Goal: Task Accomplishment & Management: Manage account settings

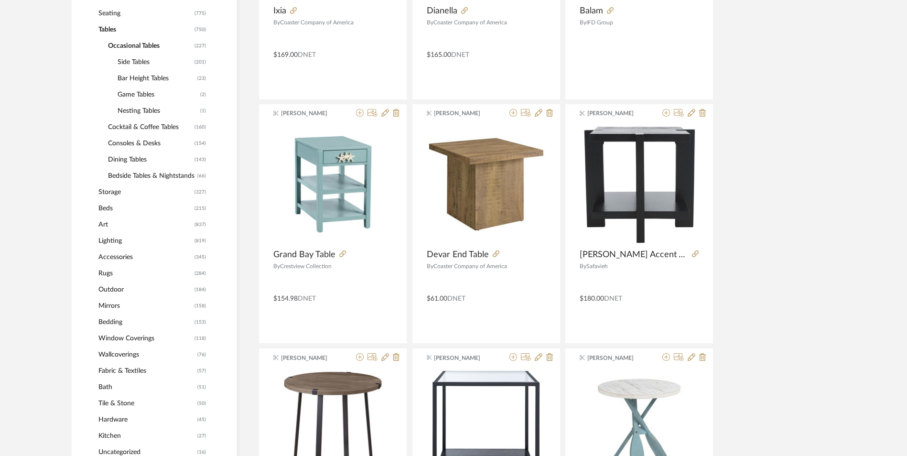
scroll to position [382, 0]
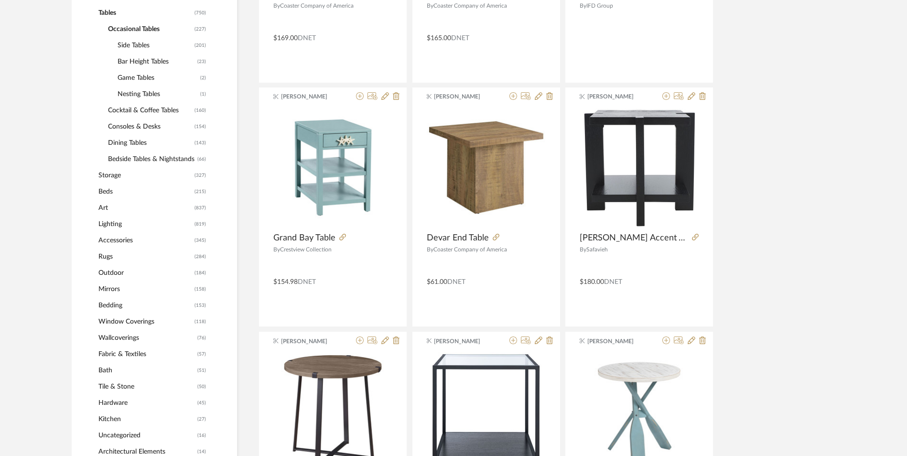
click at [110, 222] on span "Lighting" at bounding box center [145, 224] width 94 height 16
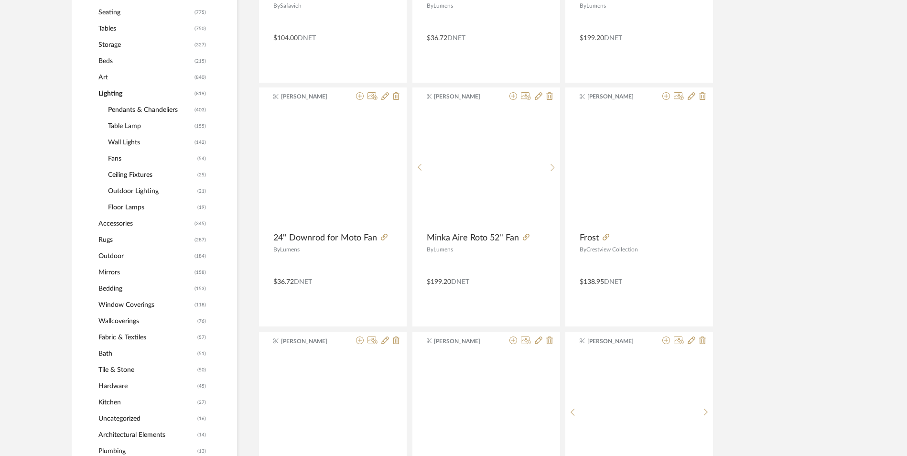
scroll to position [398, 0]
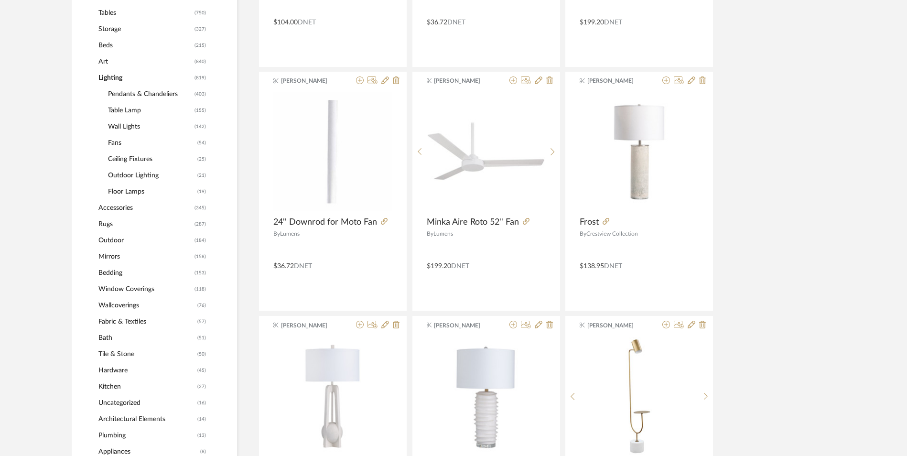
click at [120, 110] on span "Table Lamp" at bounding box center [150, 110] width 84 height 16
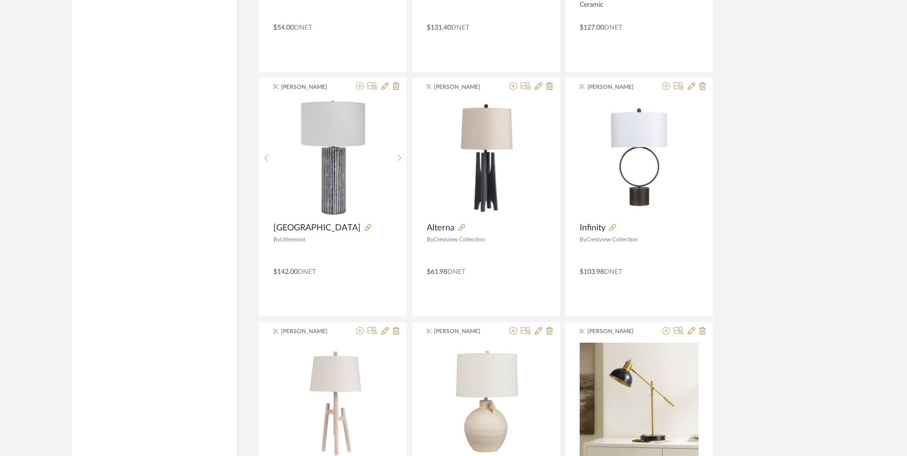
scroll to position [2628, 0]
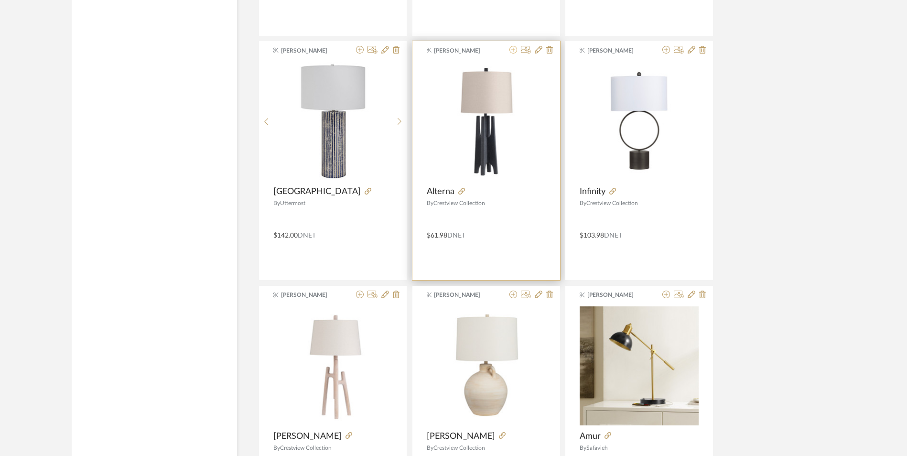
click at [514, 49] on icon at bounding box center [513, 50] width 8 height 8
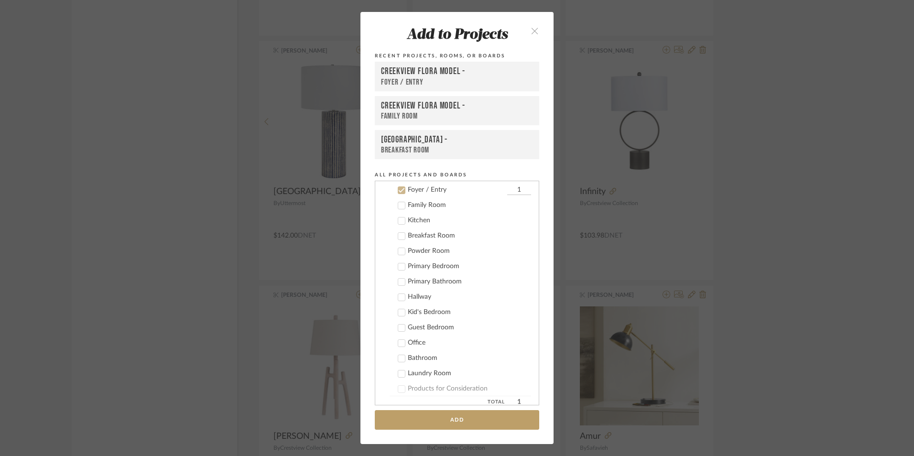
scroll to position [222, 0]
click at [428, 205] on div "Family Room" at bounding box center [469, 205] width 123 height 8
click at [398, 190] on icon at bounding box center [401, 189] width 7 height 7
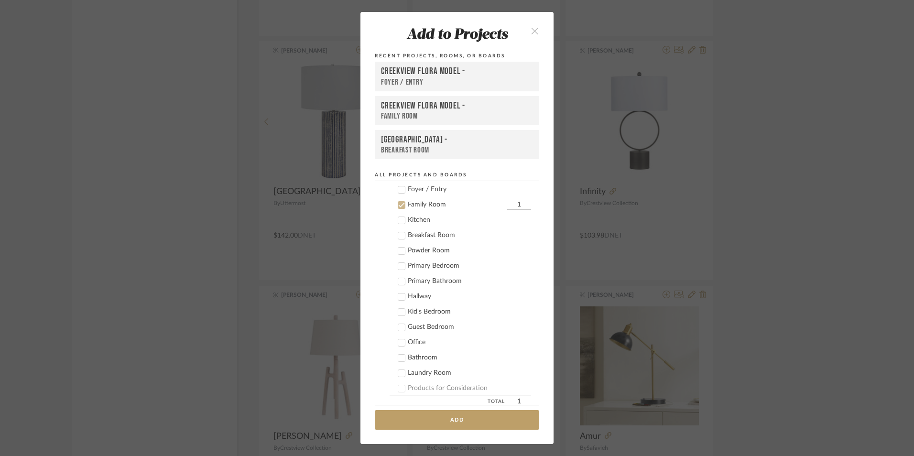
click at [507, 204] on input "1" at bounding box center [519, 205] width 24 height 10
type input "2"
click at [491, 422] on button "Add" at bounding box center [457, 420] width 164 height 20
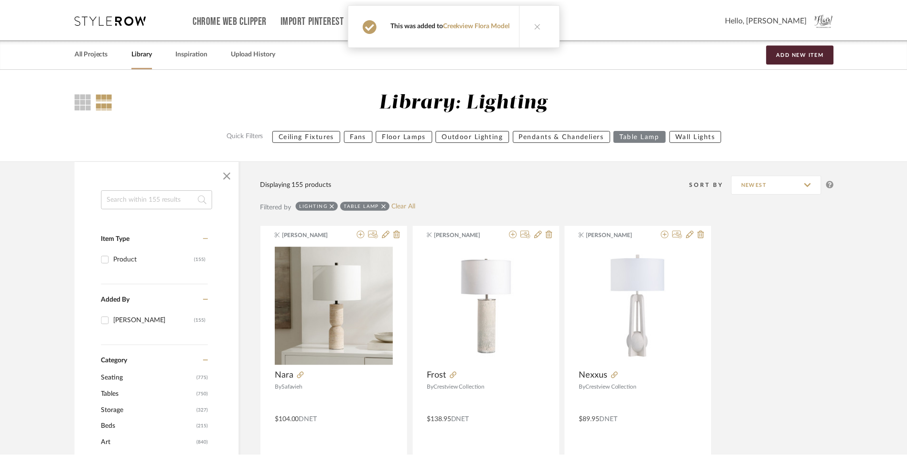
scroll to position [2628, 0]
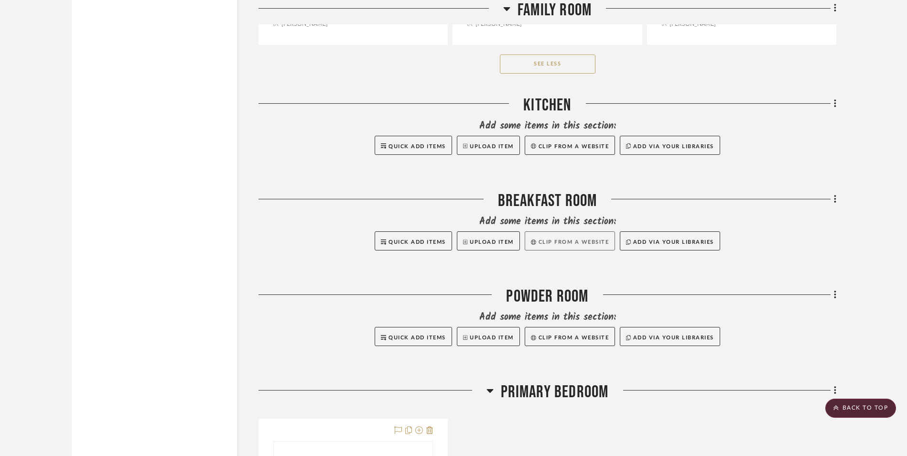
scroll to position [2246, 0]
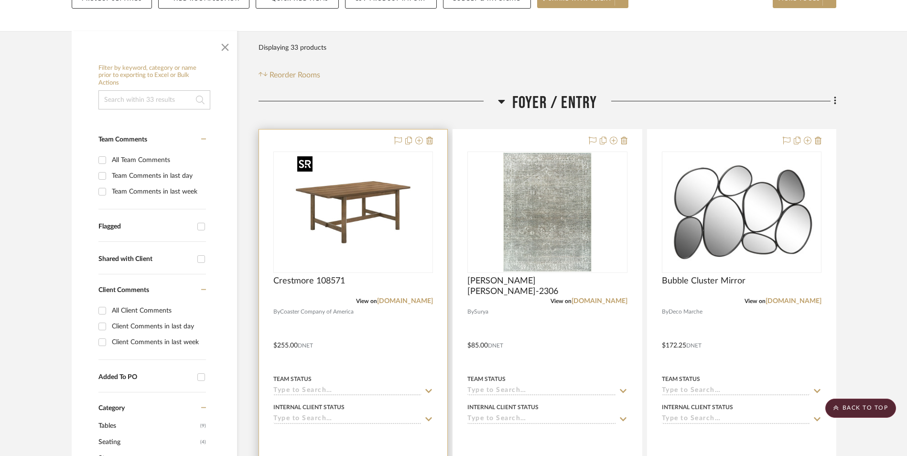
scroll to position [96, 0]
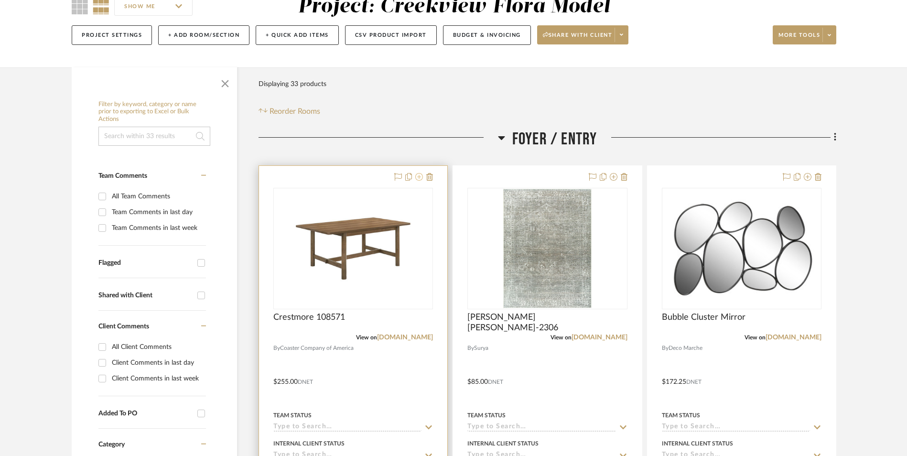
click at [418, 177] on icon at bounding box center [419, 177] width 8 height 8
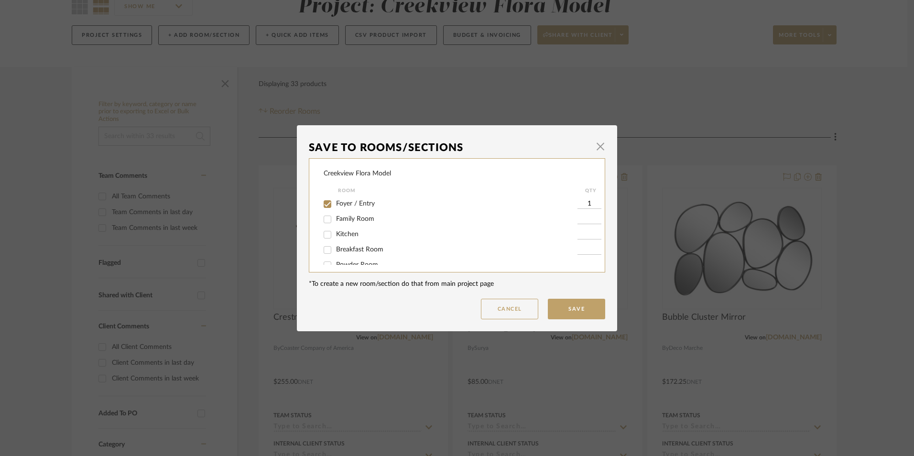
click at [329, 204] on input "Foyer / Entry" at bounding box center [327, 203] width 15 height 15
checkbox input "false"
drag, startPoint x: 372, startPoint y: 201, endPoint x: 551, endPoint y: 315, distance: 212.5
click at [372, 201] on span "Breakfast Room" at bounding box center [359, 201] width 47 height 7
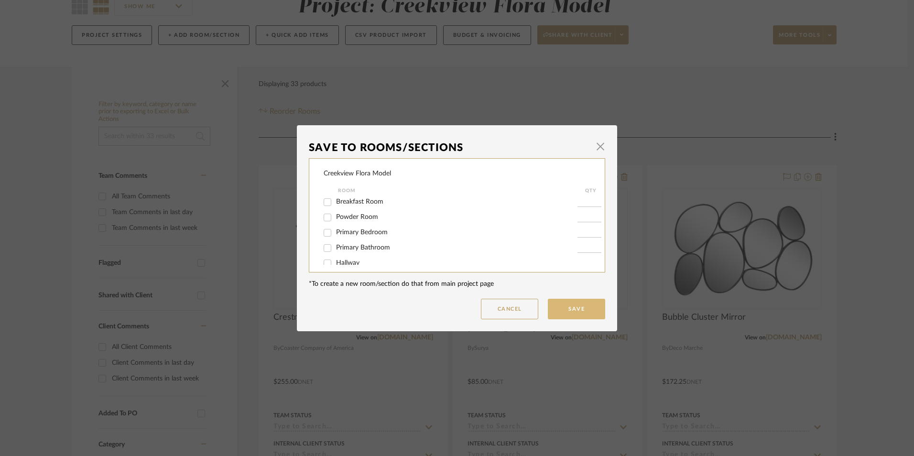
click at [335, 201] on input "Breakfast Room" at bounding box center [327, 201] width 15 height 15
checkbox input "true"
type input "1"
click at [563, 309] on button "Save" at bounding box center [576, 309] width 57 height 21
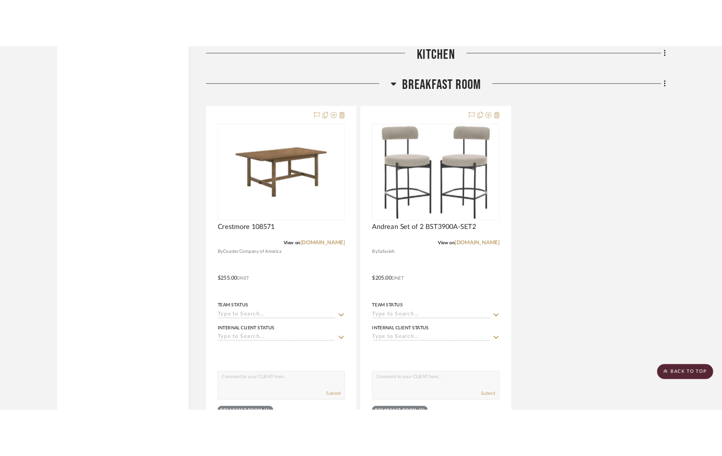
scroll to position [2389, 0]
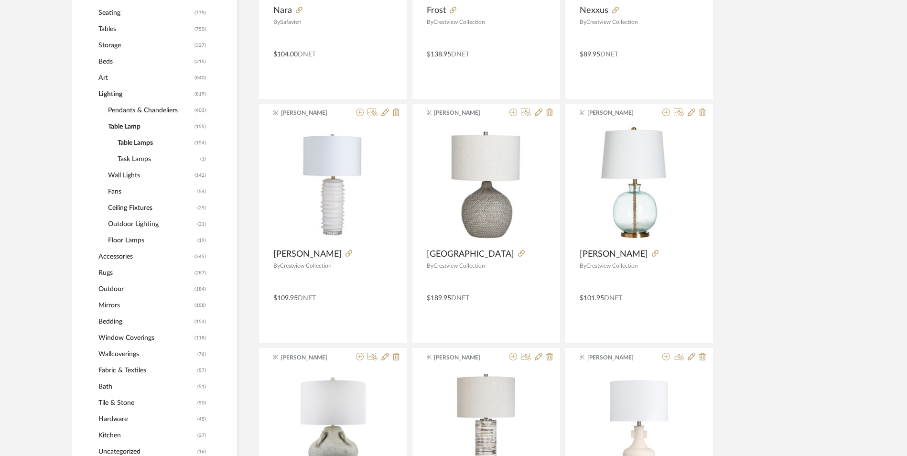
scroll to position [287, 0]
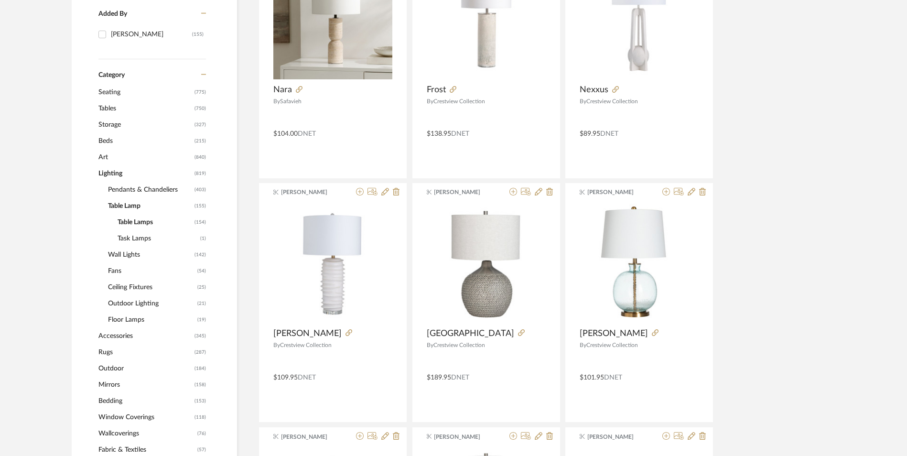
click at [107, 172] on span "Lighting" at bounding box center [145, 173] width 94 height 16
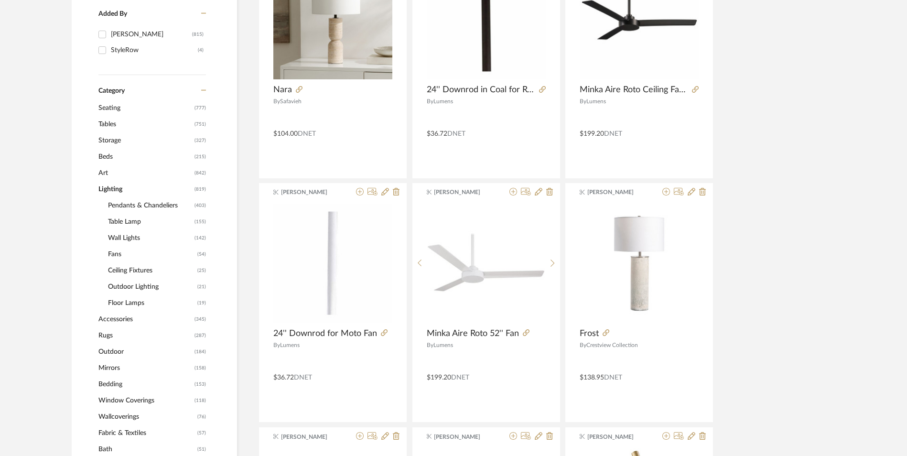
click at [107, 172] on span "Art" at bounding box center [145, 173] width 94 height 16
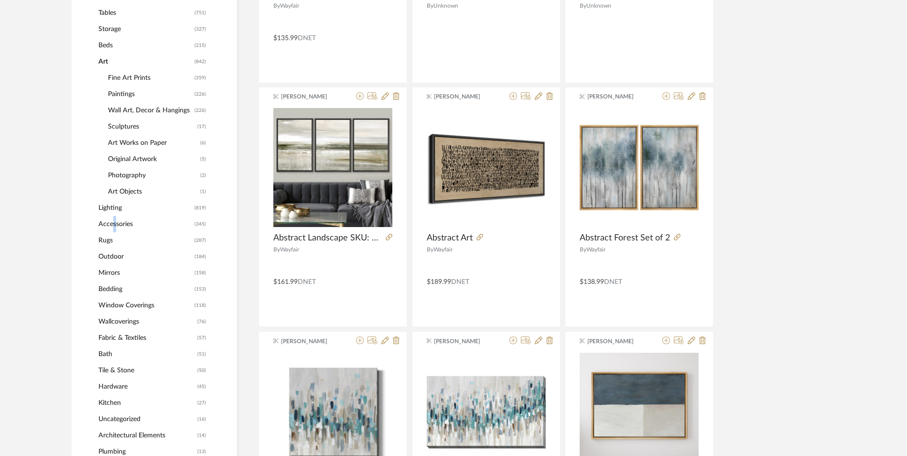
click at [111, 220] on span "Accessories" at bounding box center [145, 224] width 94 height 16
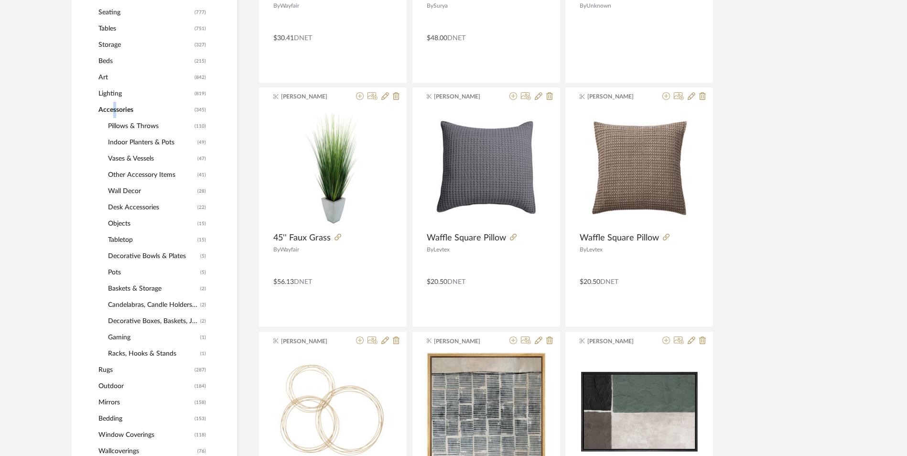
scroll to position [412, 0]
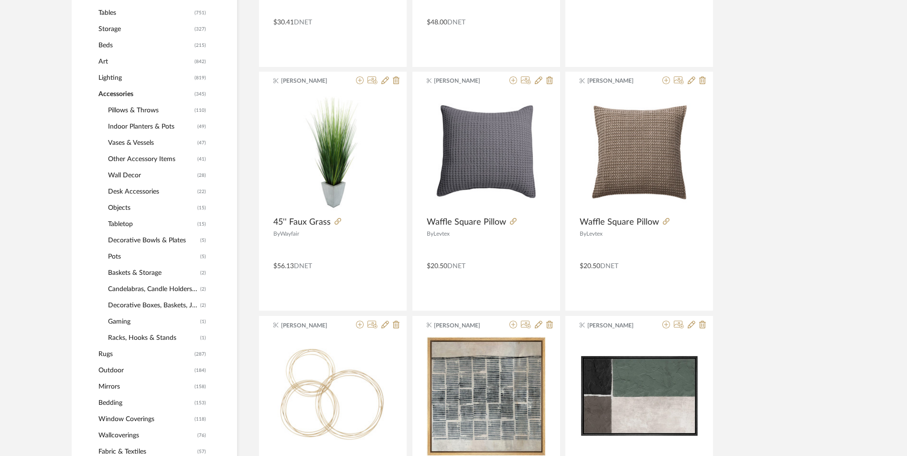
drag, startPoint x: 111, startPoint y: 220, endPoint x: 104, endPoint y: 170, distance: 50.3
click at [104, 170] on div "Accessories (345) Pillows & Throws (110) Indoor Planters & Pots (49) Vases & Ve…" at bounding box center [152, 216] width 108 height 260
click at [136, 124] on span "Indoor Planters & Pots" at bounding box center [151, 127] width 87 height 16
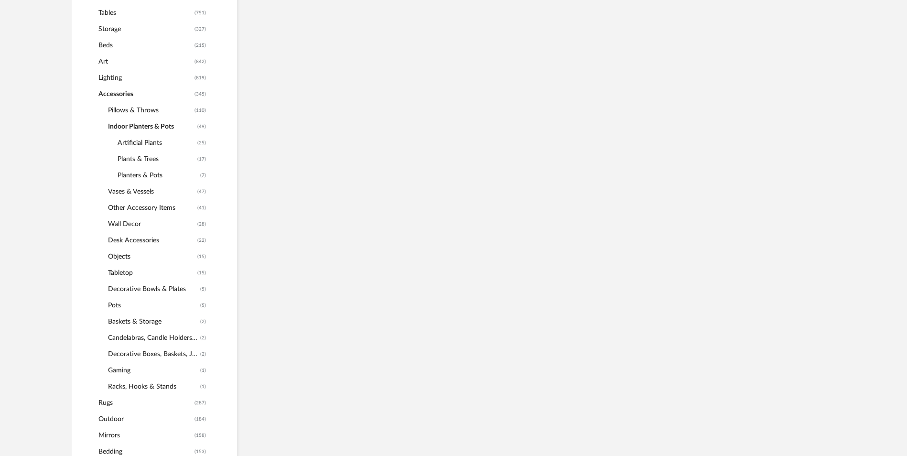
scroll to position [397, 0]
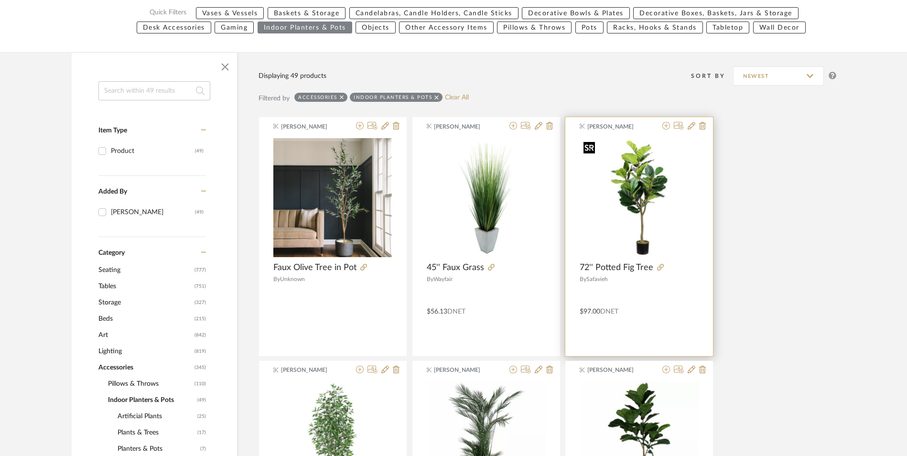
scroll to position [110, 0]
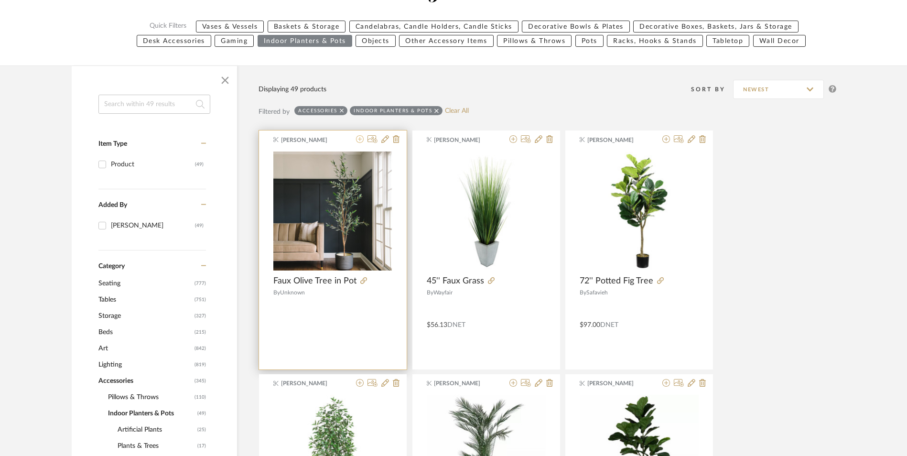
click at [361, 140] on icon at bounding box center [360, 139] width 8 height 8
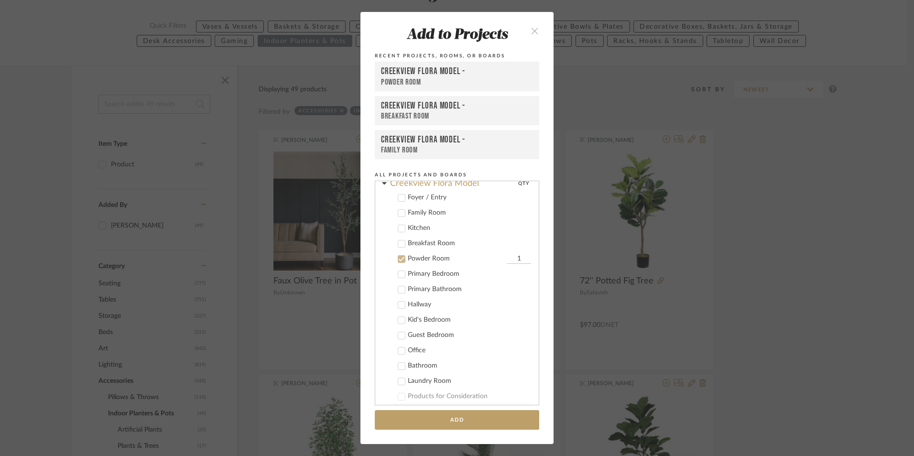
scroll to position [283, 0]
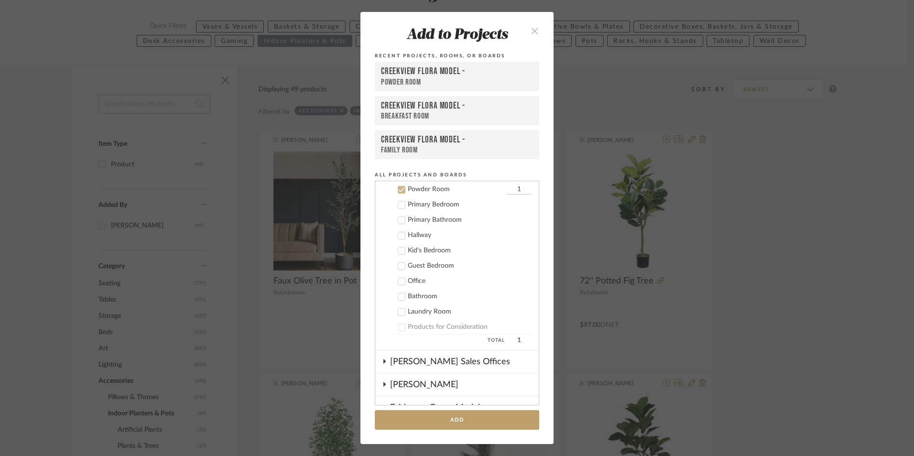
click at [399, 190] on icon at bounding box center [402, 189] width 6 height 5
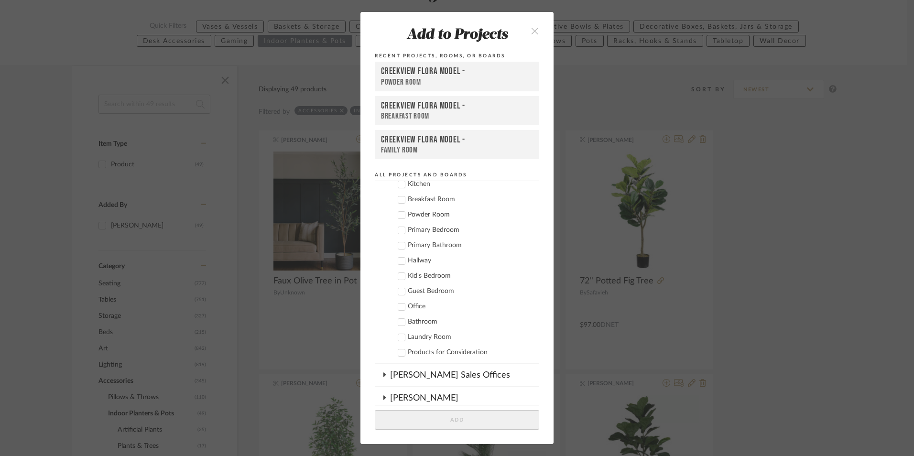
scroll to position [236, 0]
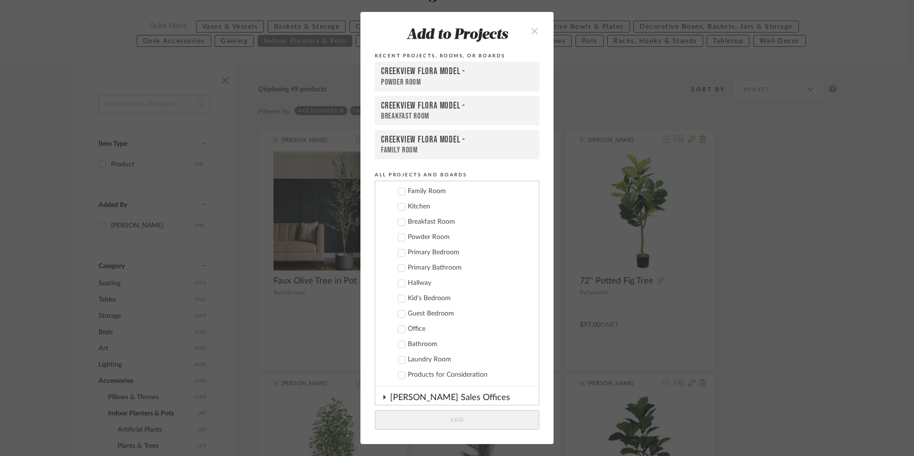
click at [399, 254] on icon at bounding box center [402, 252] width 6 height 5
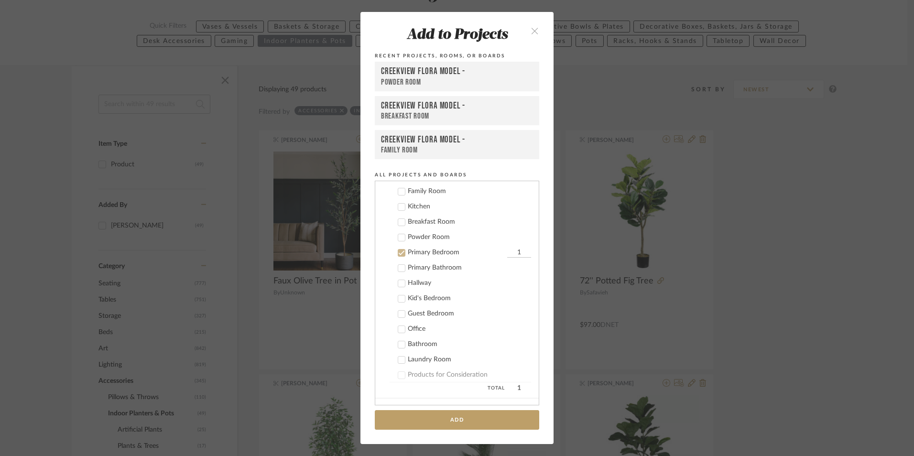
click at [399, 330] on icon at bounding box center [402, 329] width 6 height 5
click at [446, 421] on button "Add" at bounding box center [457, 420] width 164 height 20
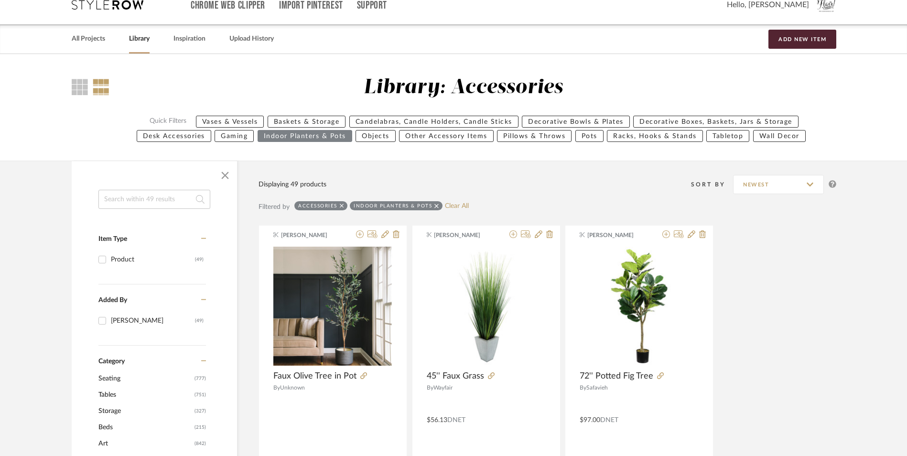
scroll to position [0, 0]
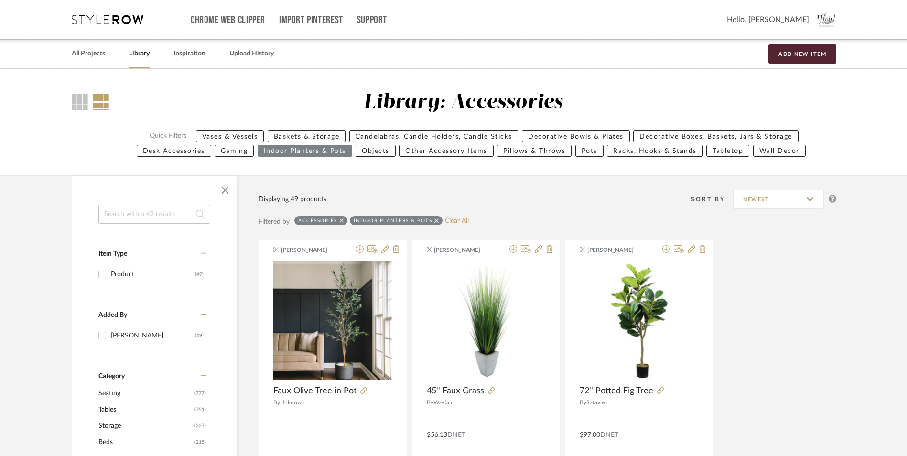
click at [341, 219] on icon at bounding box center [342, 220] width 4 height 4
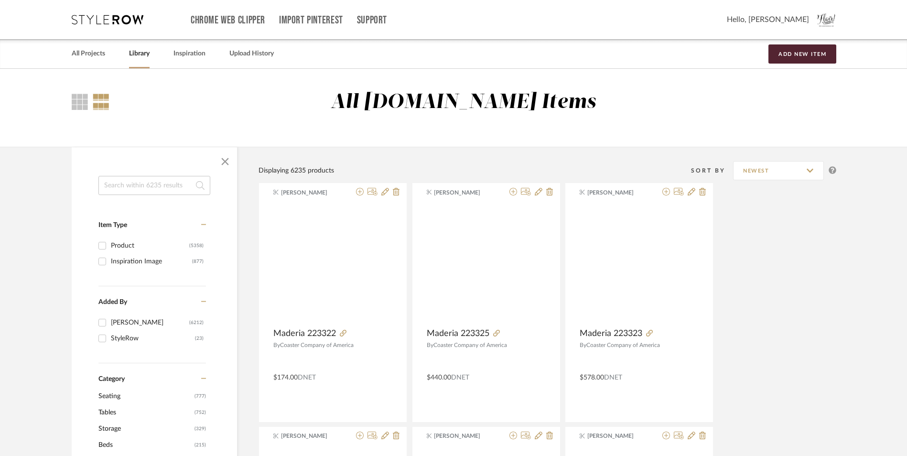
scroll to position [191, 0]
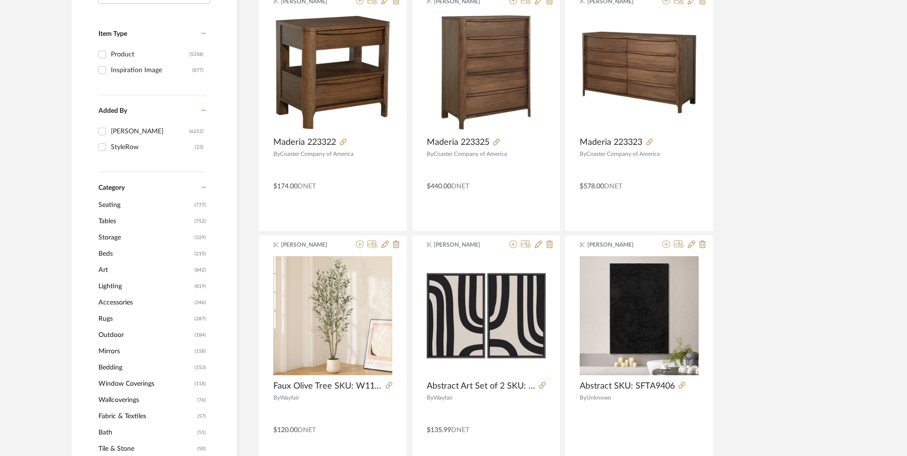
click at [117, 207] on span "Seating" at bounding box center [145, 205] width 94 height 16
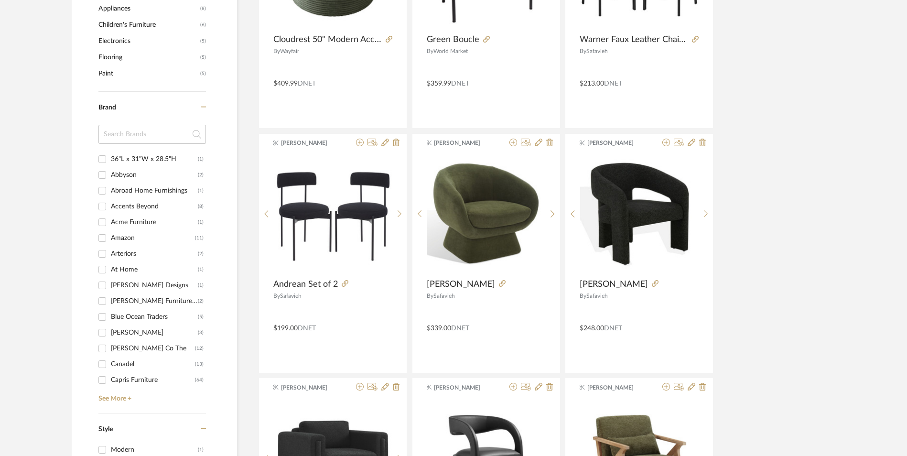
scroll to position [874, 0]
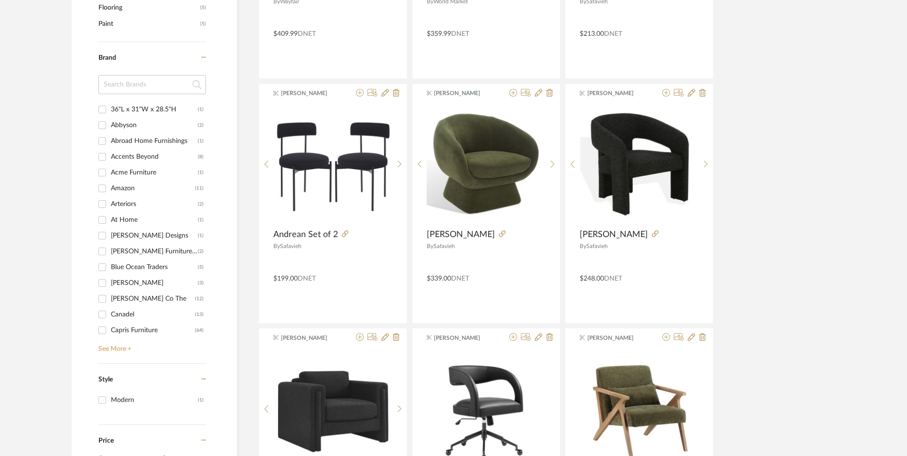
click at [119, 347] on link "See More +" at bounding box center [151, 345] width 110 height 15
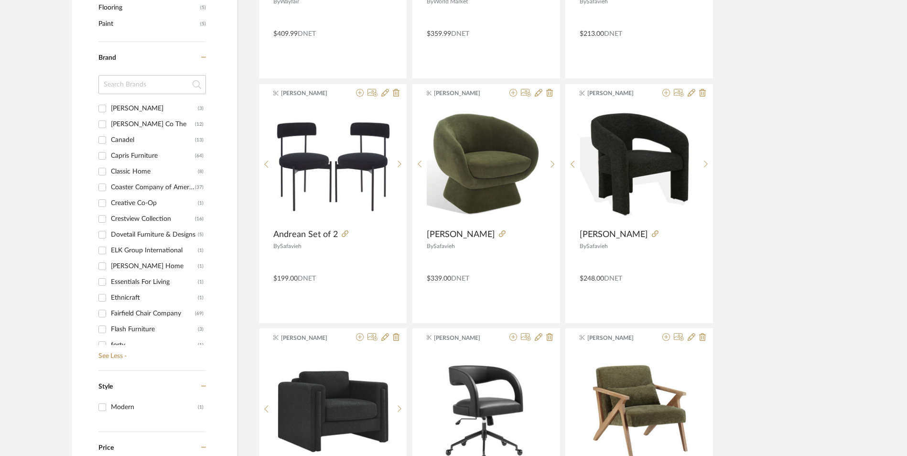
scroll to position [191, 0]
click at [126, 217] on div "36"L x 31"W x 28.5"H (1) Abbyson (2) Abroad Home Furnishings (1) Accents Beyond…" at bounding box center [152, 227] width 108 height 253
click at [127, 169] on div "Coaster Company of America" at bounding box center [153, 170] width 84 height 15
click at [110, 169] on input "Coaster Company of America (37)" at bounding box center [102, 170] width 15 height 15
checkbox input "true"
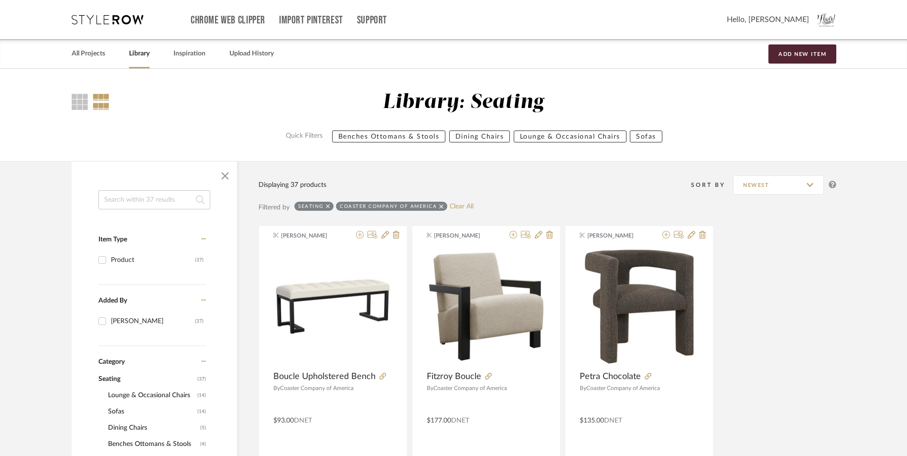
scroll to position [239, 0]
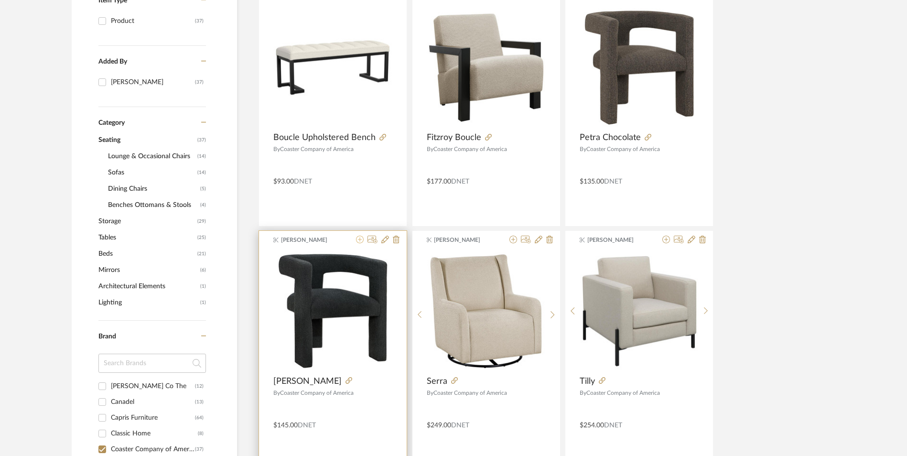
click at [359, 239] on icon at bounding box center [360, 240] width 8 height 8
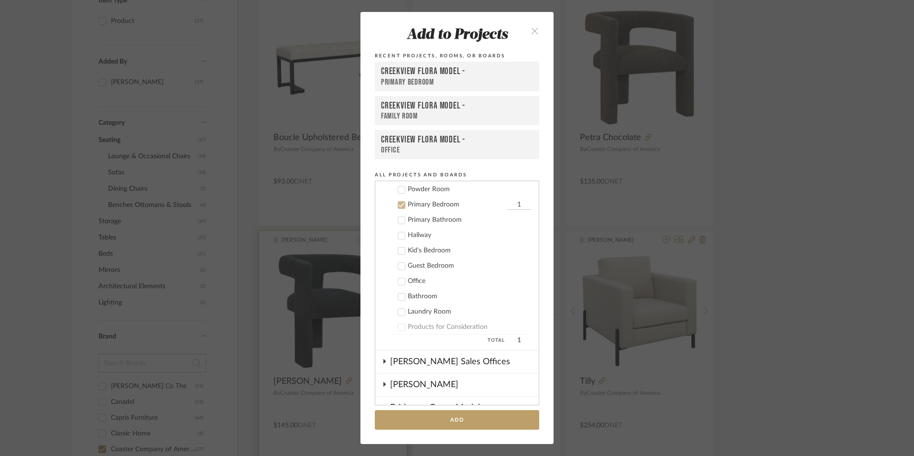
scroll to position [299, 0]
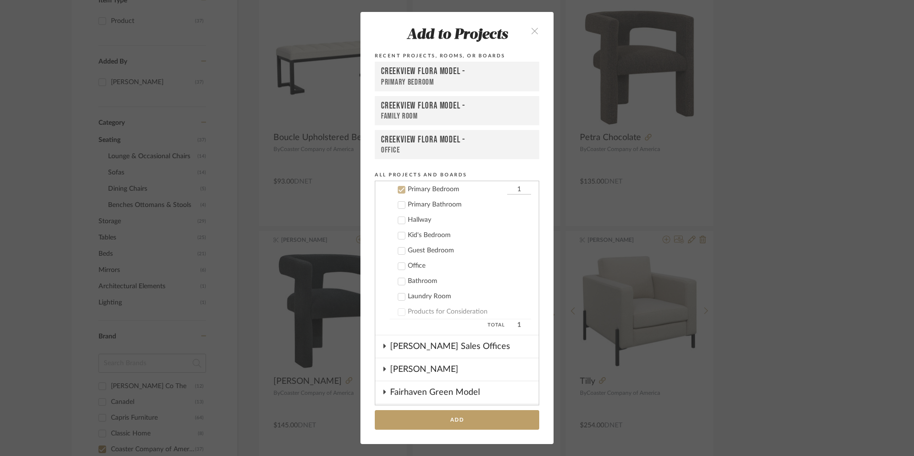
click at [507, 187] on input "1" at bounding box center [519, 190] width 24 height 10
type input "2"
click at [459, 416] on button "Add" at bounding box center [457, 420] width 164 height 20
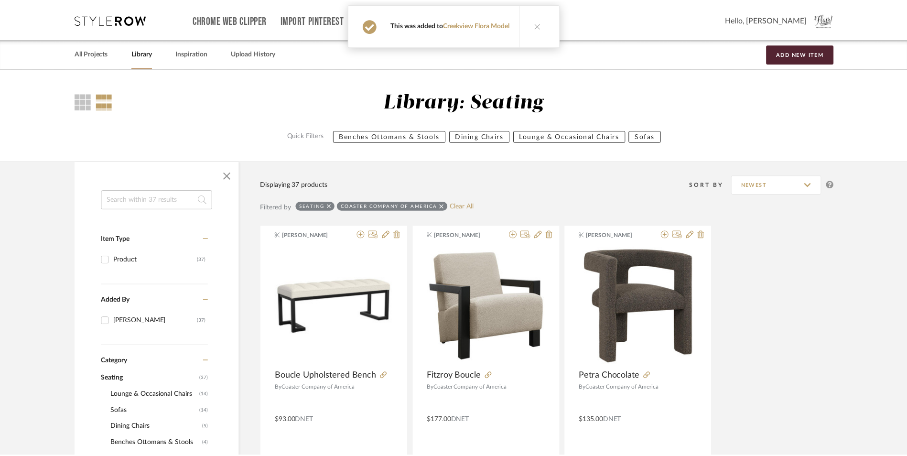
scroll to position [239, 0]
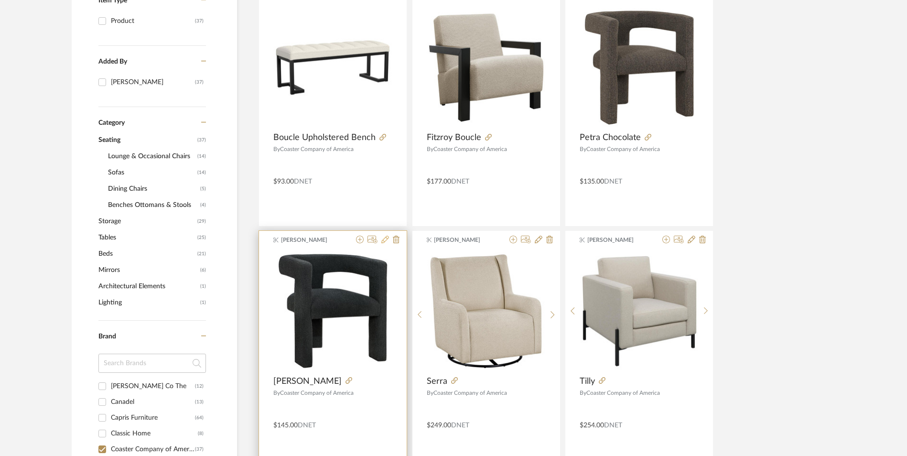
click at [384, 237] on icon at bounding box center [385, 240] width 8 height 8
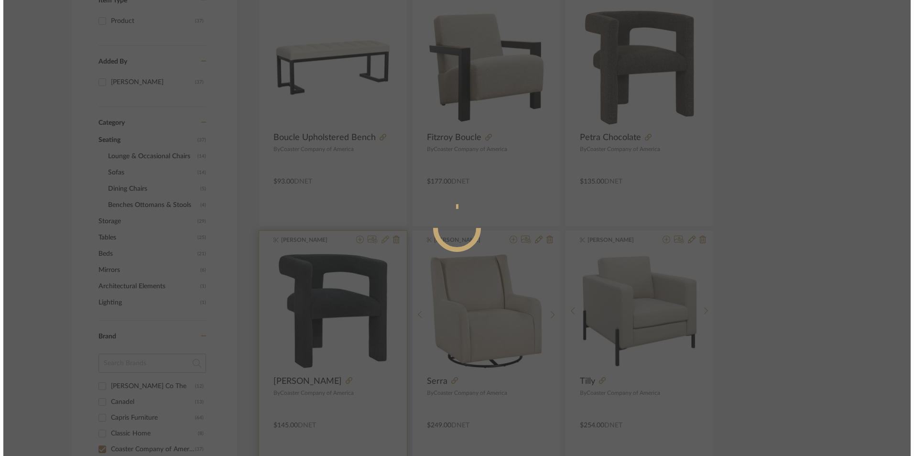
scroll to position [0, 0]
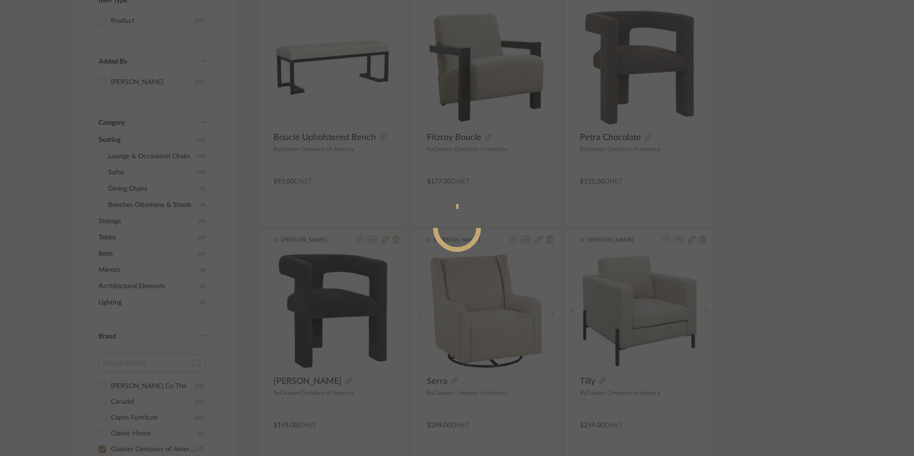
radio input "true"
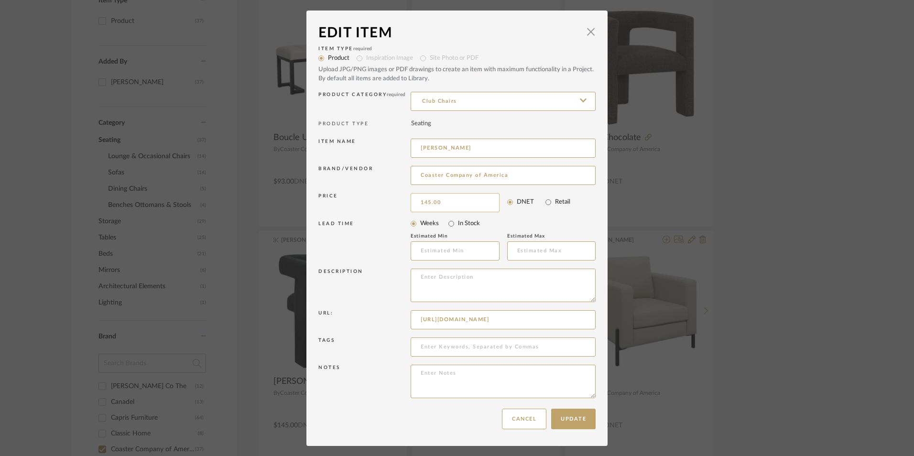
click at [433, 205] on input "145.00" at bounding box center [454, 202] width 89 height 19
click at [426, 202] on input "145.00" at bounding box center [454, 202] width 89 height 19
type input "$149.00"
click at [564, 417] on button "Update" at bounding box center [573, 419] width 44 height 21
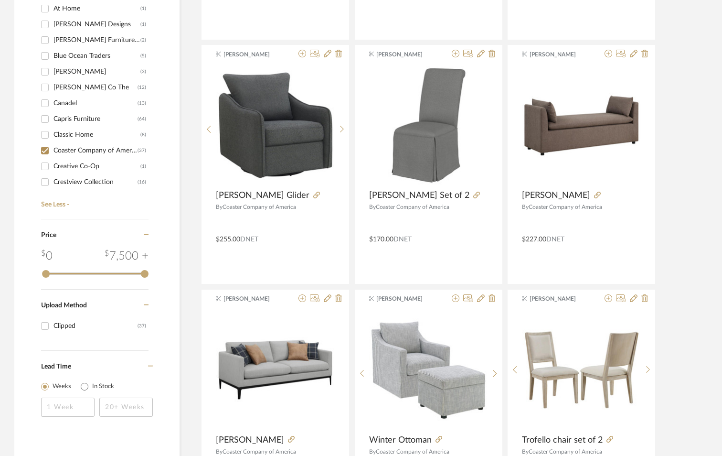
scroll to position [48, 0]
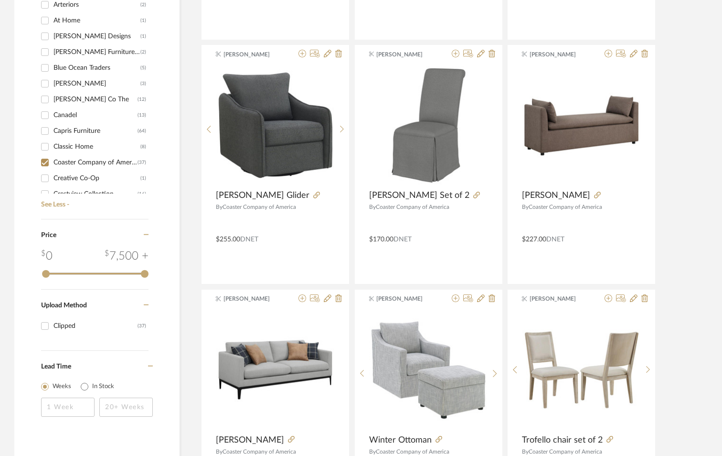
click at [47, 163] on input "Coaster Company of America (37)" at bounding box center [44, 162] width 15 height 15
checkbox input "false"
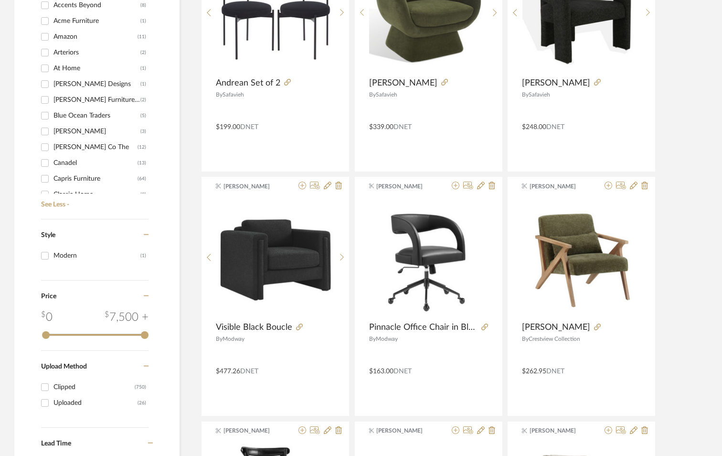
scroll to position [96, 0]
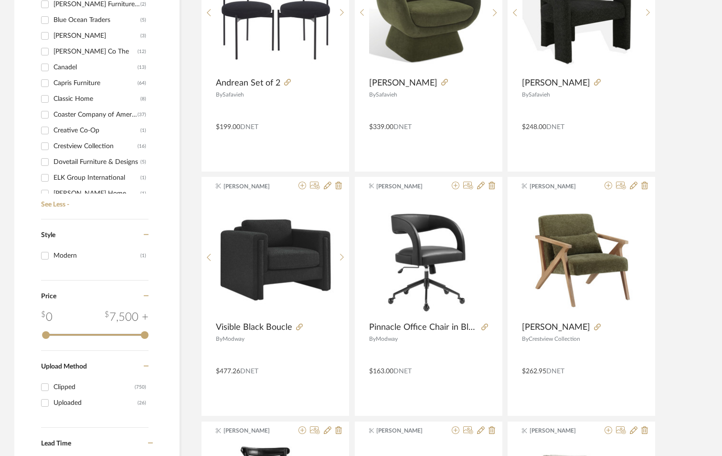
click at [44, 148] on input "Crestview Collection (16)" at bounding box center [44, 146] width 15 height 15
checkbox input "true"
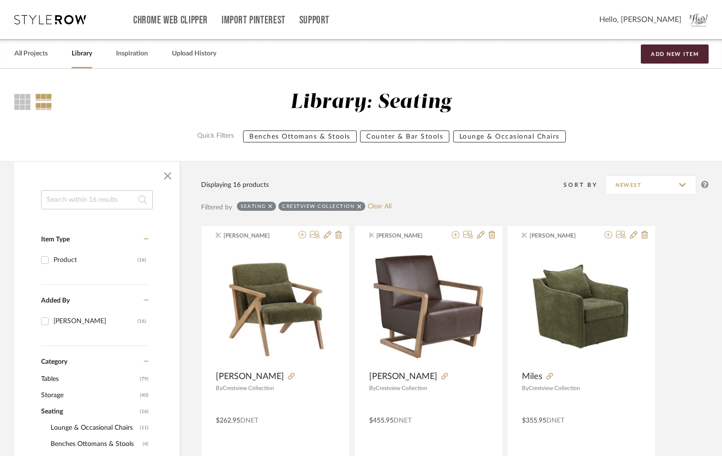
drag, startPoint x: 271, startPoint y: 206, endPoint x: 86, endPoint y: 243, distance: 188.0
click at [270, 206] on icon at bounding box center [271, 206] width 4 height 4
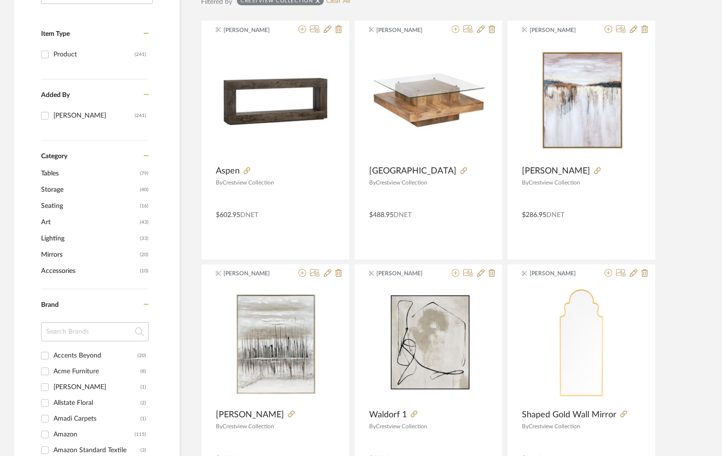
scroll to position [379, 0]
click at [62, 233] on span "Lighting" at bounding box center [89, 238] width 97 height 16
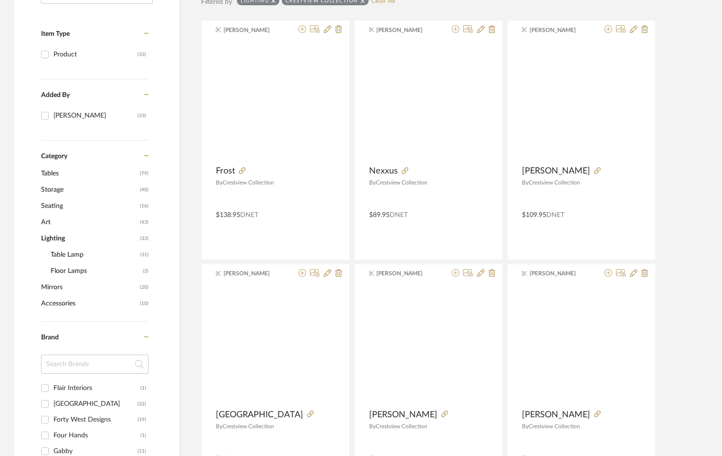
scroll to position [17, 0]
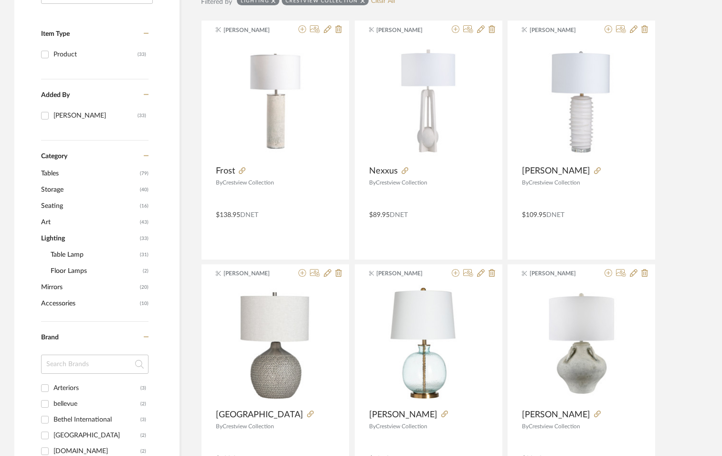
click at [69, 255] on span "Table Lamp" at bounding box center [94, 255] width 87 height 16
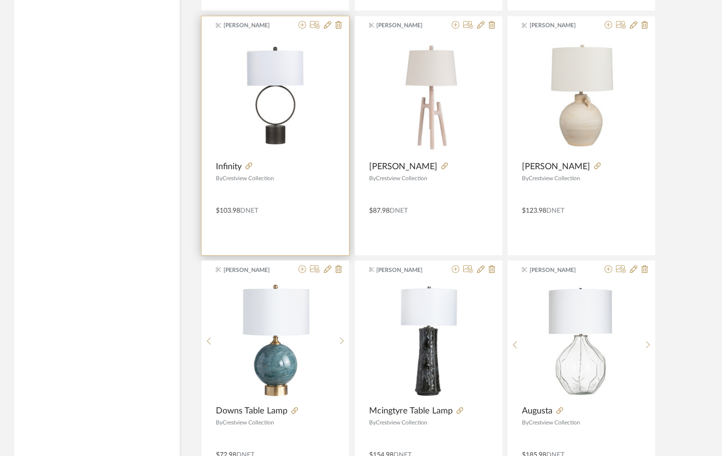
scroll to position [1386, 0]
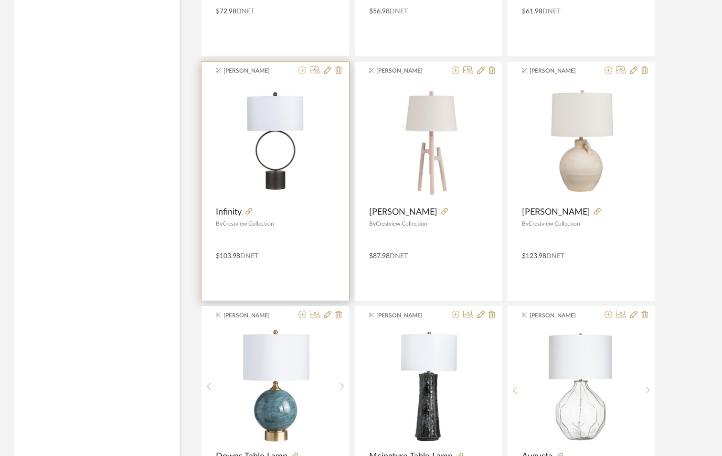
click at [302, 73] on icon at bounding box center [303, 70] width 8 height 8
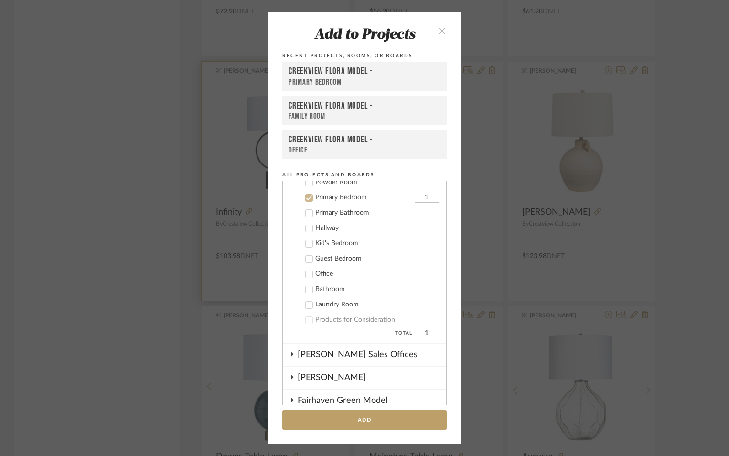
scroll to position [299, 0]
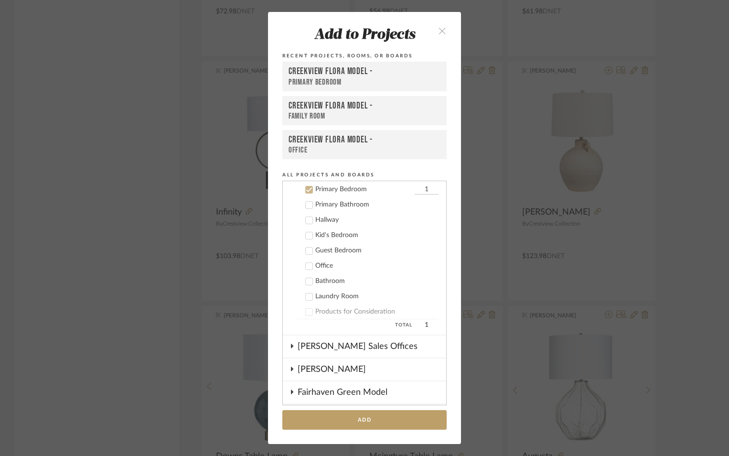
click at [415, 187] on input "1" at bounding box center [427, 190] width 24 height 10
type input "2"
click at [370, 419] on button "Add" at bounding box center [364, 420] width 164 height 20
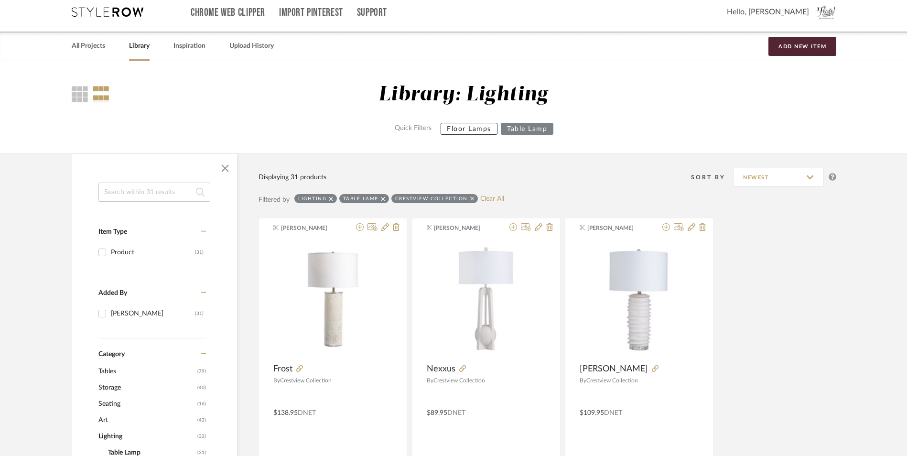
scroll to position [0, 0]
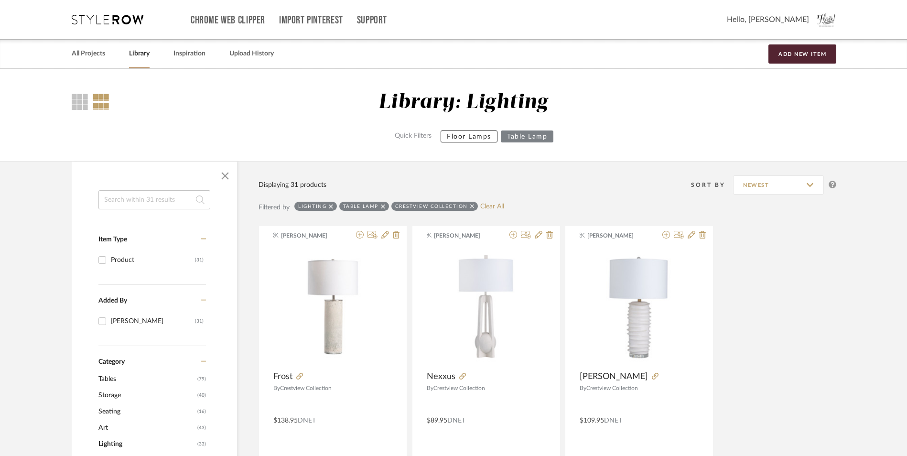
click at [382, 206] on icon at bounding box center [383, 206] width 4 height 7
click at [420, 205] on icon at bounding box center [420, 206] width 4 height 7
checkbox input "false"
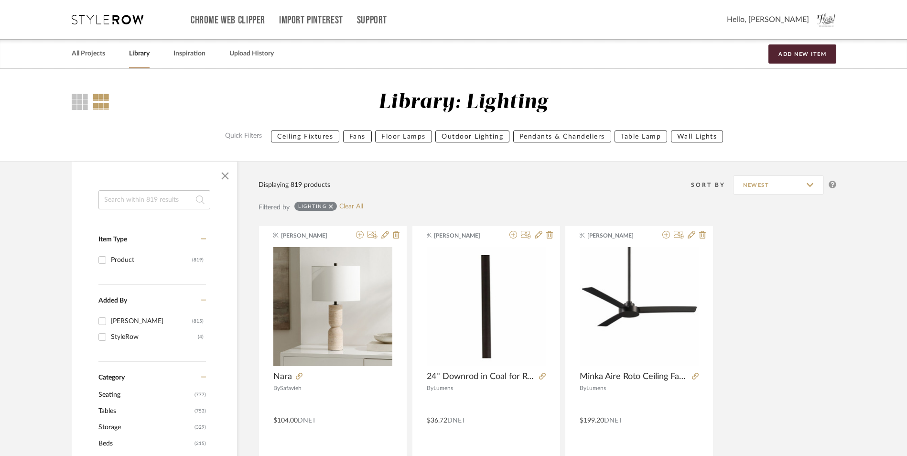
click at [332, 208] on icon at bounding box center [331, 206] width 4 height 4
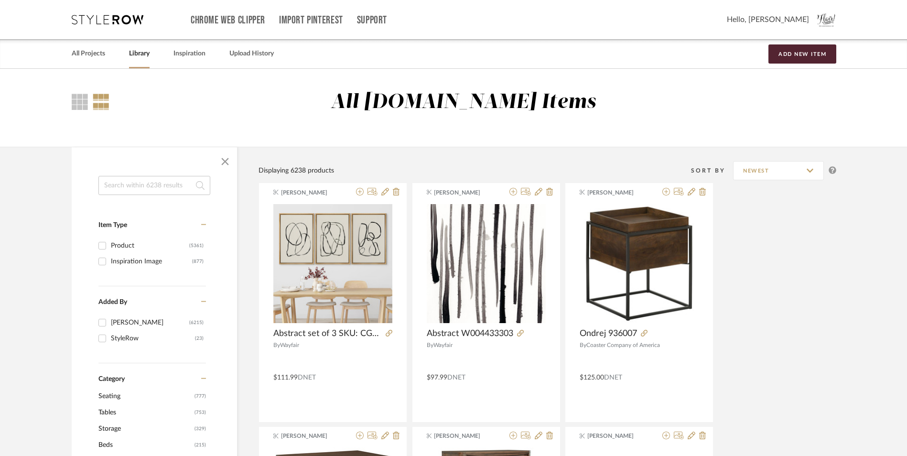
scroll to position [239, 0]
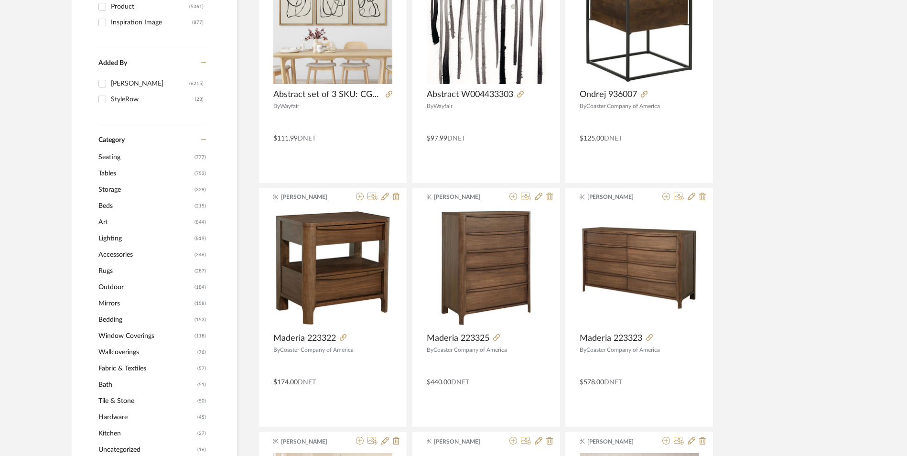
click at [105, 205] on span "Beds" at bounding box center [145, 206] width 94 height 16
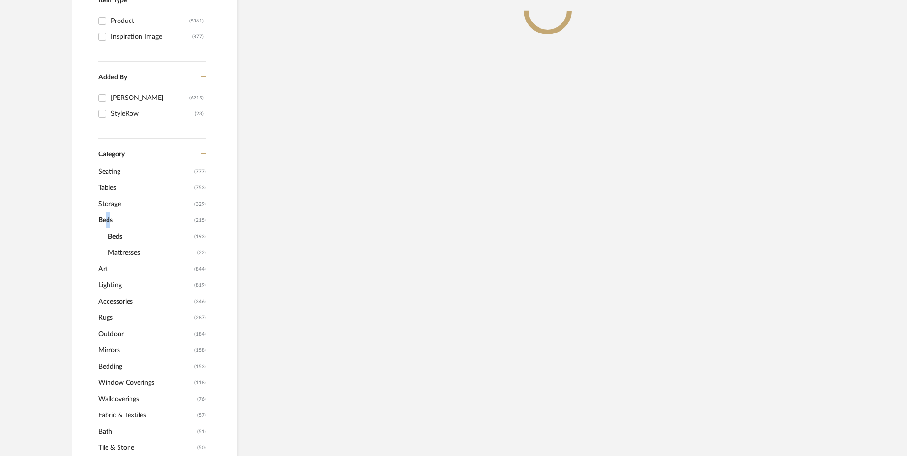
scroll to position [253, 0]
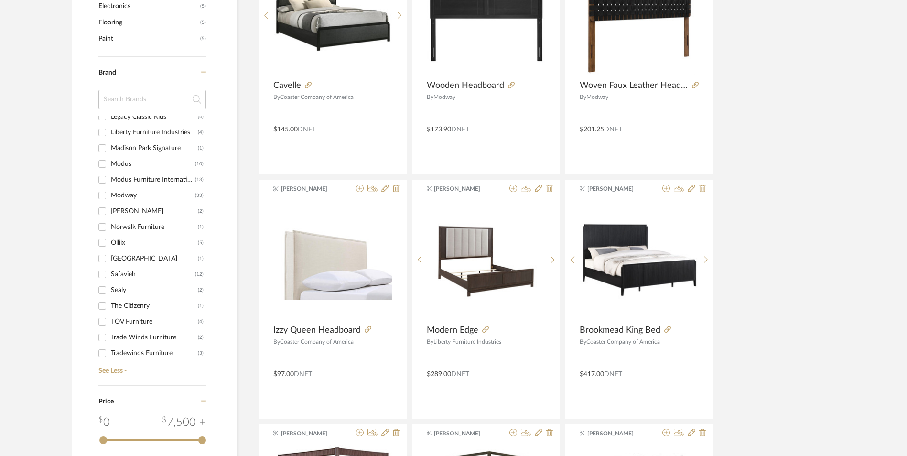
scroll to position [239, 0]
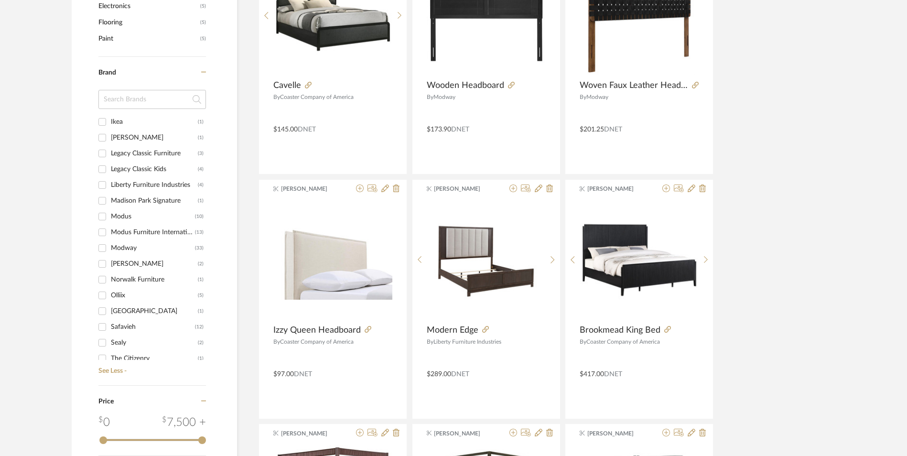
drag, startPoint x: 128, startPoint y: 250, endPoint x: 166, endPoint y: 243, distance: 38.5
click at [128, 250] on div "Modway" at bounding box center [153, 247] width 84 height 15
click at [110, 250] on input "Modway (33)" at bounding box center [102, 247] width 15 height 15
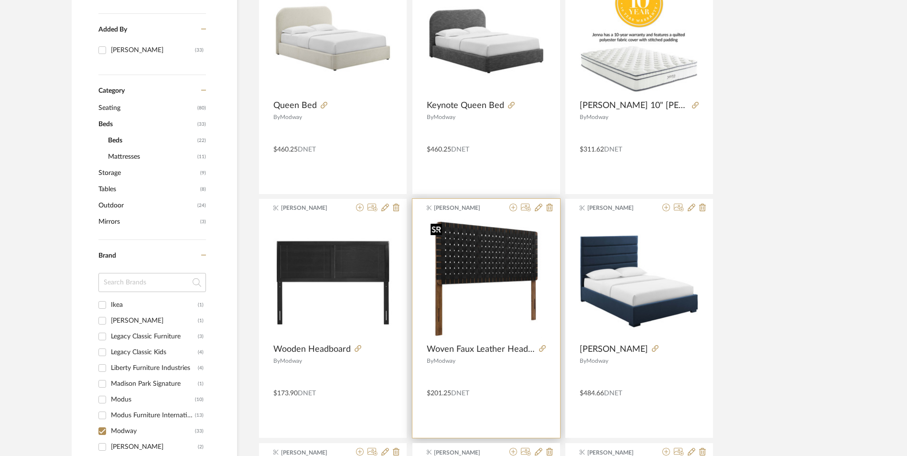
scroll to position [287, 0]
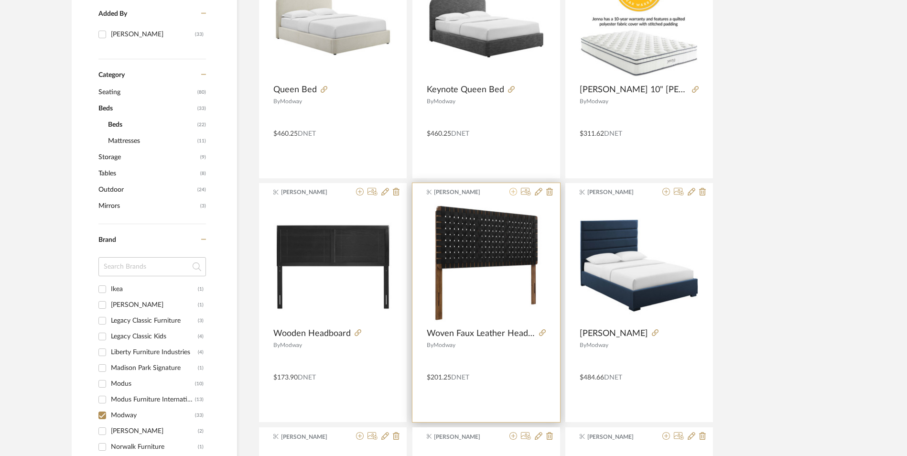
click at [514, 195] on icon at bounding box center [513, 192] width 8 height 8
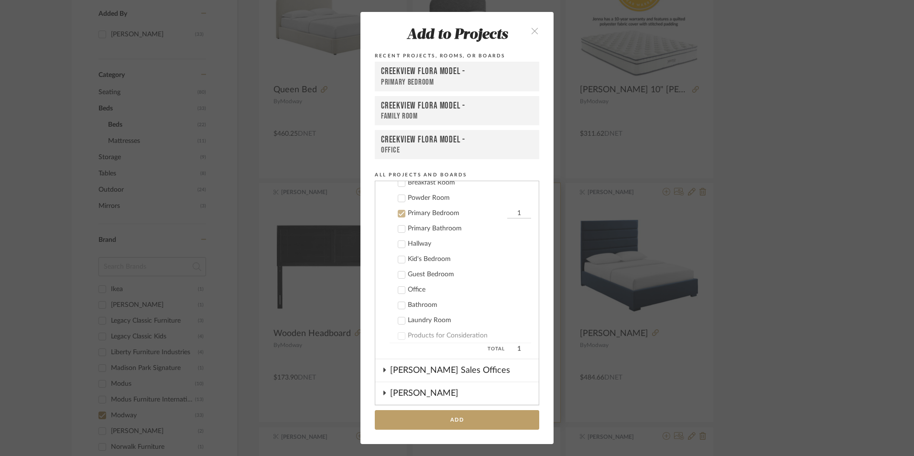
scroll to position [299, 0]
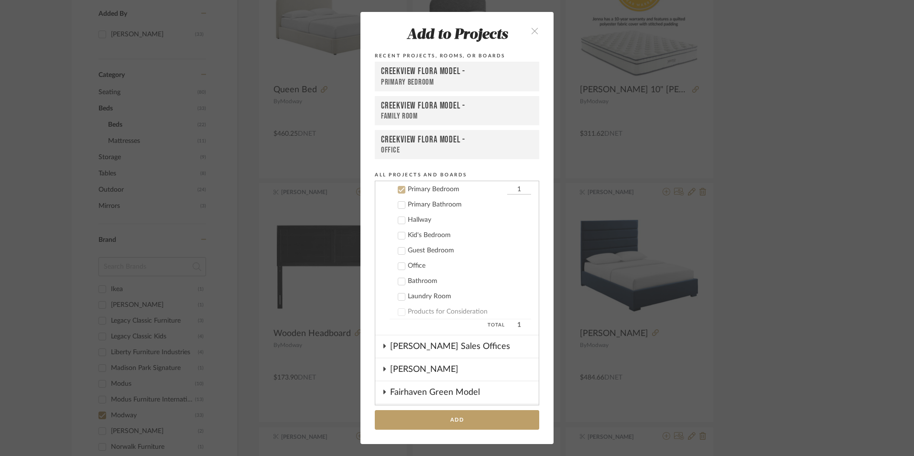
click at [398, 187] on icon at bounding box center [401, 189] width 7 height 7
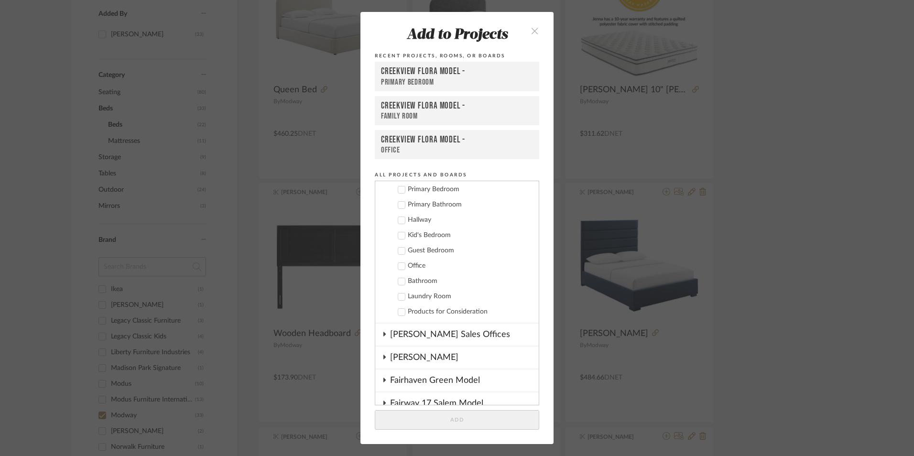
click at [400, 255] on label "Guest Bedroom" at bounding box center [459, 251] width 141 height 10
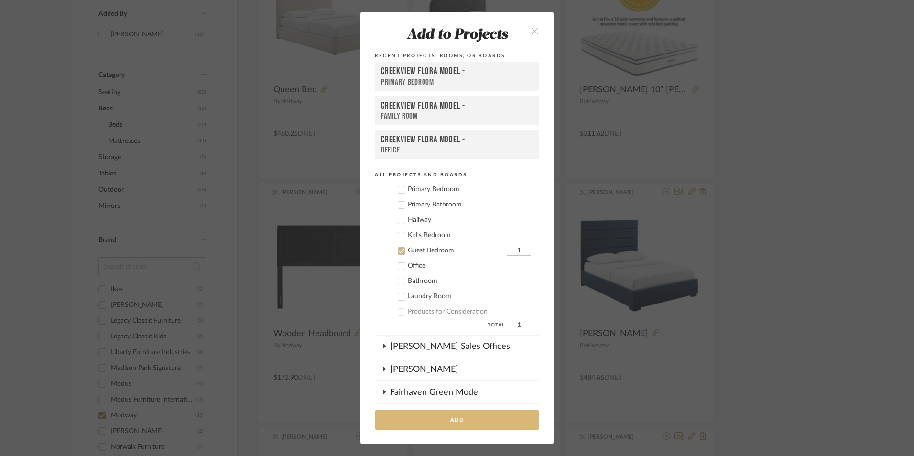
click at [467, 418] on button "Add" at bounding box center [457, 420] width 164 height 20
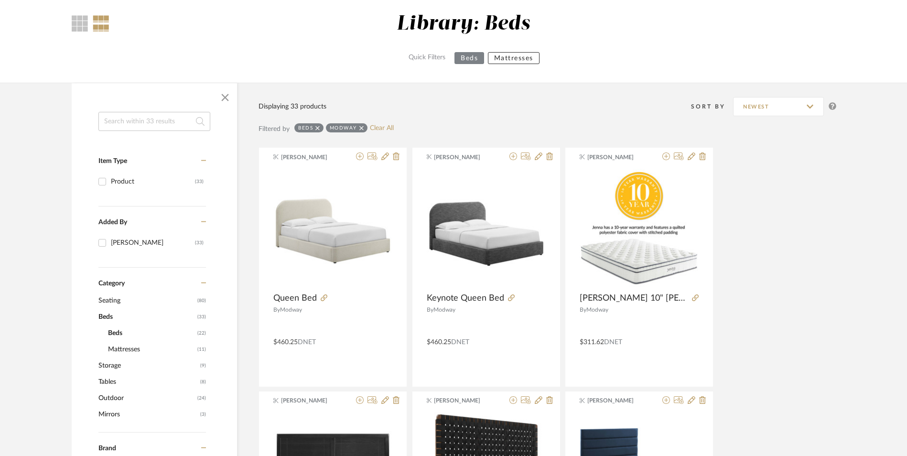
scroll to position [0, 0]
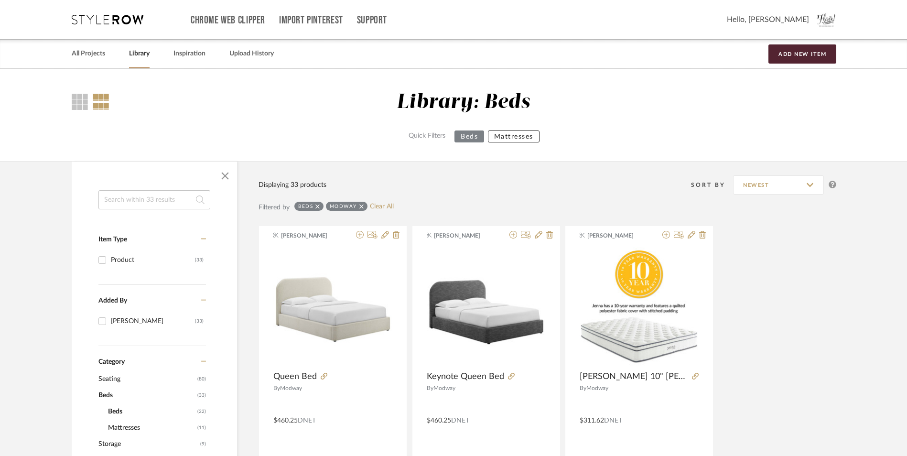
click at [319, 205] on icon at bounding box center [317, 206] width 4 height 7
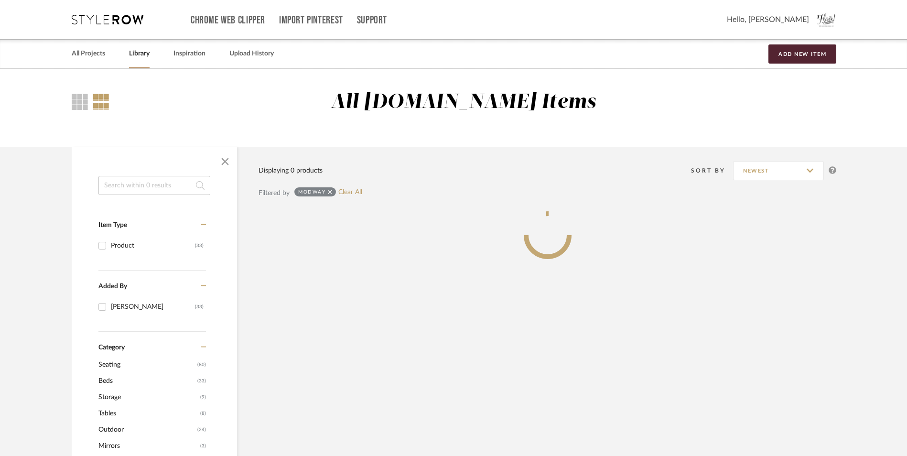
click at [331, 193] on icon at bounding box center [330, 192] width 4 height 7
checkbox input "false"
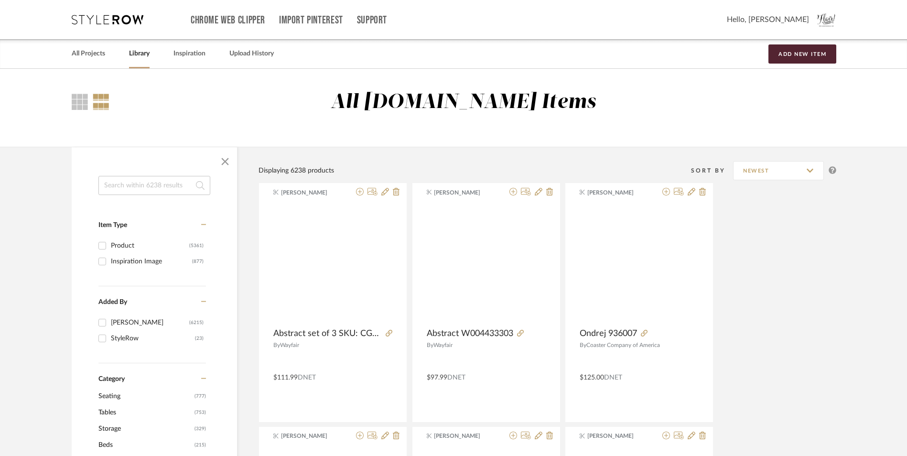
scroll to position [287, 0]
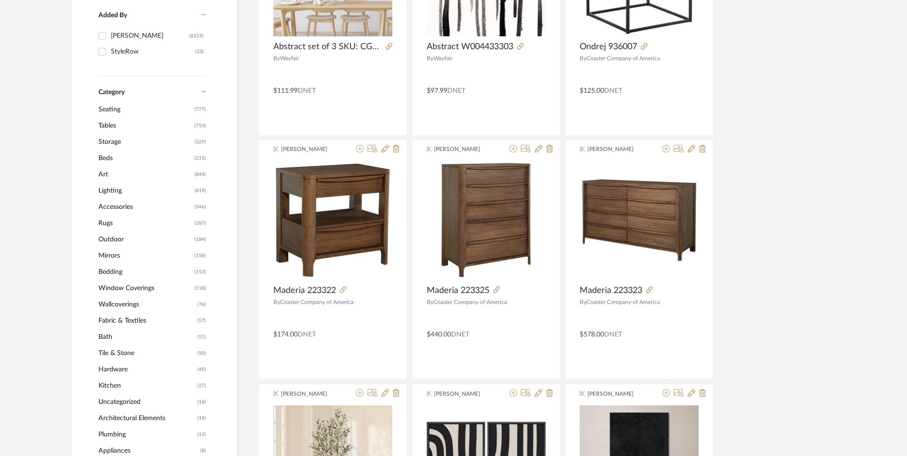
click at [115, 139] on span "Storage" at bounding box center [145, 142] width 94 height 16
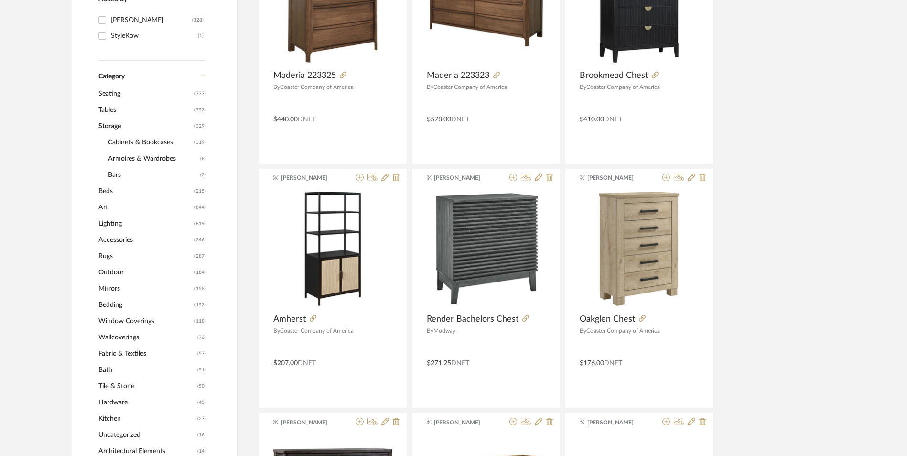
scroll to position [285, 0]
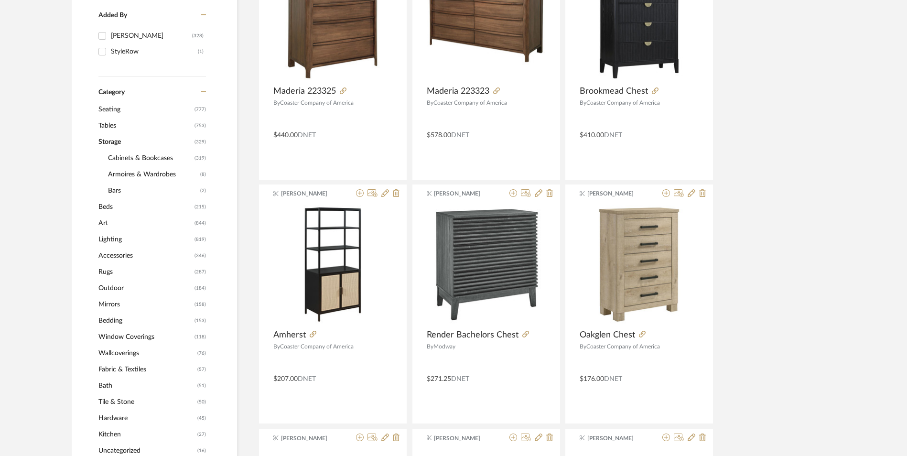
scroll to position [412, 0]
click at [128, 157] on span "Cabinets & Bookcases" at bounding box center [150, 158] width 84 height 16
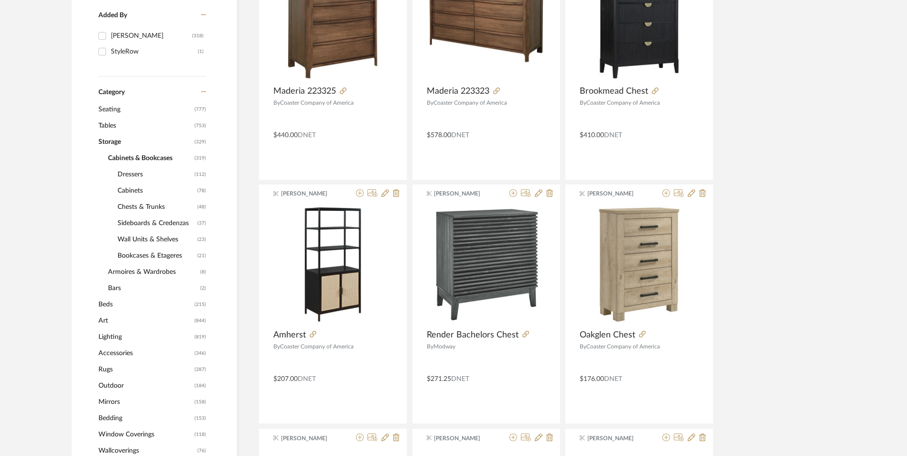
click at [104, 141] on span "Storage" at bounding box center [145, 142] width 94 height 16
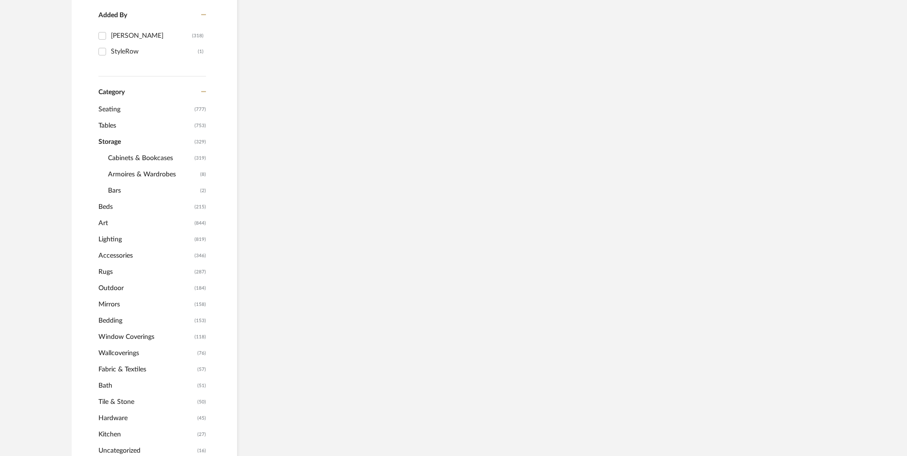
click at [107, 123] on span "Tables" at bounding box center [145, 126] width 94 height 16
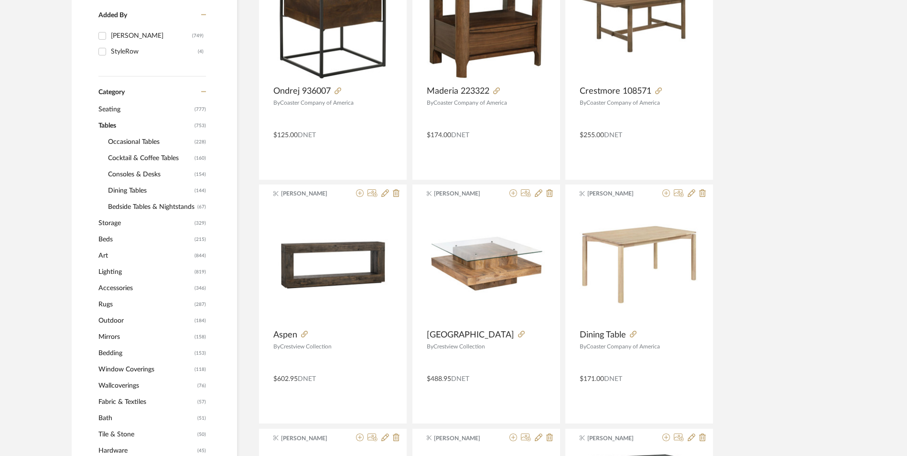
scroll to position [696, 0]
click at [133, 205] on span "Bedside Tables & Nightstands" at bounding box center [151, 207] width 87 height 16
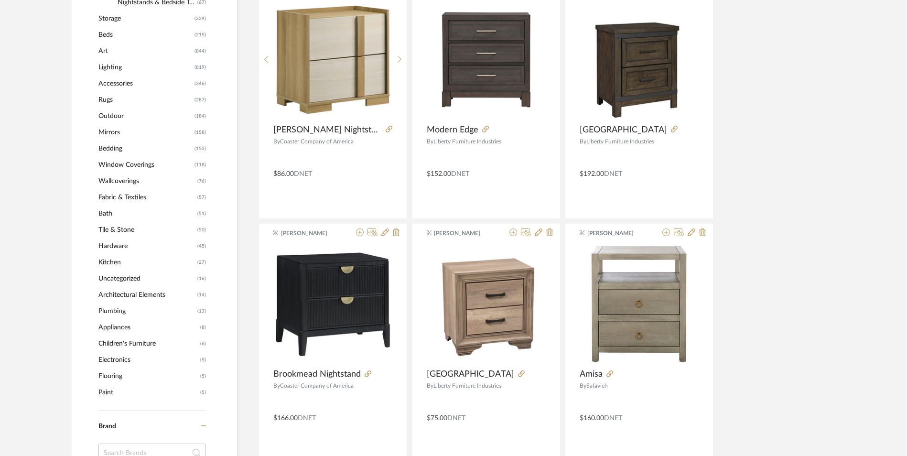
scroll to position [669, 0]
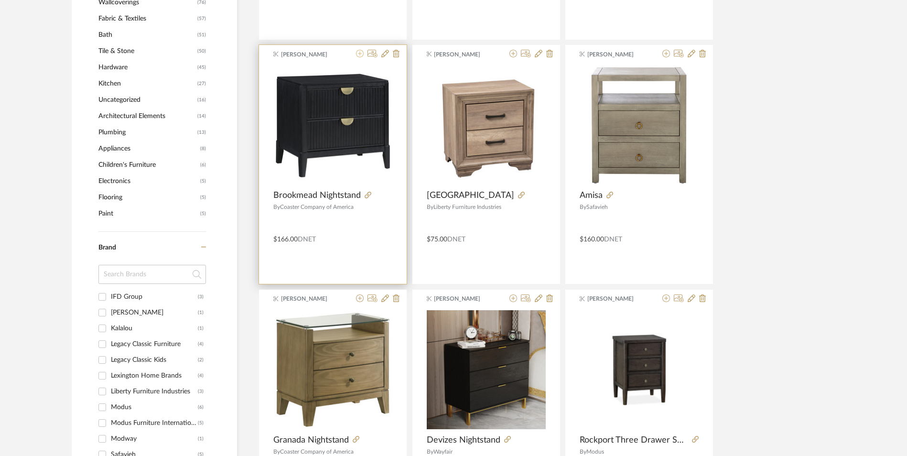
click at [359, 51] on icon at bounding box center [360, 54] width 8 height 8
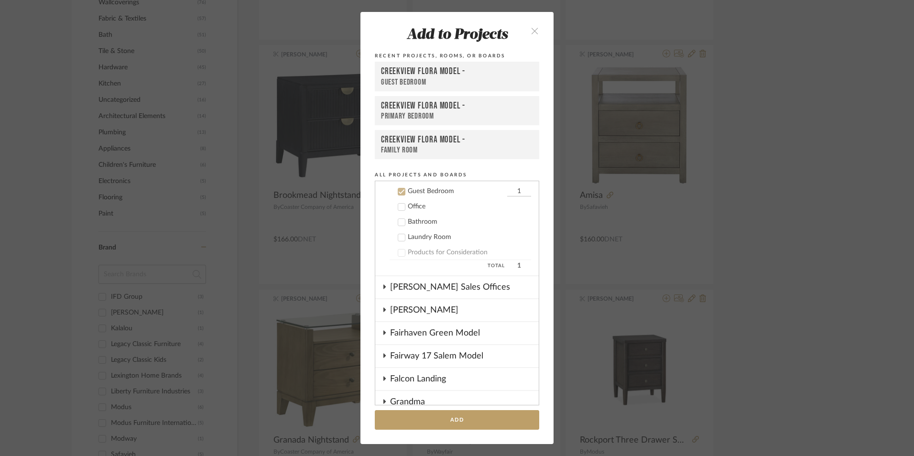
scroll to position [360, 0]
click at [483, 416] on button "Add" at bounding box center [457, 420] width 164 height 20
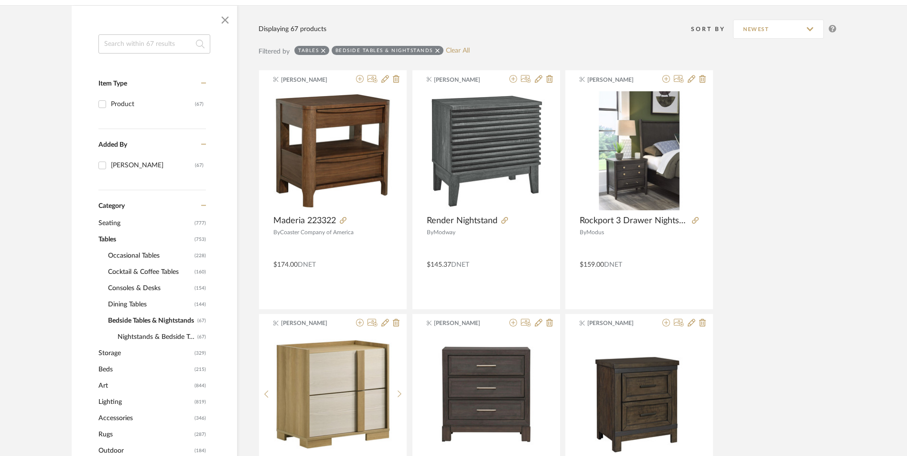
scroll to position [0, 0]
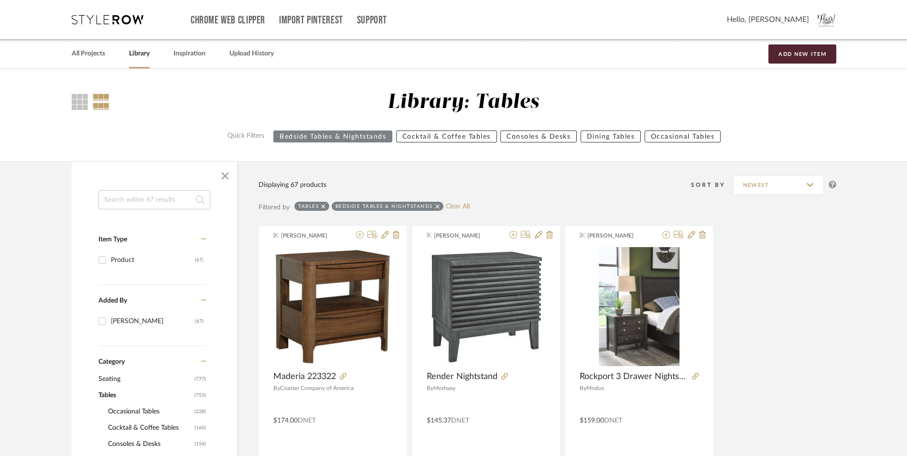
drag, startPoint x: 437, startPoint y: 203, endPoint x: 328, endPoint y: 206, distance: 108.5
click at [436, 203] on icon at bounding box center [437, 206] width 4 height 7
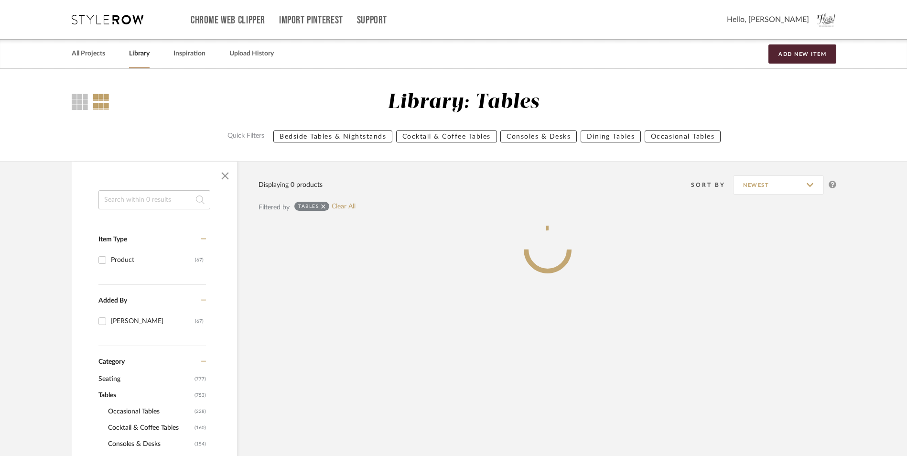
click at [325, 206] on icon at bounding box center [323, 206] width 4 height 7
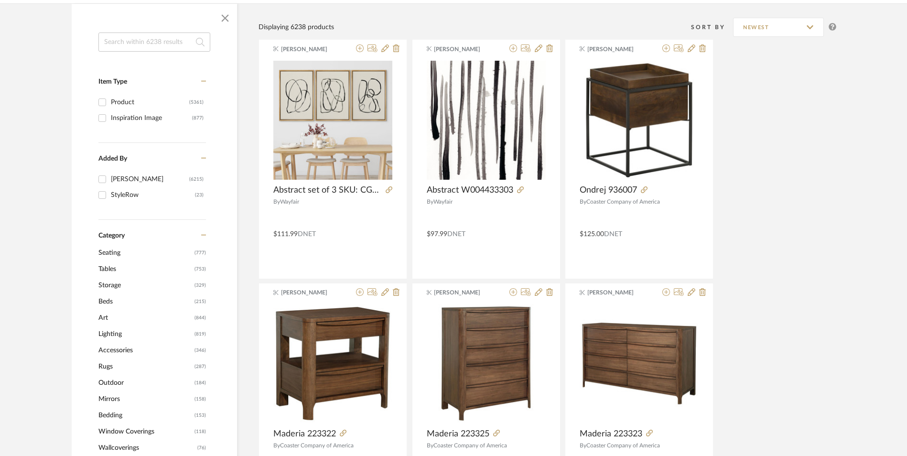
scroll to position [2494, 0]
click at [112, 250] on span "Seating" at bounding box center [145, 253] width 94 height 16
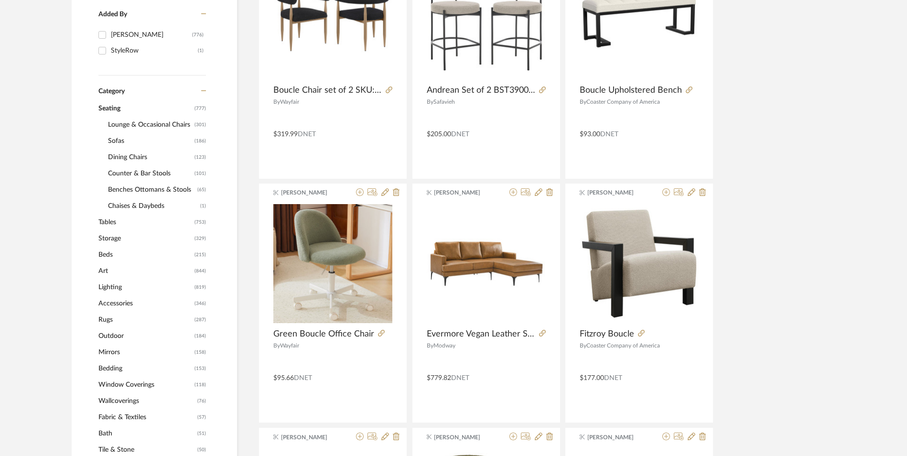
scroll to position [287, 0]
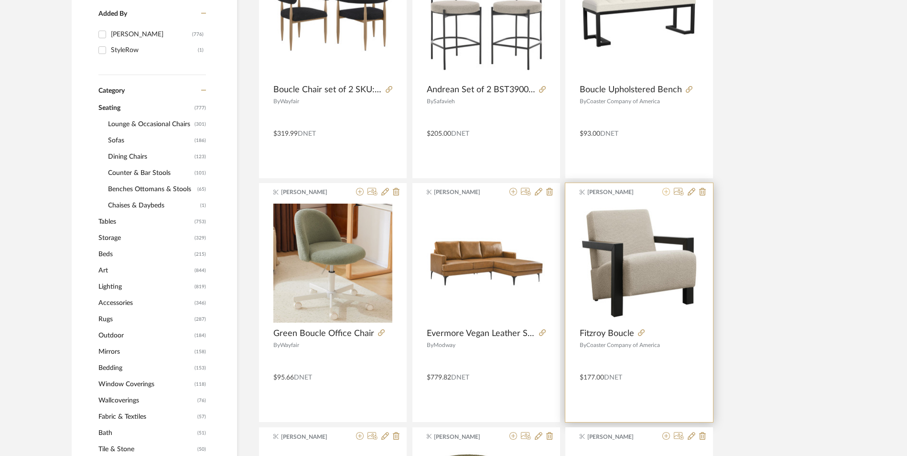
click at [666, 192] on icon at bounding box center [666, 192] width 8 height 8
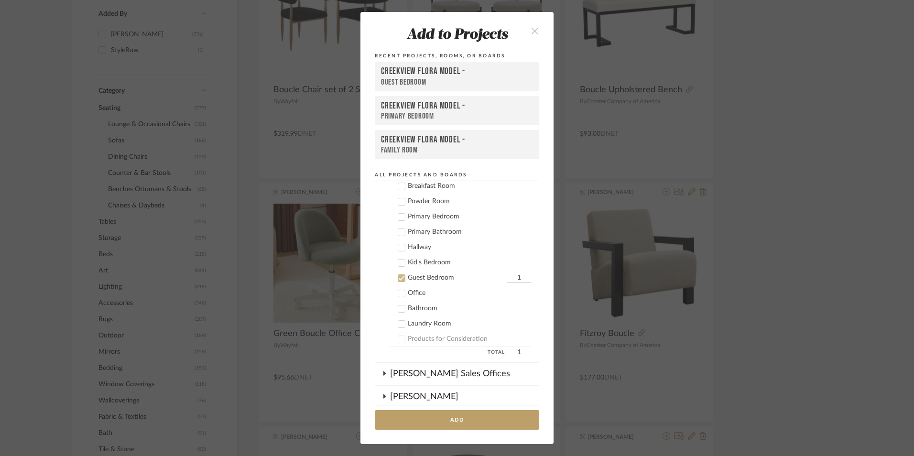
scroll to position [360, 0]
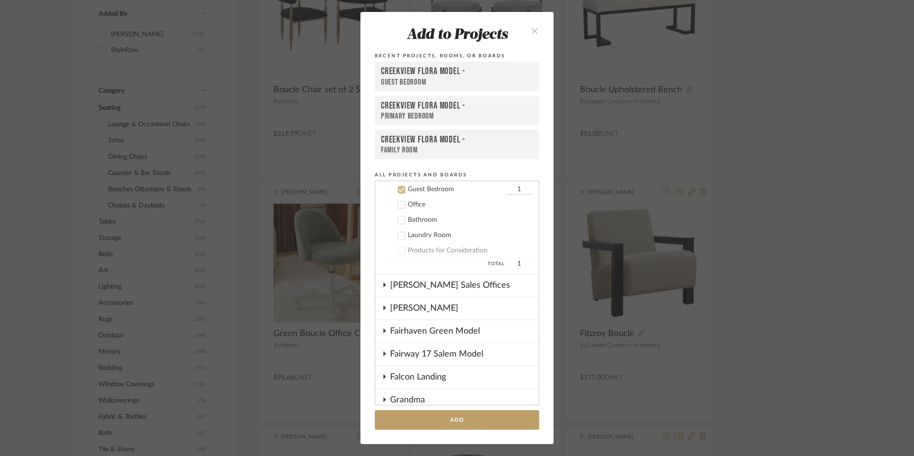
click at [399, 188] on icon at bounding box center [401, 189] width 7 height 7
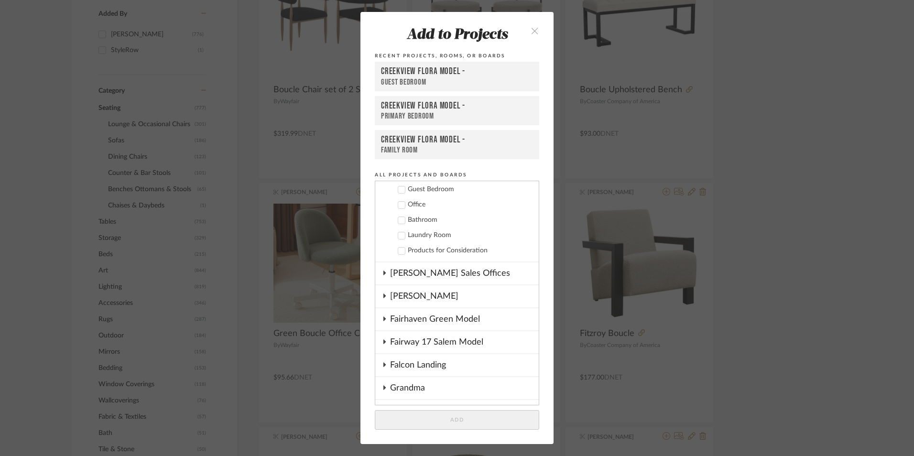
click at [401, 204] on icon at bounding box center [401, 205] width 7 height 7
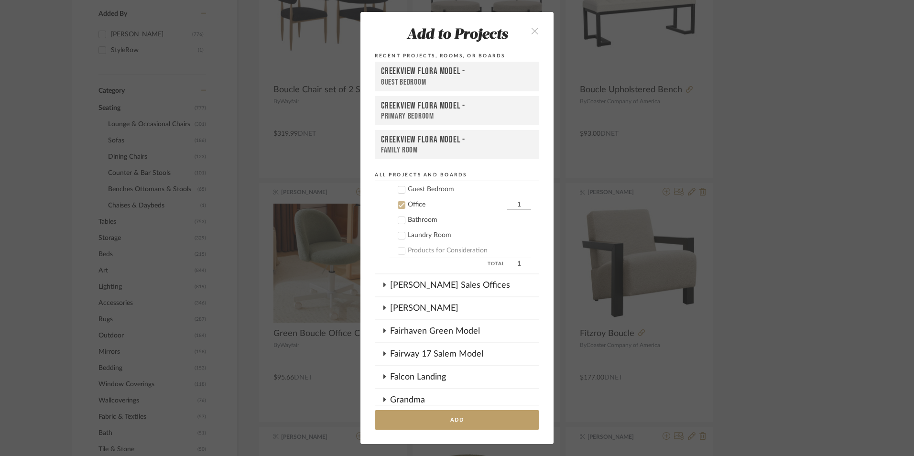
click at [486, 416] on button "Add" at bounding box center [457, 420] width 164 height 20
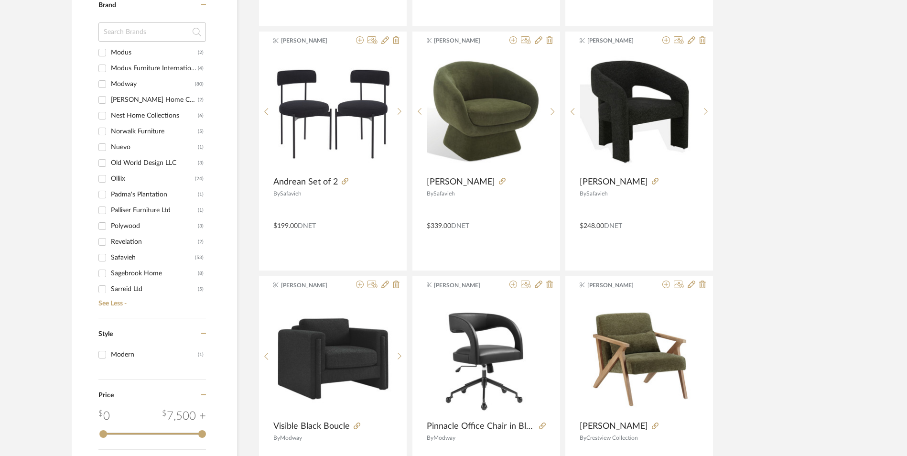
scroll to position [1051, 0]
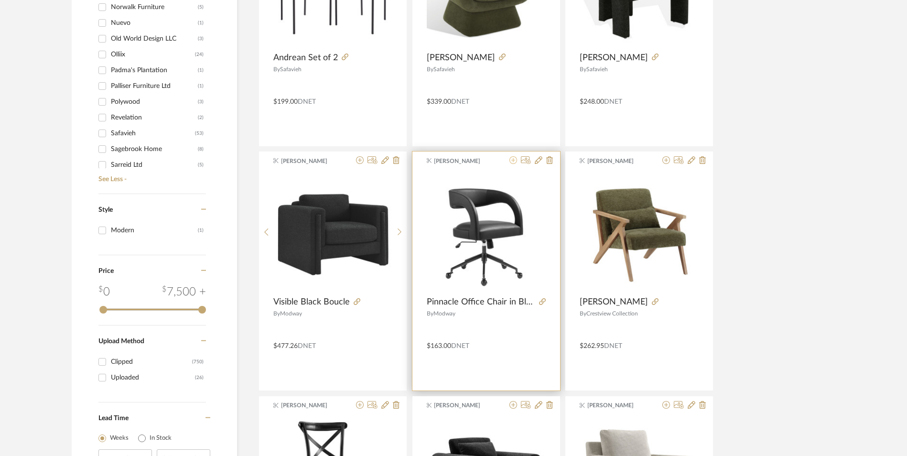
click at [511, 162] on icon at bounding box center [513, 160] width 8 height 8
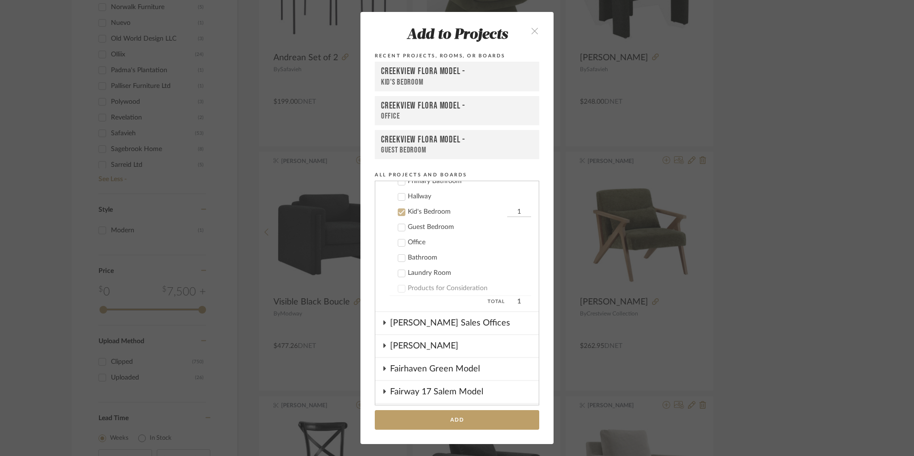
scroll to position [345, 0]
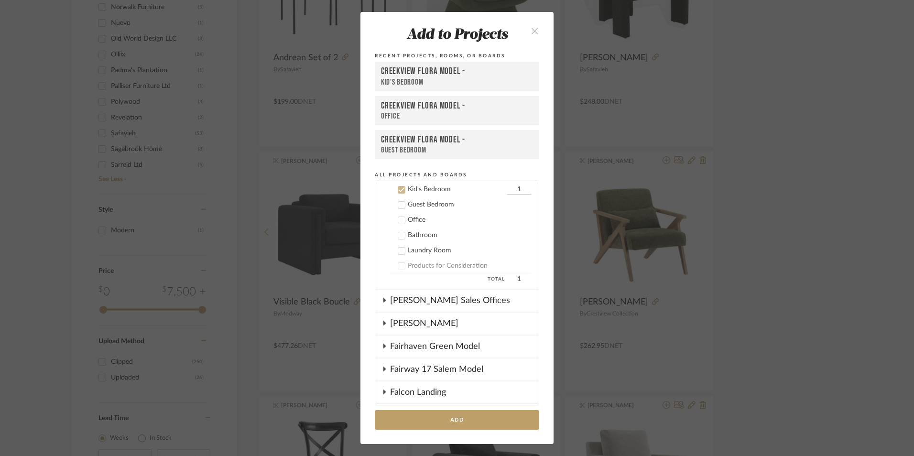
click at [398, 192] on icon at bounding box center [401, 189] width 7 height 7
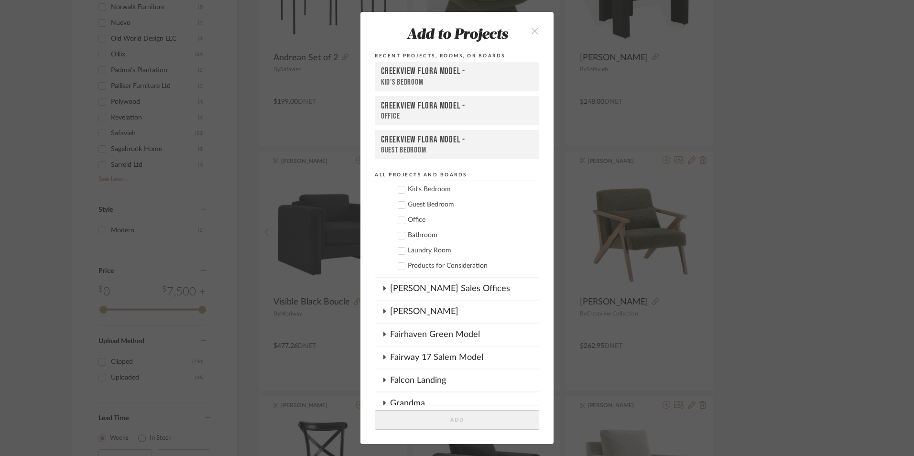
click at [399, 223] on icon at bounding box center [401, 220] width 7 height 7
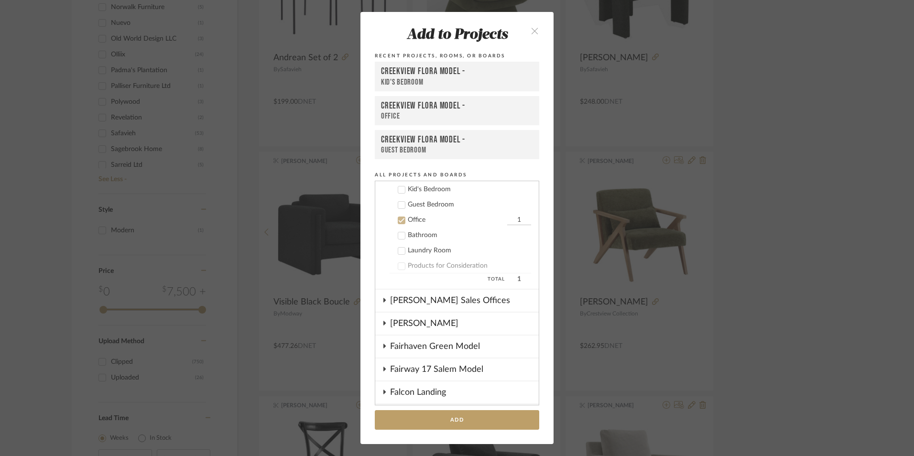
click at [474, 421] on button "Add" at bounding box center [457, 420] width 164 height 20
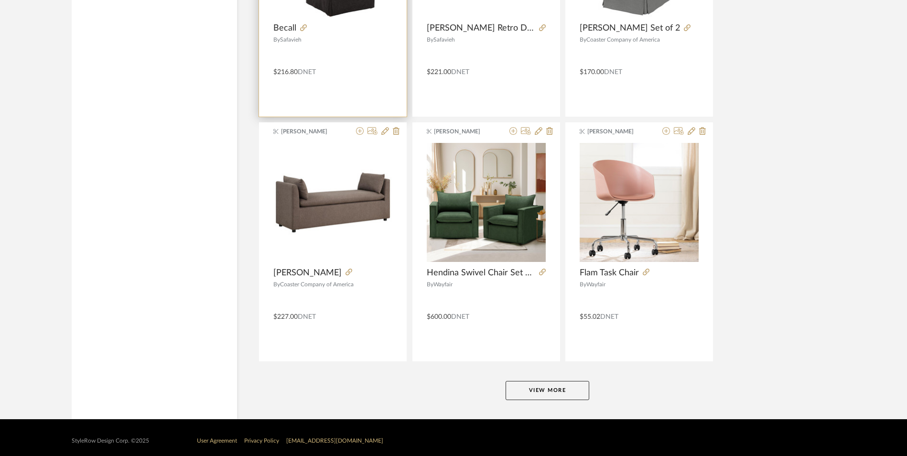
scroll to position [2799, 0]
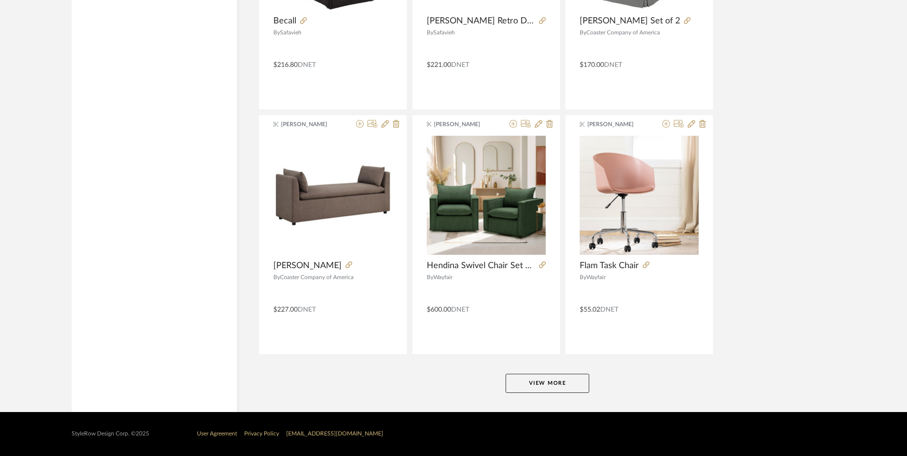
click at [539, 381] on button "View More" at bounding box center [548, 383] width 84 height 19
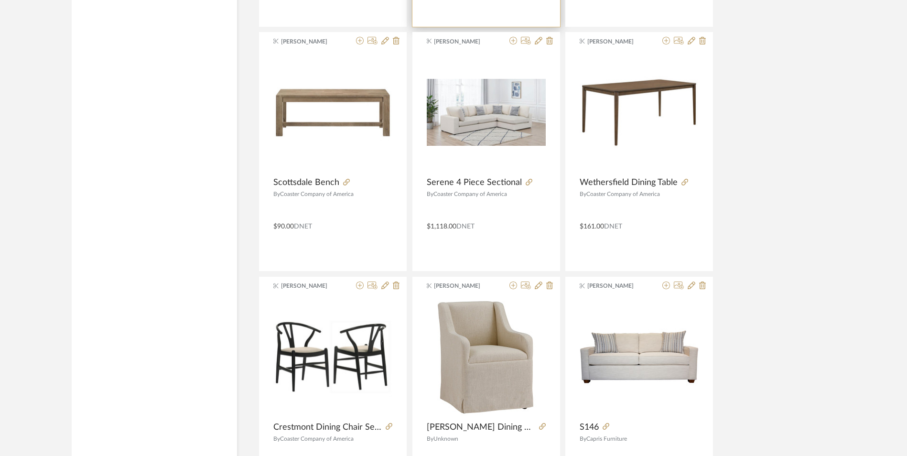
scroll to position [5732, 0]
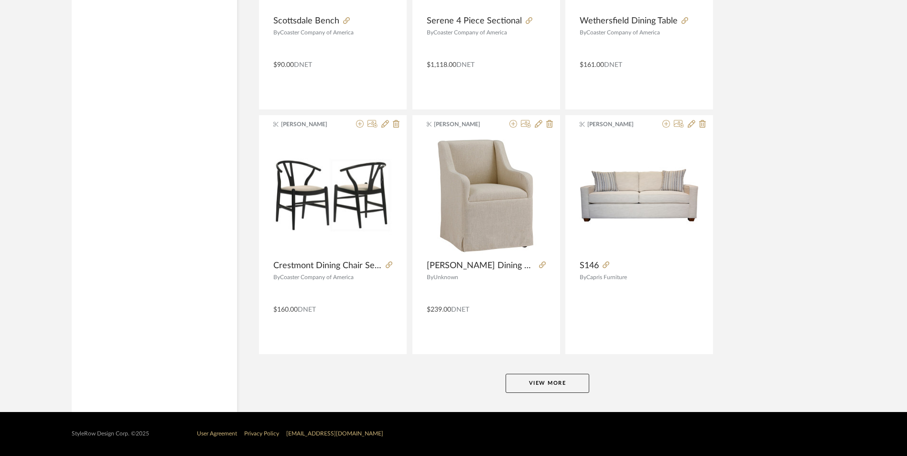
click at [543, 384] on button "View More" at bounding box center [548, 383] width 84 height 19
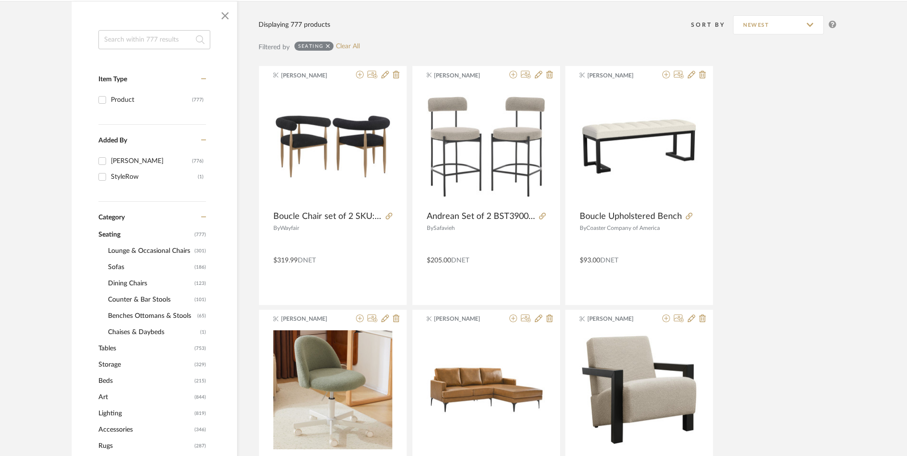
scroll to position [191, 0]
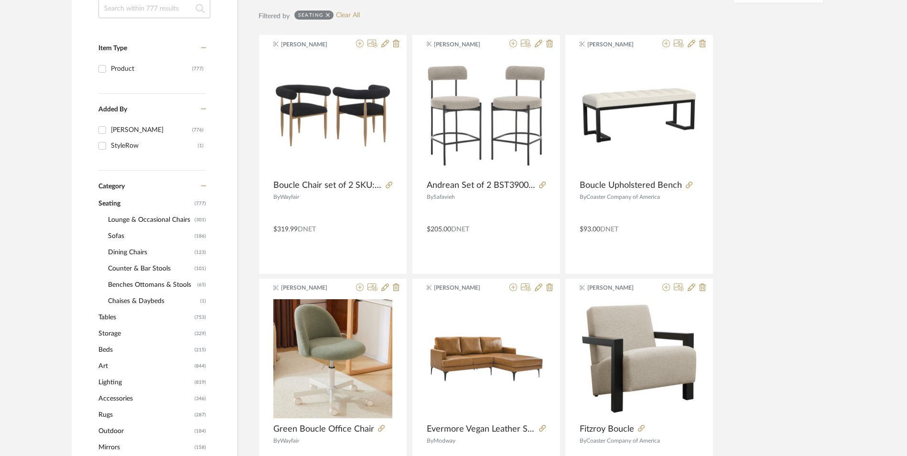
click at [139, 219] on span "Lounge & Occasional Chairs" at bounding box center [150, 220] width 84 height 16
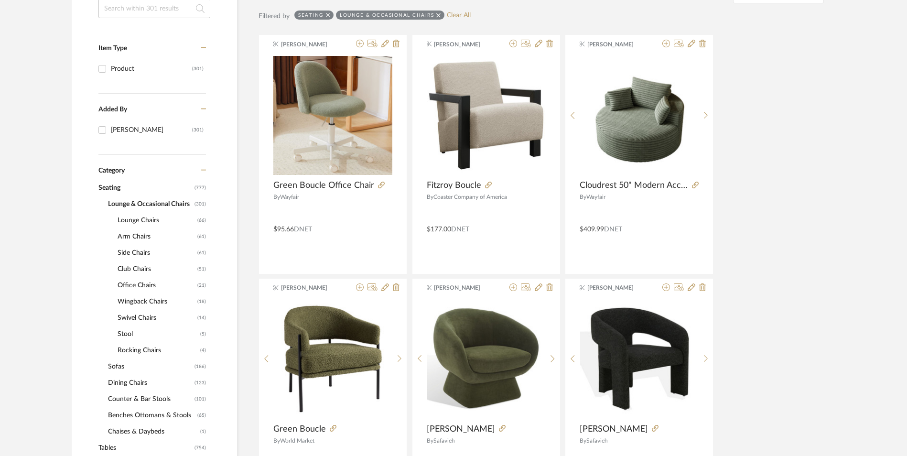
scroll to position [477, 0]
click at [122, 381] on span "Dining Chairs" at bounding box center [150, 383] width 84 height 16
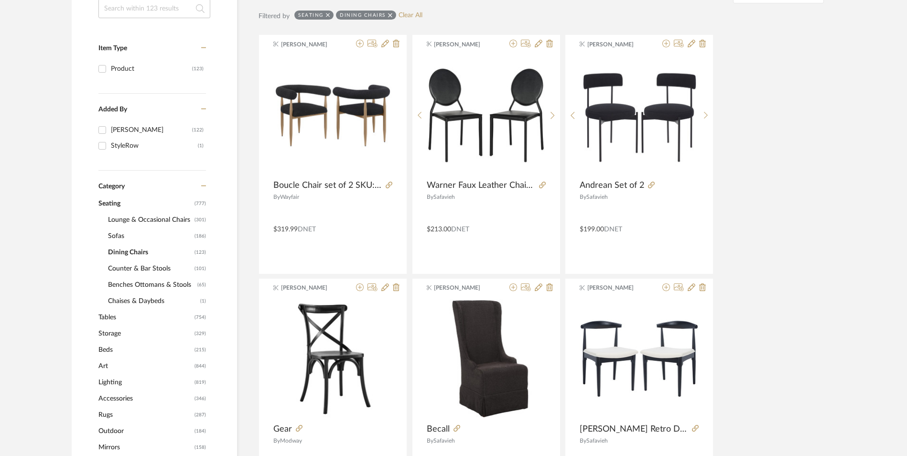
scroll to position [371, 0]
click at [133, 220] on span "Lounge & Occasional Chairs" at bounding box center [150, 220] width 84 height 16
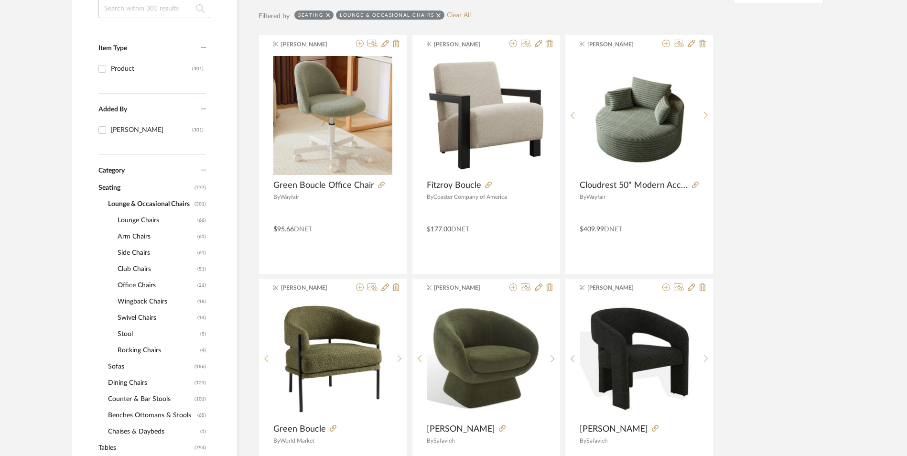
scroll to position [477, 0]
click at [144, 289] on span "Office Chairs" at bounding box center [156, 285] width 77 height 16
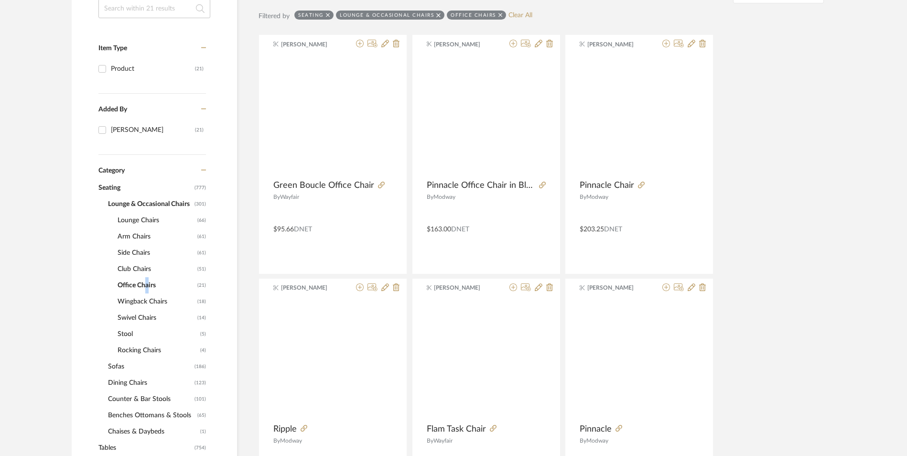
scroll to position [0, 0]
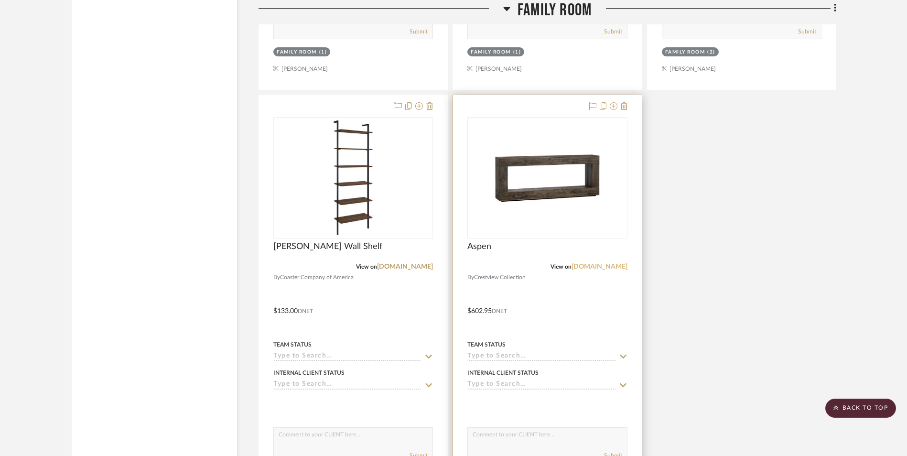
scroll to position [1720, 0]
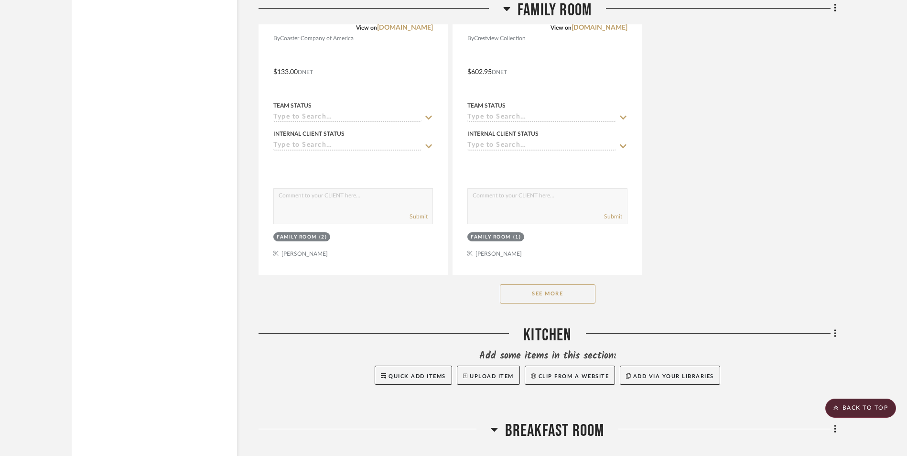
click at [541, 298] on button "See More" at bounding box center [548, 293] width 96 height 19
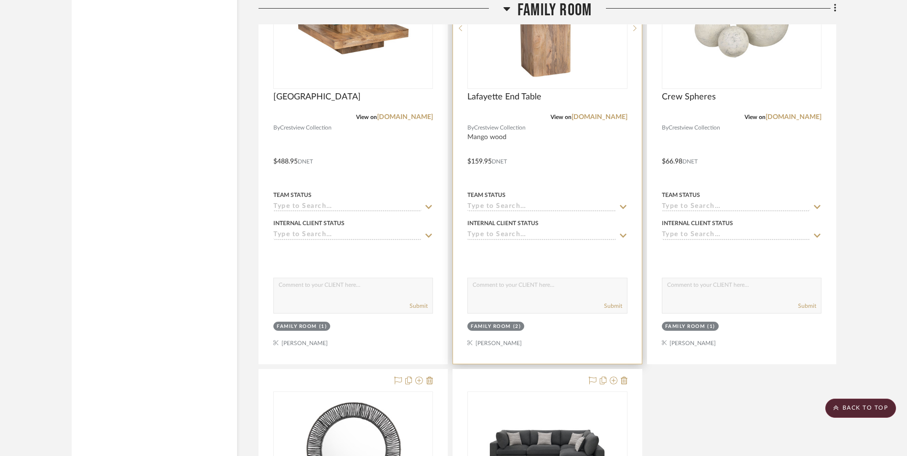
scroll to position [2294, 0]
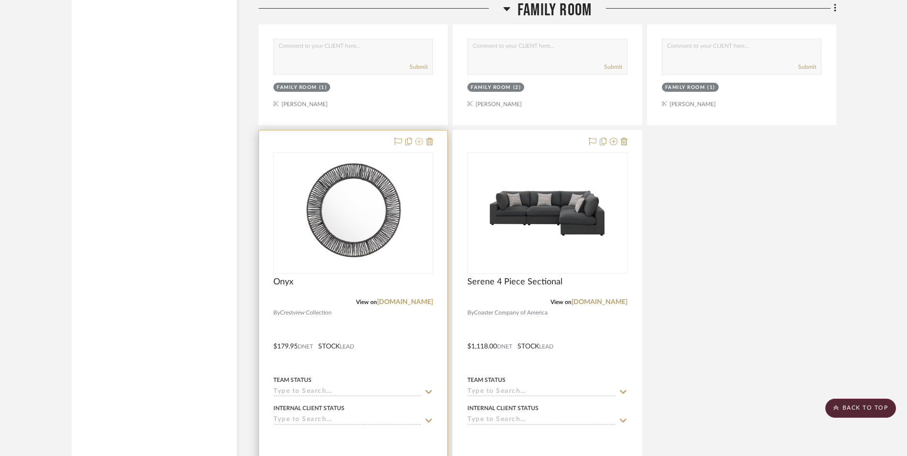
click at [417, 143] on icon at bounding box center [419, 142] width 8 height 8
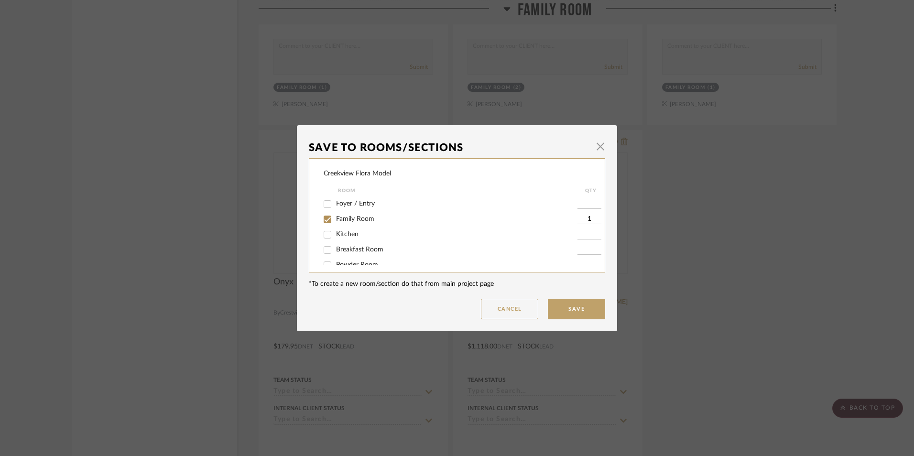
click at [331, 220] on input "Family Room" at bounding box center [327, 219] width 15 height 15
checkbox input "false"
click at [323, 240] on input "Primary Bedroom" at bounding box center [327, 243] width 15 height 15
checkbox input "true"
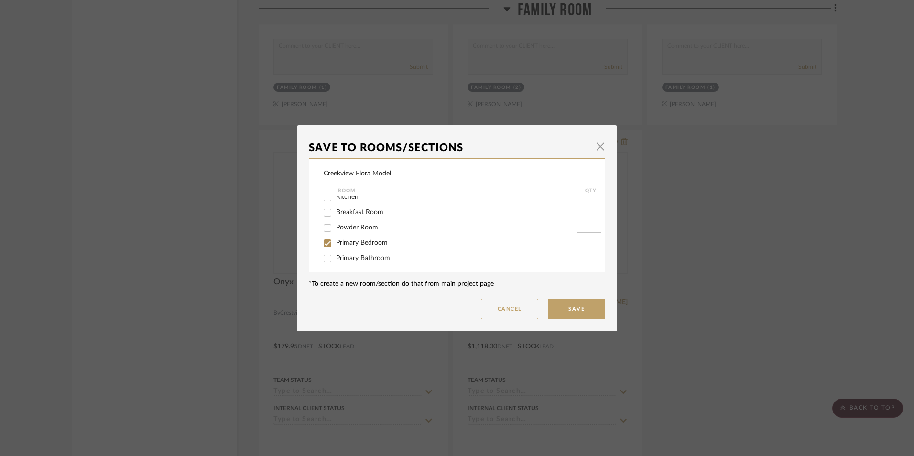
type input "1"
click at [587, 304] on button "Save" at bounding box center [576, 309] width 57 height 21
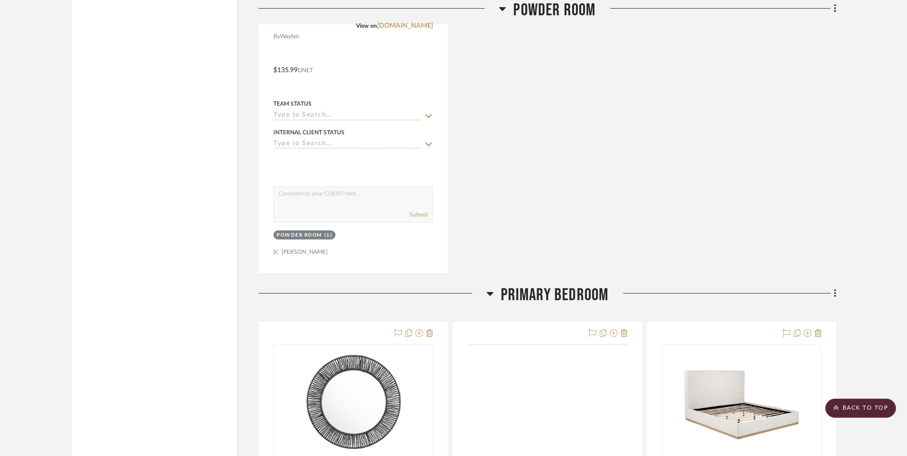
scroll to position [4253, 0]
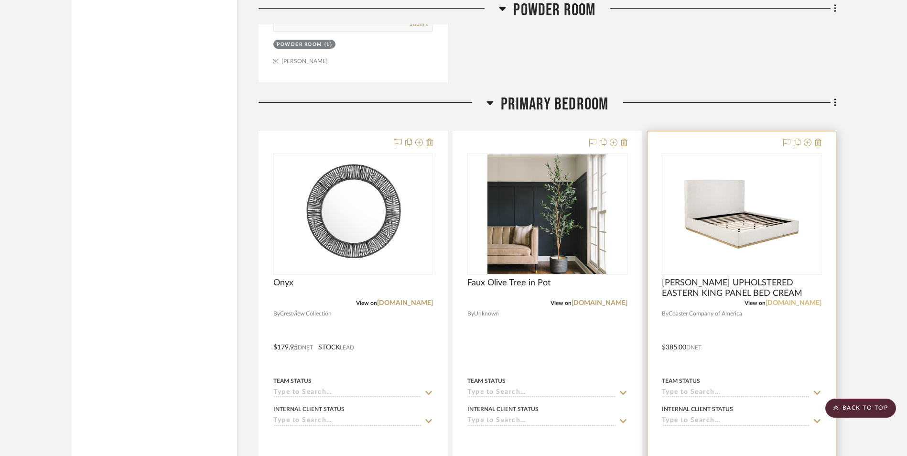
click at [729, 301] on link "[DOMAIN_NAME]" at bounding box center [793, 303] width 56 height 7
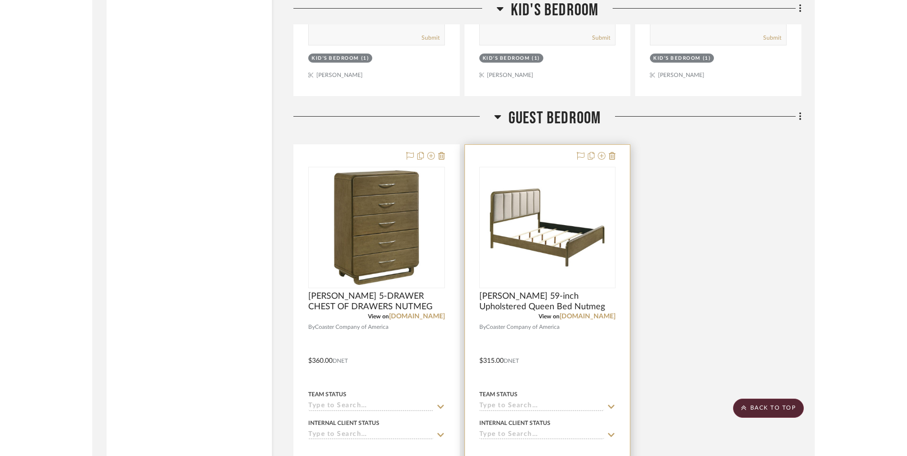
scroll to position [5517, 0]
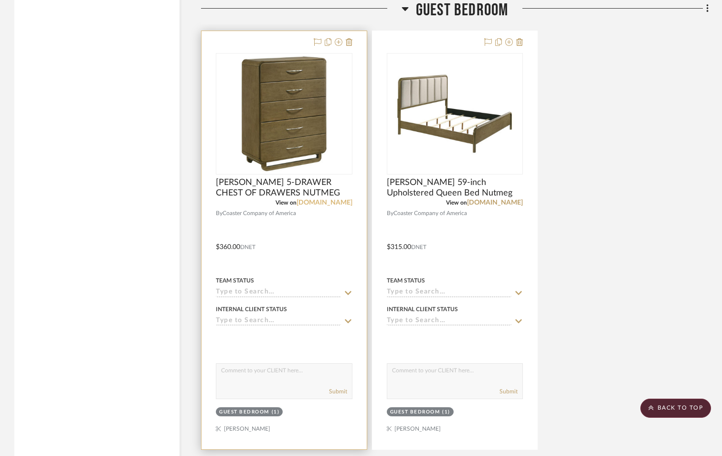
click at [336, 204] on link "[DOMAIN_NAME]" at bounding box center [325, 202] width 56 height 7
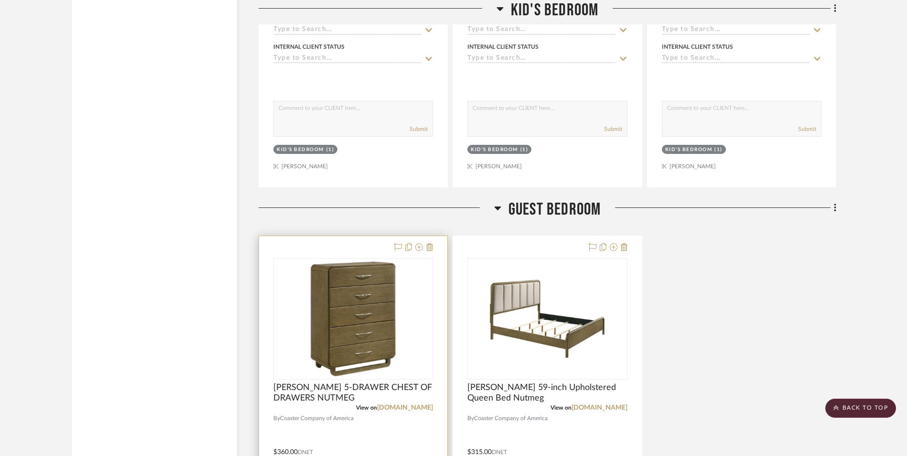
scroll to position [5326, 0]
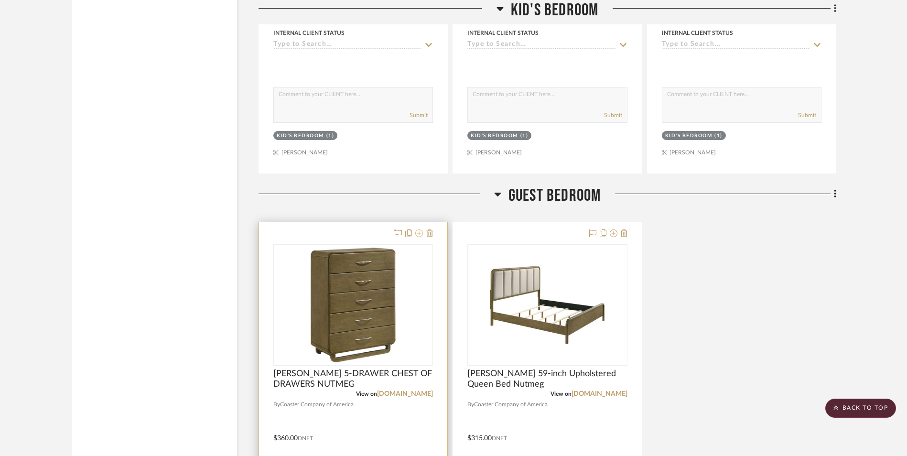
click at [419, 233] on icon at bounding box center [419, 233] width 8 height 8
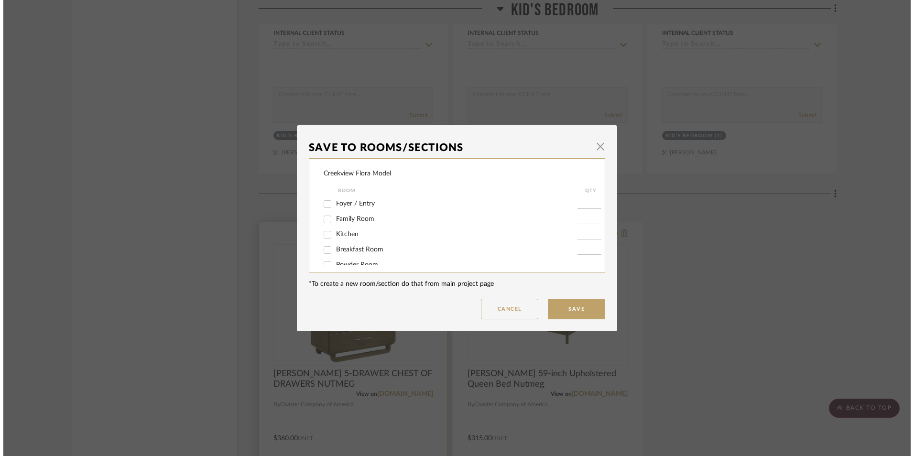
scroll to position [0, 0]
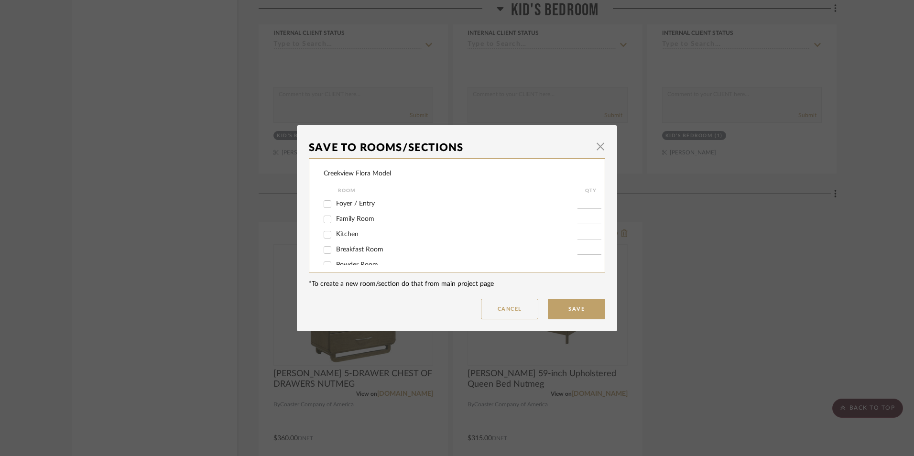
click at [595, 148] on span "button" at bounding box center [600, 146] width 19 height 19
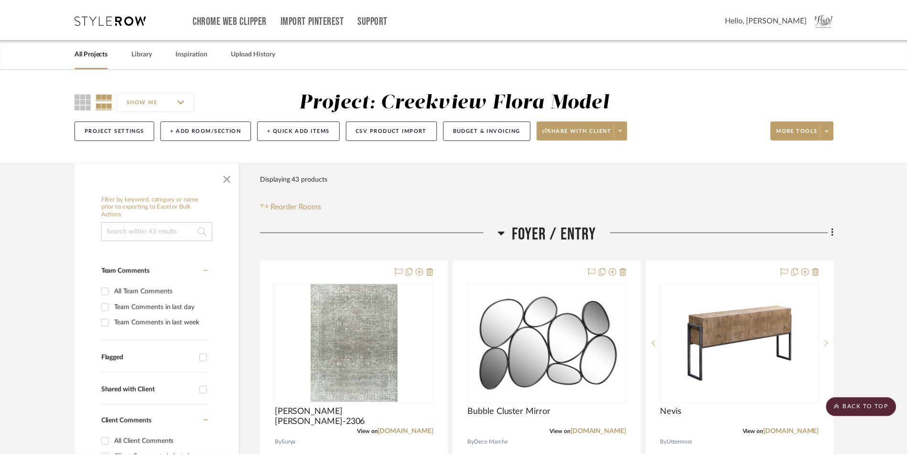
scroll to position [5326, 0]
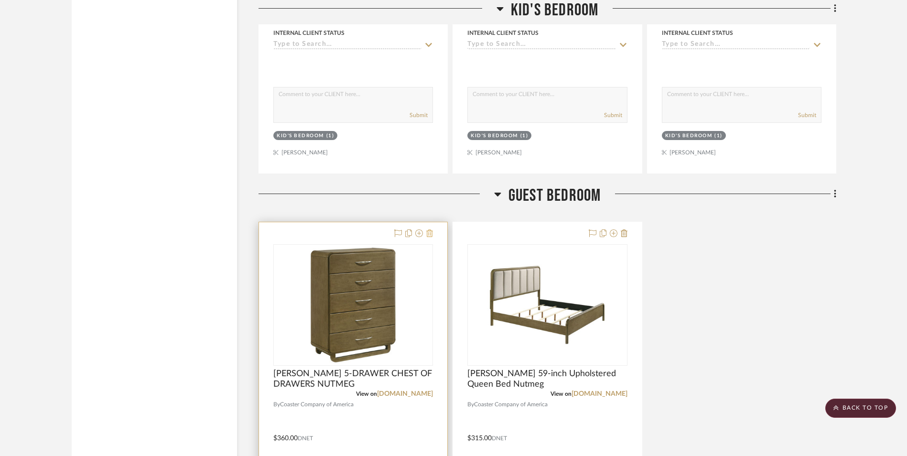
click at [431, 234] on icon at bounding box center [429, 233] width 7 height 8
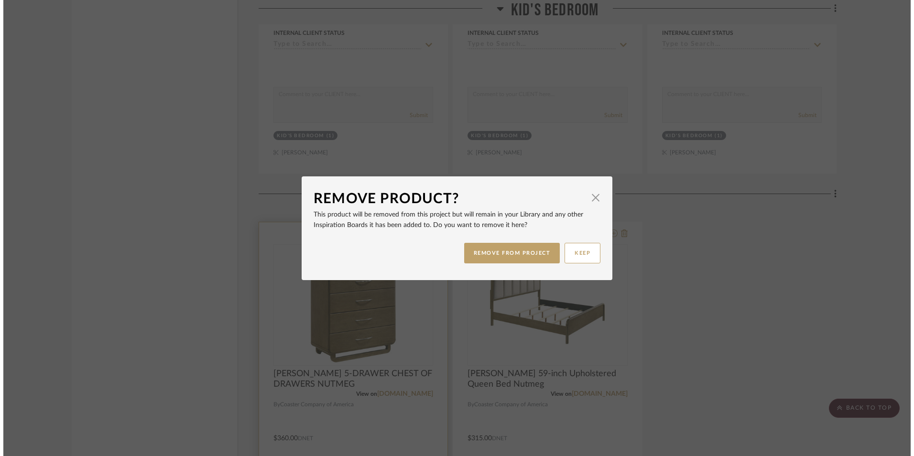
scroll to position [0, 0]
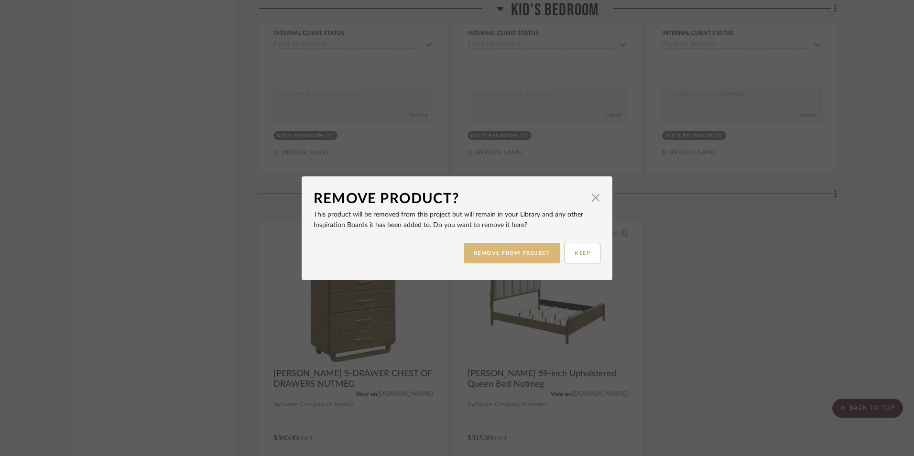
click at [499, 255] on button "REMOVE FROM PROJECT" at bounding box center [512, 253] width 96 height 21
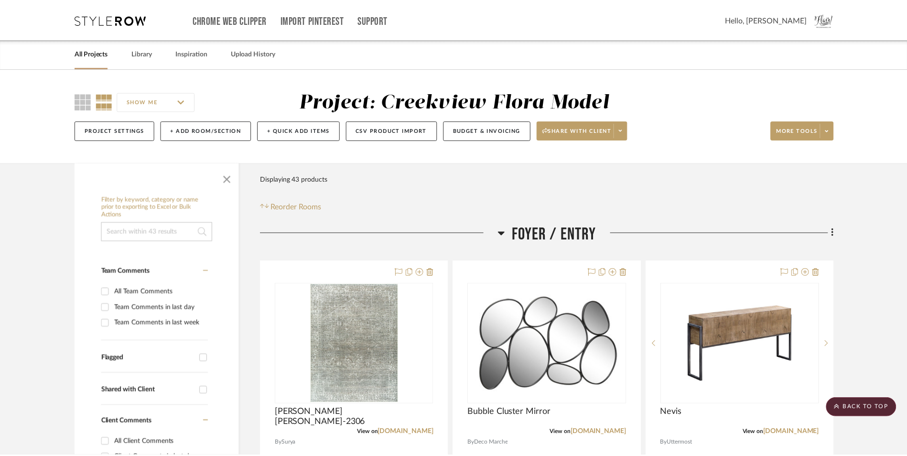
scroll to position [5326, 0]
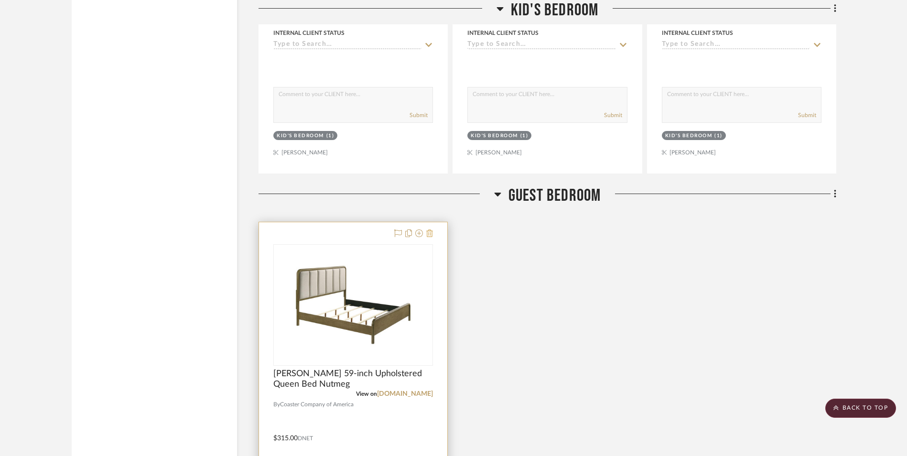
click at [431, 233] on icon at bounding box center [429, 233] width 7 height 8
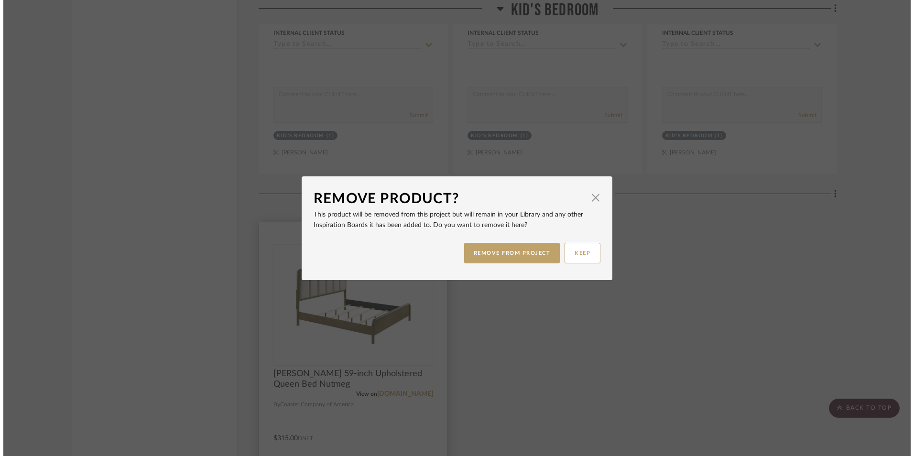
scroll to position [0, 0]
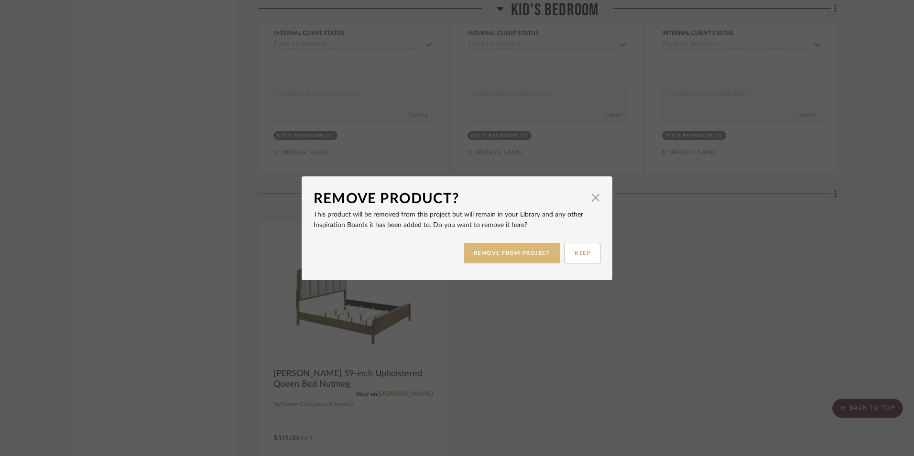
click at [511, 252] on button "REMOVE FROM PROJECT" at bounding box center [512, 253] width 96 height 21
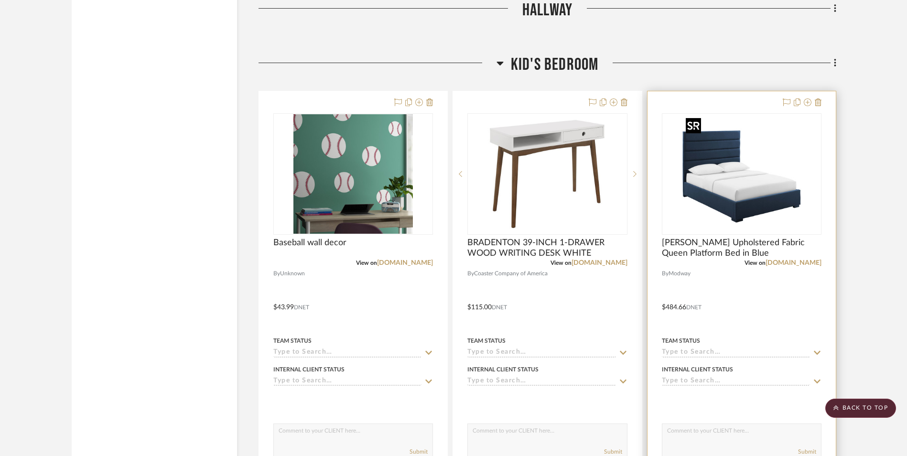
scroll to position [4991, 0]
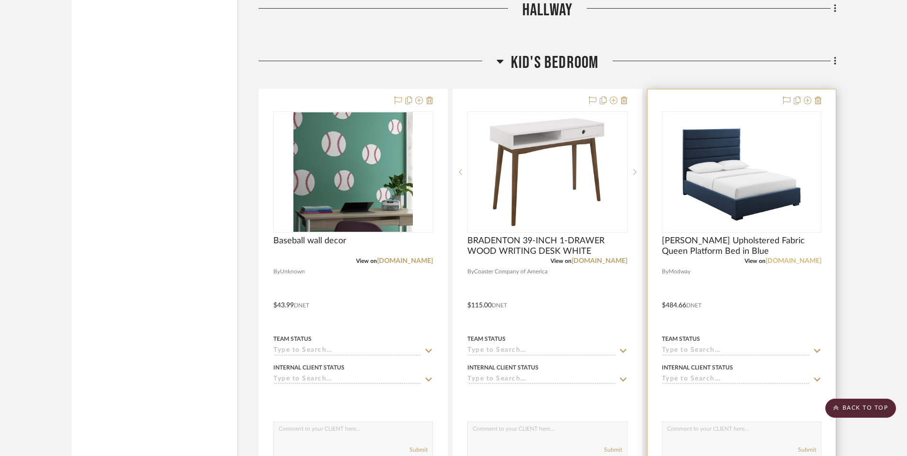
click at [798, 259] on link "[DOMAIN_NAME]" at bounding box center [793, 261] width 56 height 7
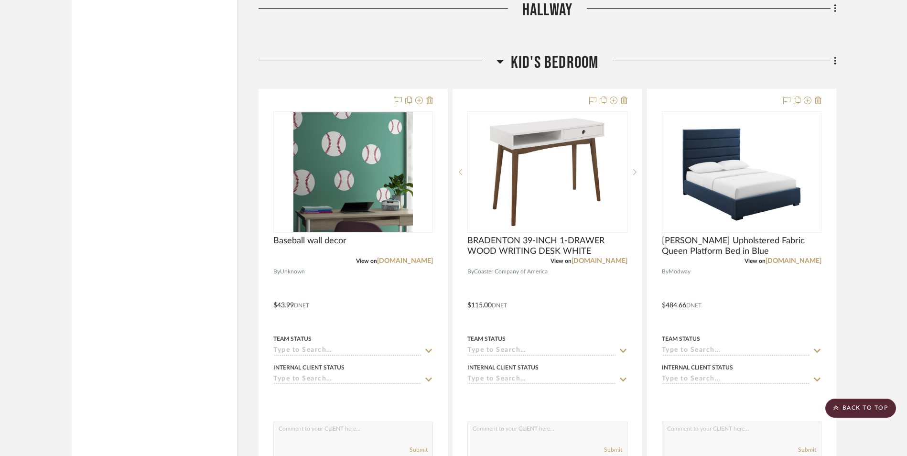
click at [598, 262] on link "[DOMAIN_NAME]" at bounding box center [599, 261] width 56 height 7
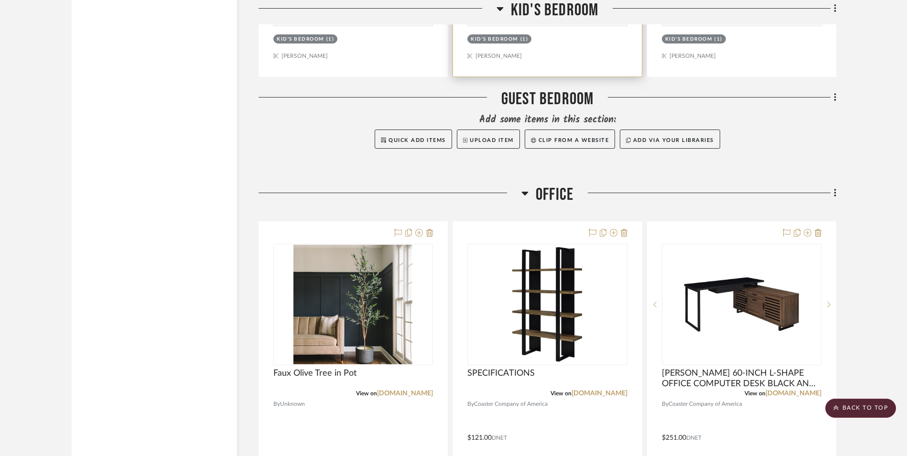
scroll to position [5469, 0]
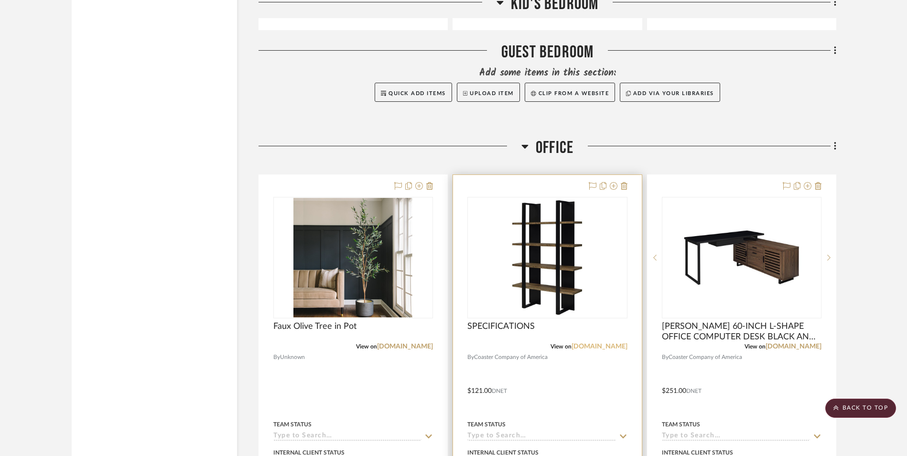
click at [581, 349] on link "[DOMAIN_NAME]" at bounding box center [599, 346] width 56 height 7
click at [584, 349] on link "[DOMAIN_NAME]" at bounding box center [599, 346] width 56 height 7
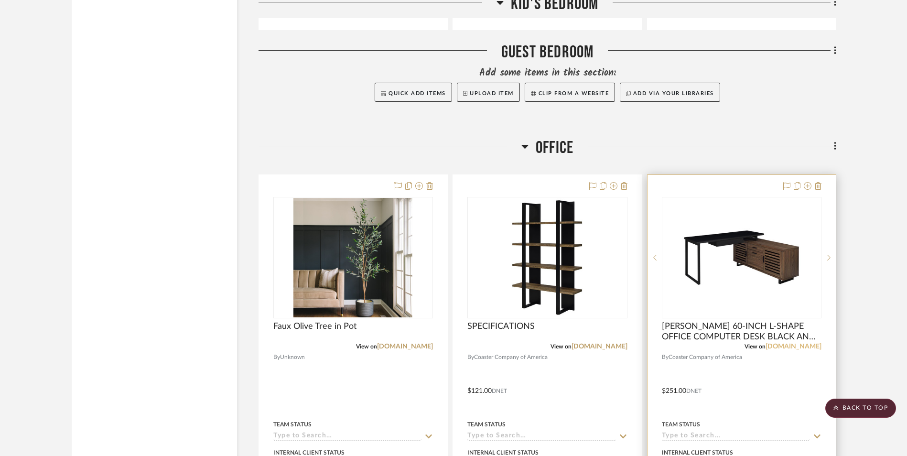
click at [780, 347] on link "[DOMAIN_NAME]" at bounding box center [793, 346] width 56 height 7
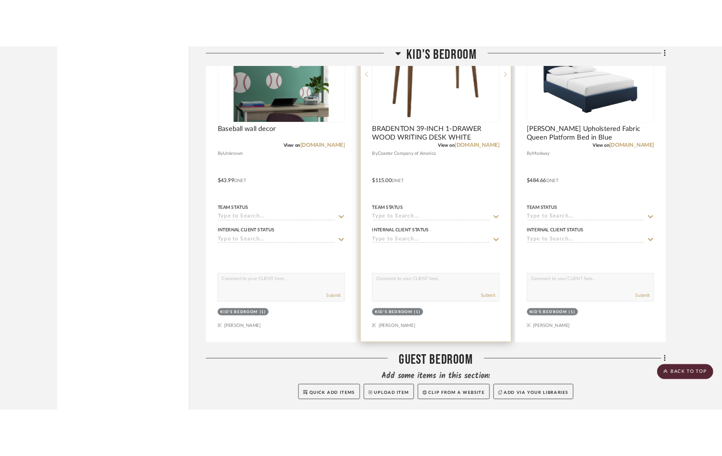
scroll to position [5087, 0]
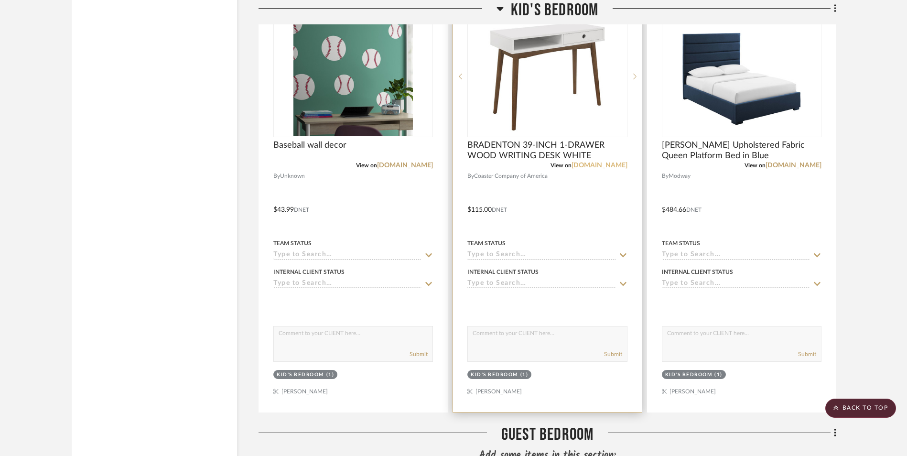
click at [610, 166] on link "[DOMAIN_NAME]" at bounding box center [599, 165] width 56 height 7
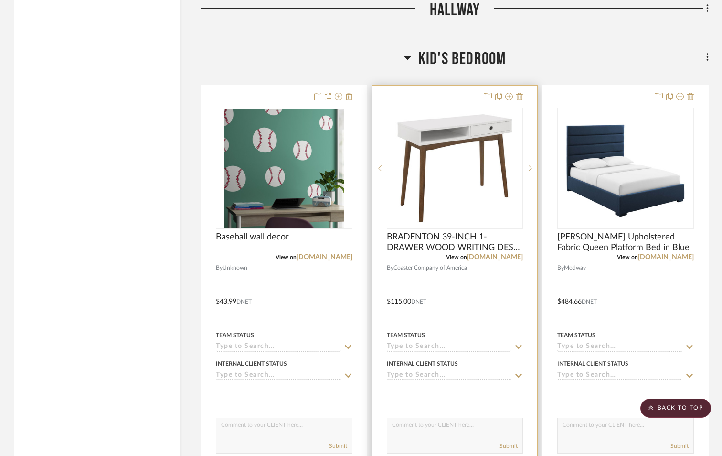
scroll to position [4991, 0]
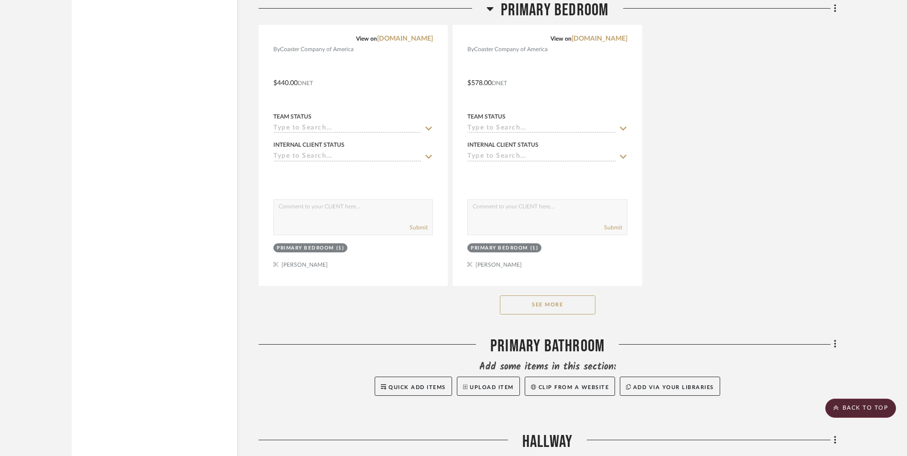
scroll to position [4539, 0]
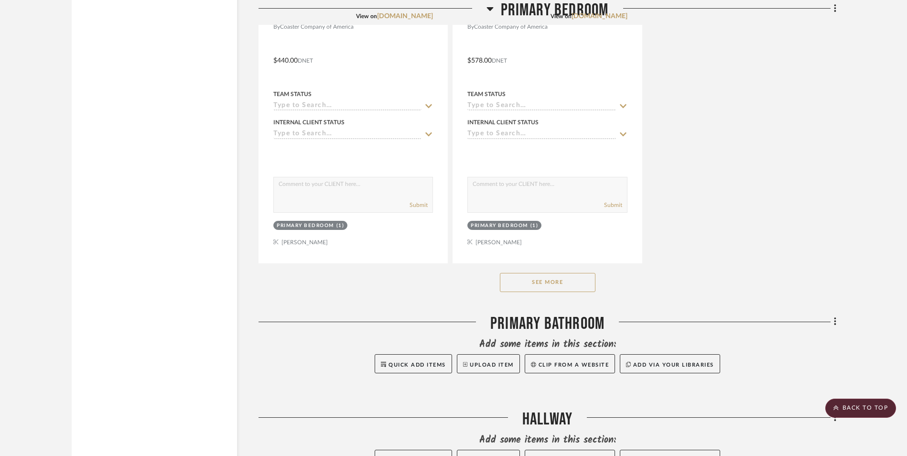
click at [557, 286] on button "See More" at bounding box center [548, 282] width 96 height 19
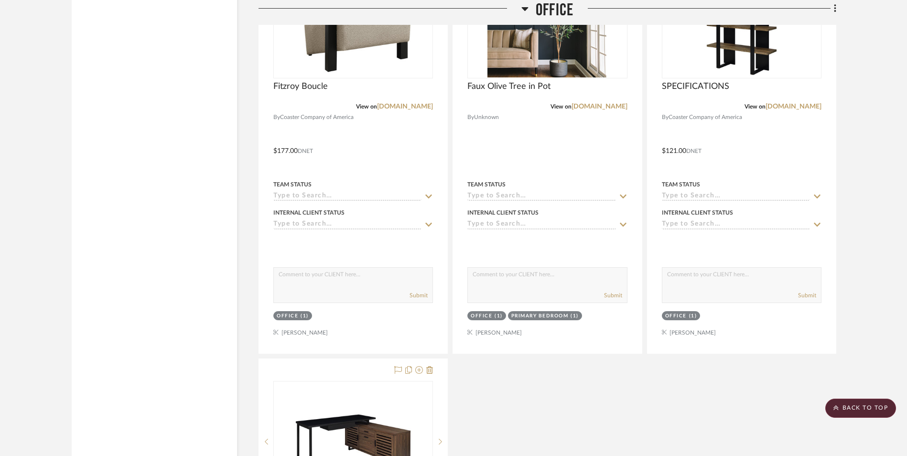
scroll to position [7120, 0]
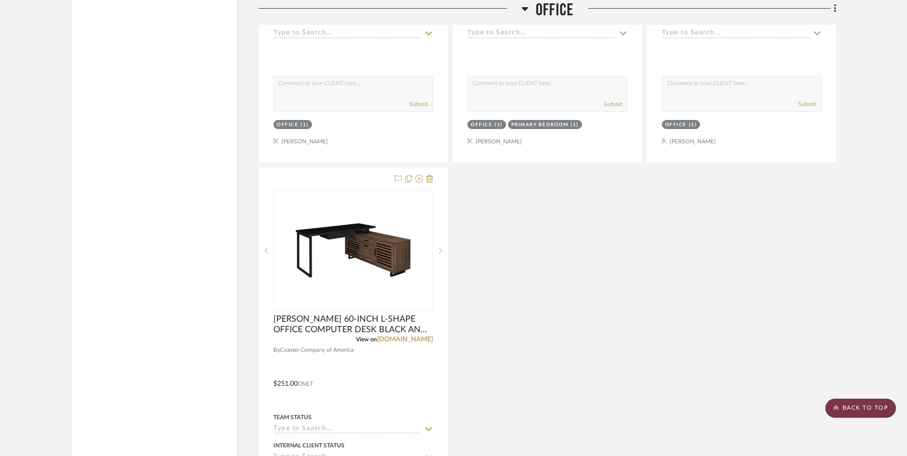
click at [729, 405] on scroll-to-top-button "BACK TO TOP" at bounding box center [860, 408] width 71 height 19
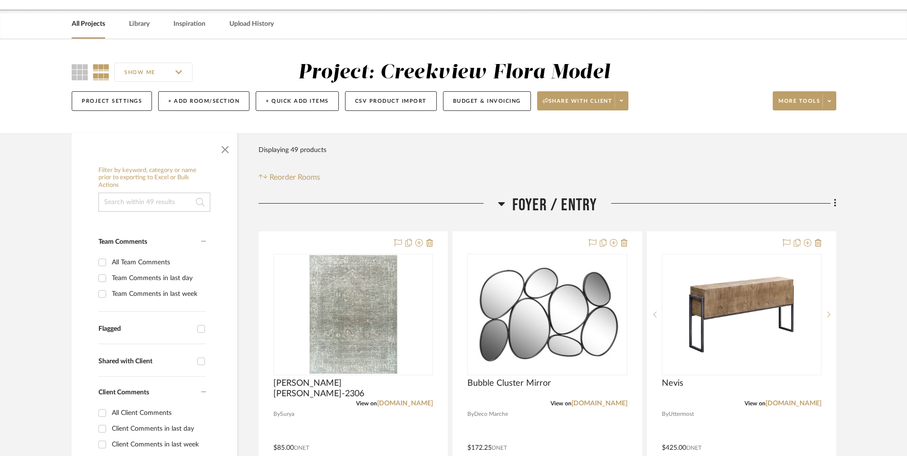
scroll to position [0, 0]
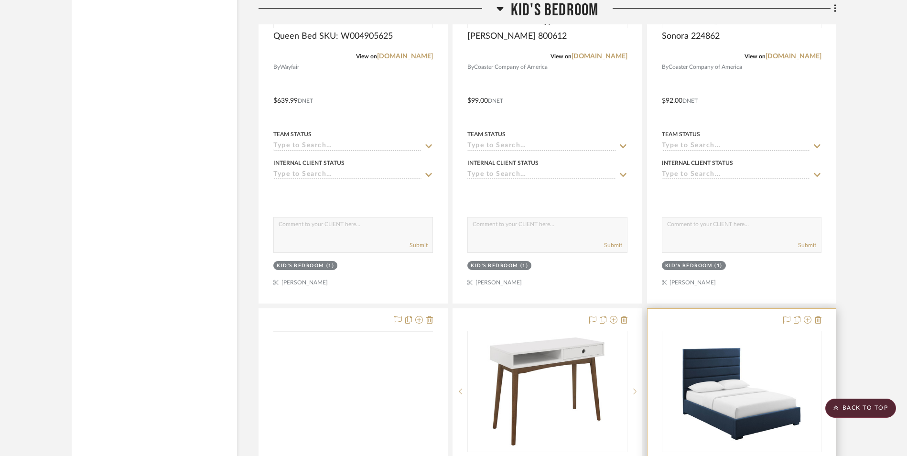
scroll to position [5400, 0]
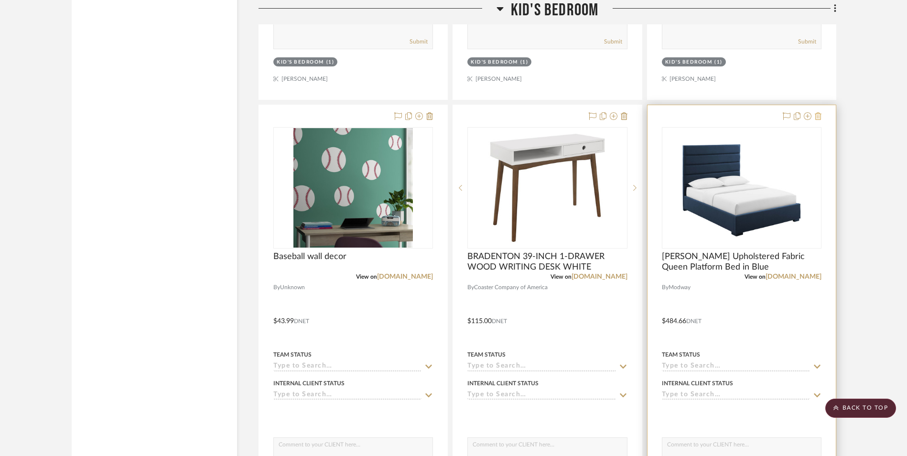
click at [819, 118] on icon at bounding box center [818, 116] width 7 height 8
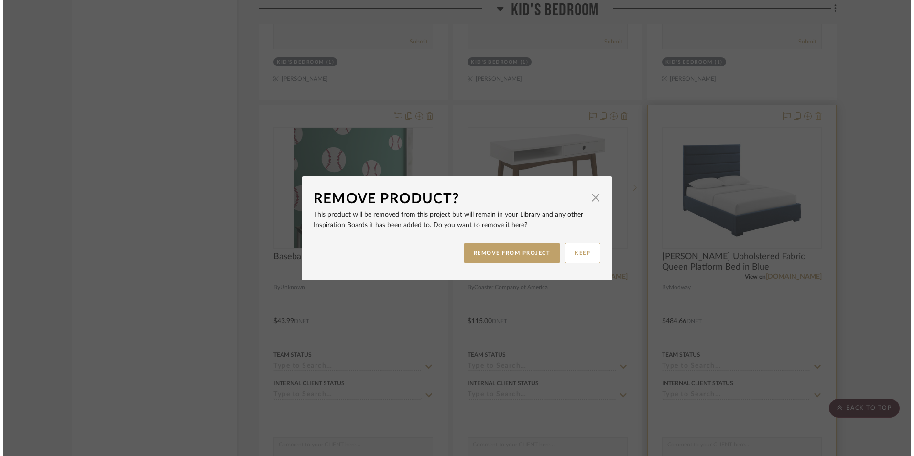
scroll to position [0, 0]
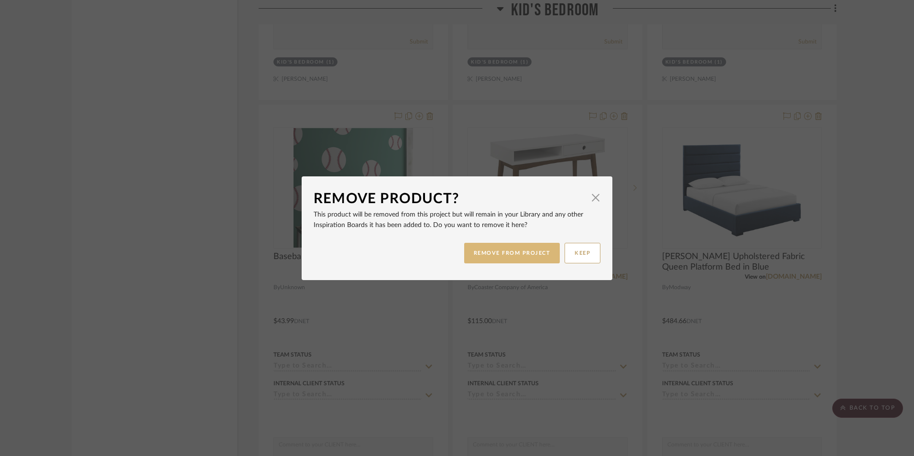
click at [528, 253] on button "REMOVE FROM PROJECT" at bounding box center [512, 253] width 96 height 21
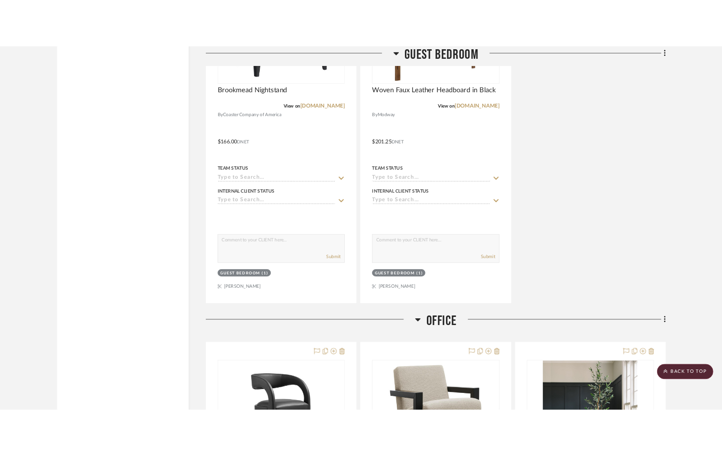
scroll to position [5877, 0]
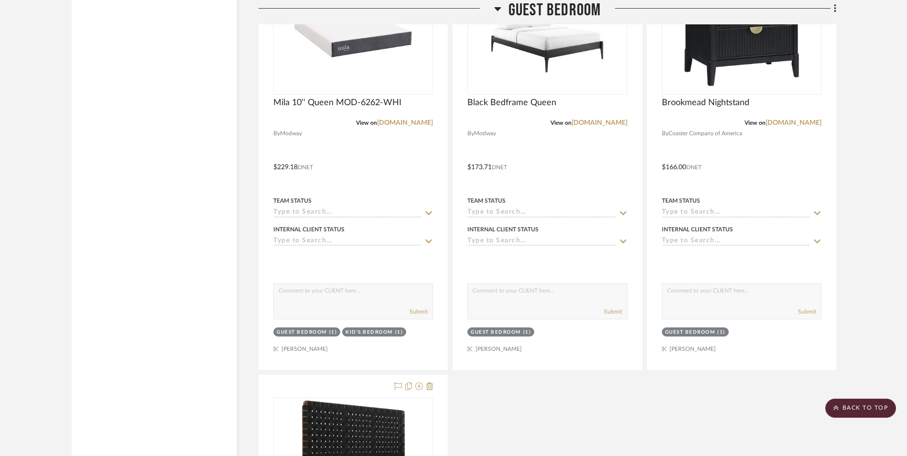
scroll to position [5565, 0]
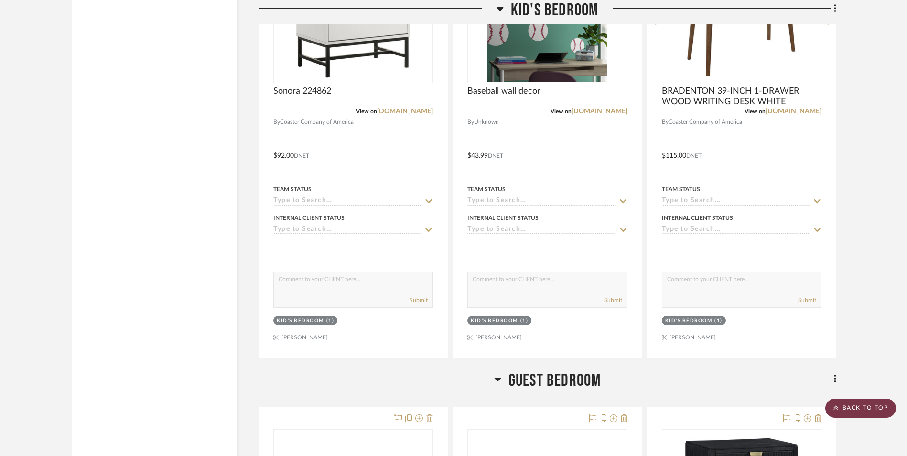
click at [729, 405] on scroll-to-top-button "BACK TO TOP" at bounding box center [860, 408] width 71 height 19
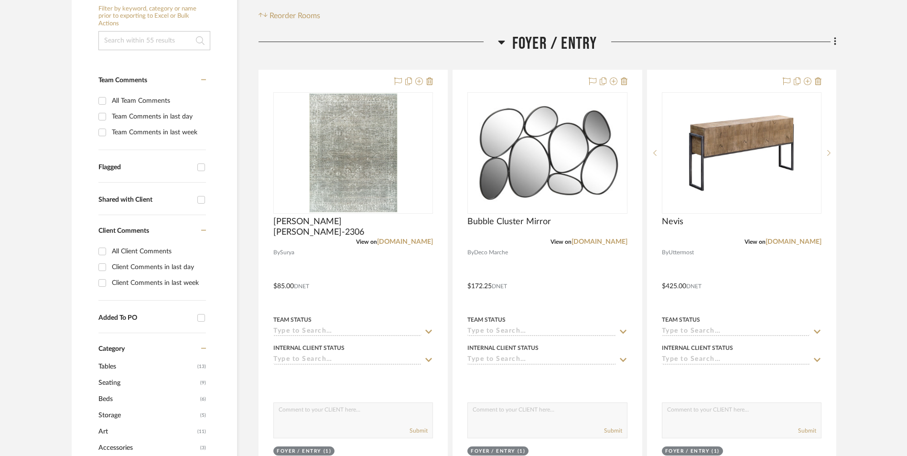
scroll to position [382, 0]
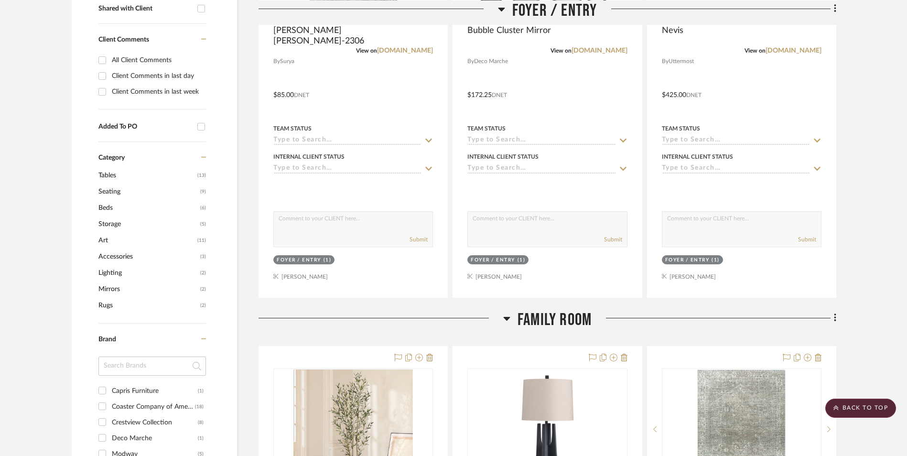
click at [108, 289] on span "Mirrors" at bounding box center [147, 289] width 99 height 16
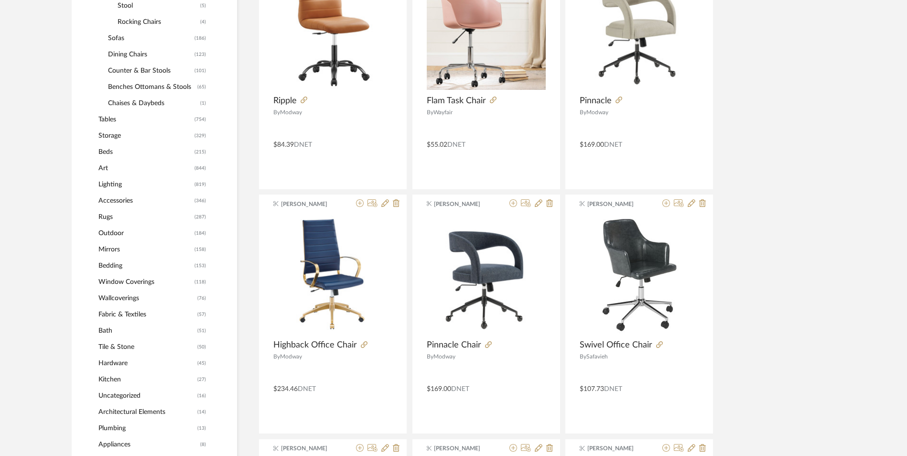
scroll to position [526, 0]
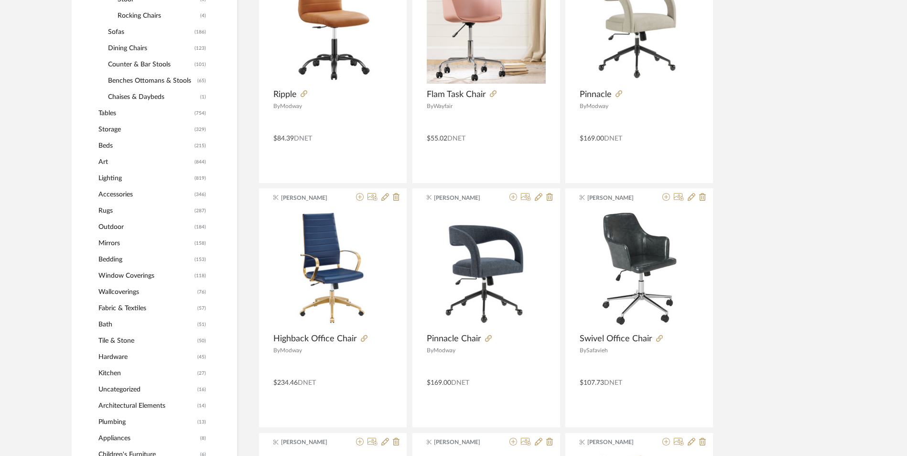
click at [105, 238] on span "Mirrors" at bounding box center [145, 243] width 94 height 16
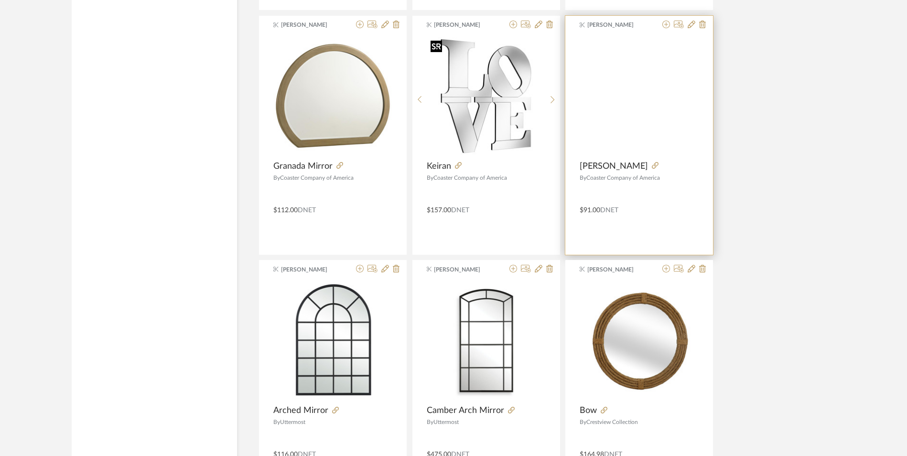
scroll to position [1290, 0]
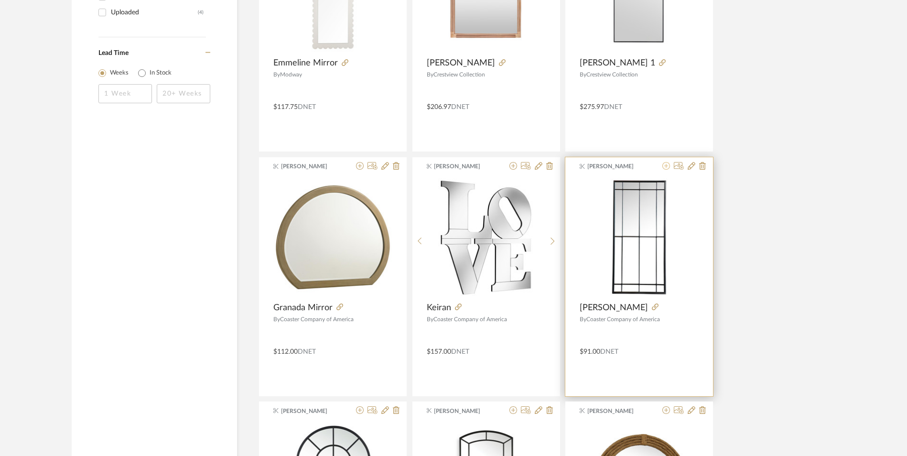
click at [666, 167] on icon at bounding box center [666, 166] width 8 height 8
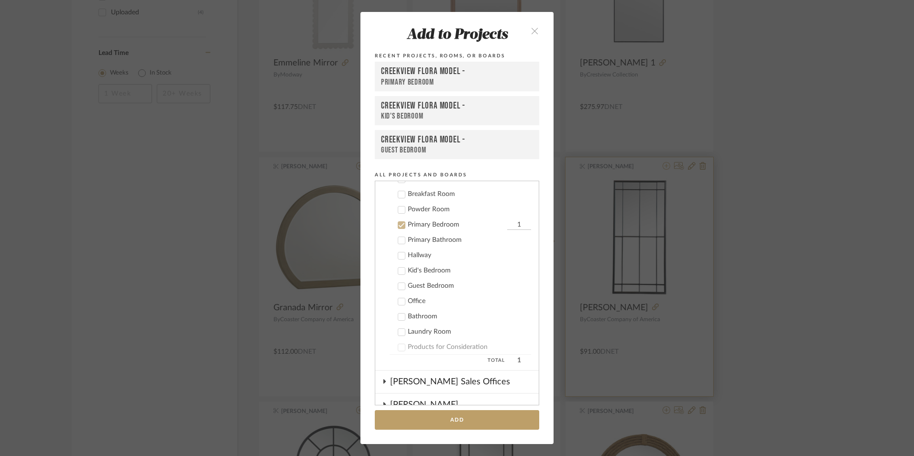
scroll to position [299, 0]
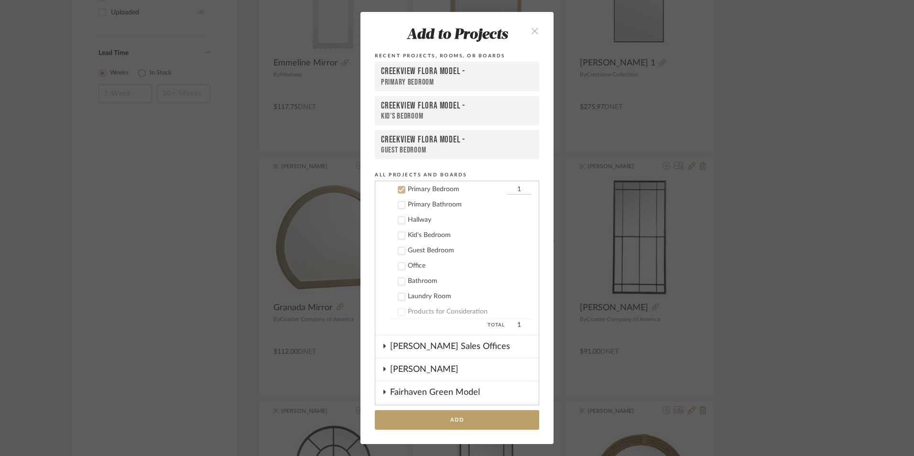
click at [398, 188] on icon at bounding box center [401, 189] width 7 height 7
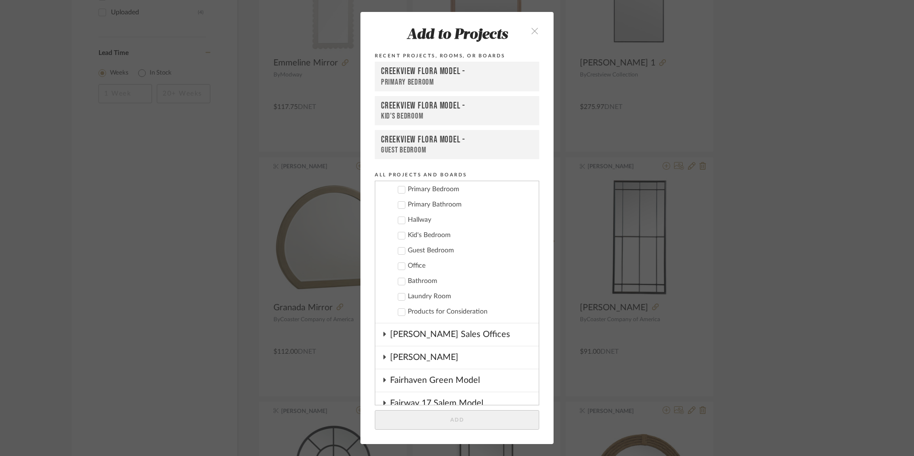
click at [399, 252] on icon at bounding box center [402, 250] width 6 height 5
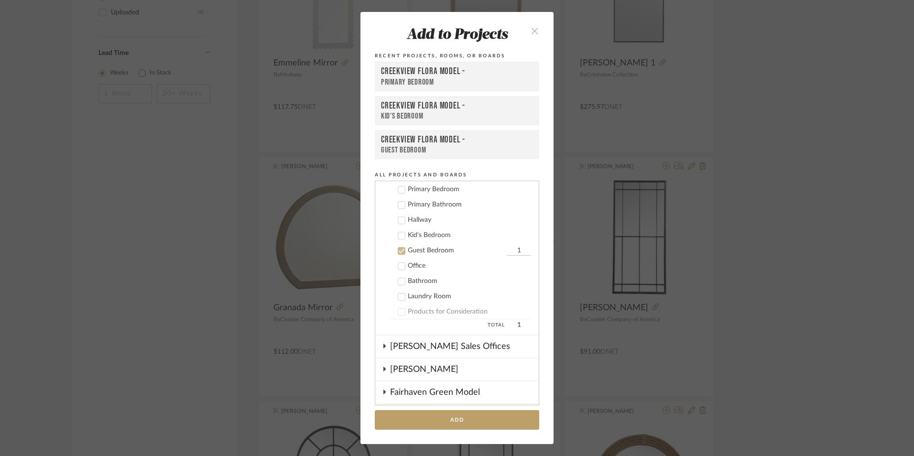
click at [470, 413] on button "Add" at bounding box center [457, 420] width 164 height 20
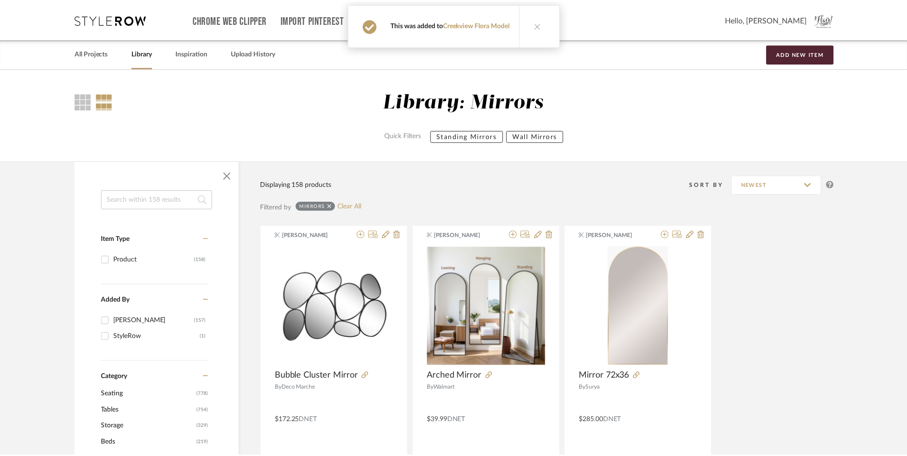
scroll to position [1290, 0]
